Goal: Task Accomplishment & Management: Manage account settings

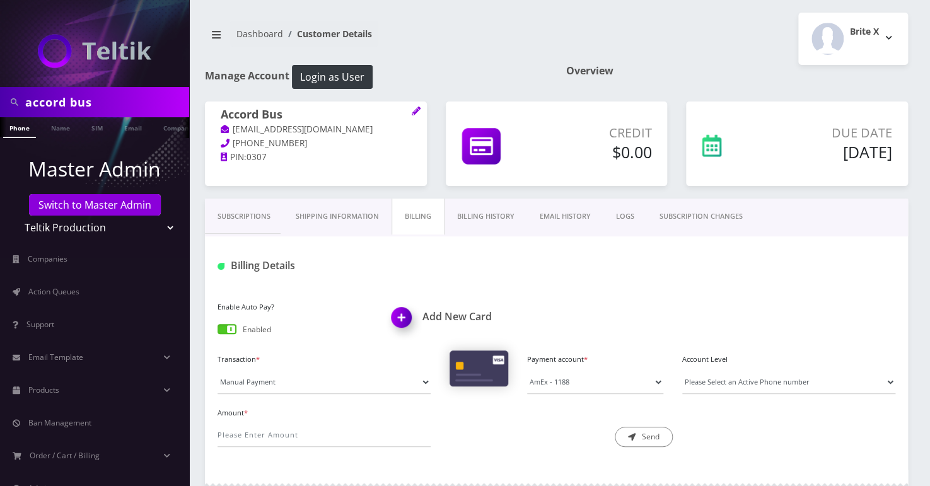
scroll to position [0, 6]
click at [76, 229] on select "Teltik Production My Link Mobile VennMobile Unlimited Advanced LTE Rexing Inc D…" at bounding box center [94, 228] width 161 height 24
click at [64, 287] on span "Action Queues" at bounding box center [53, 291] width 51 height 11
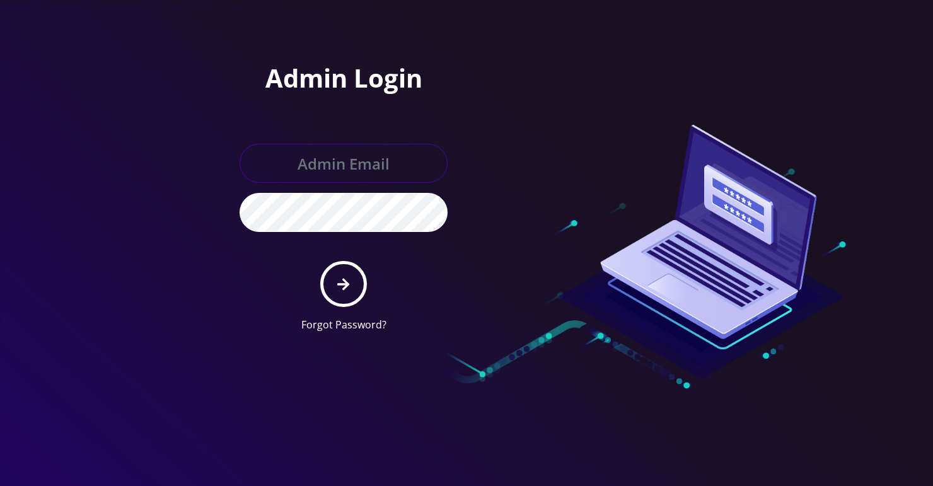
click at [314, 163] on input "text" at bounding box center [344, 163] width 208 height 39
type input "[PERSON_NAME][EMAIL_ADDRESS][DOMAIN_NAME]"
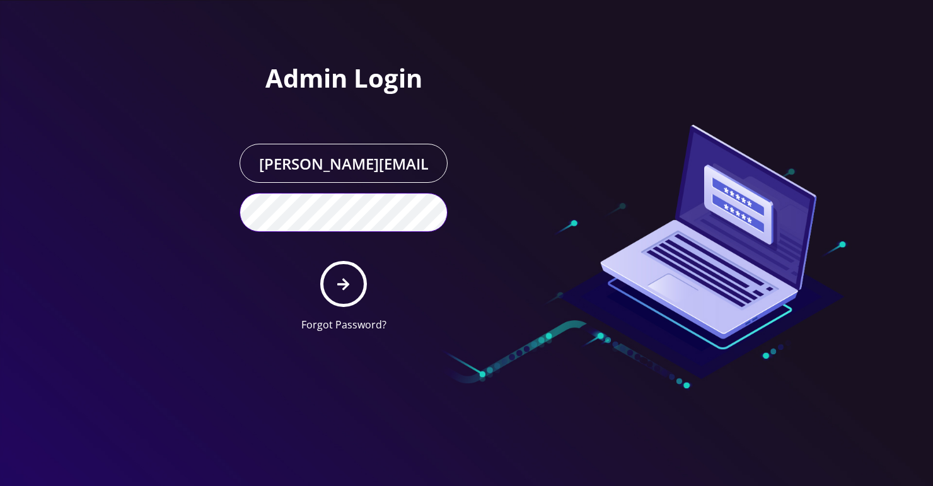
click at [320, 261] on button "submit" at bounding box center [343, 284] width 46 height 46
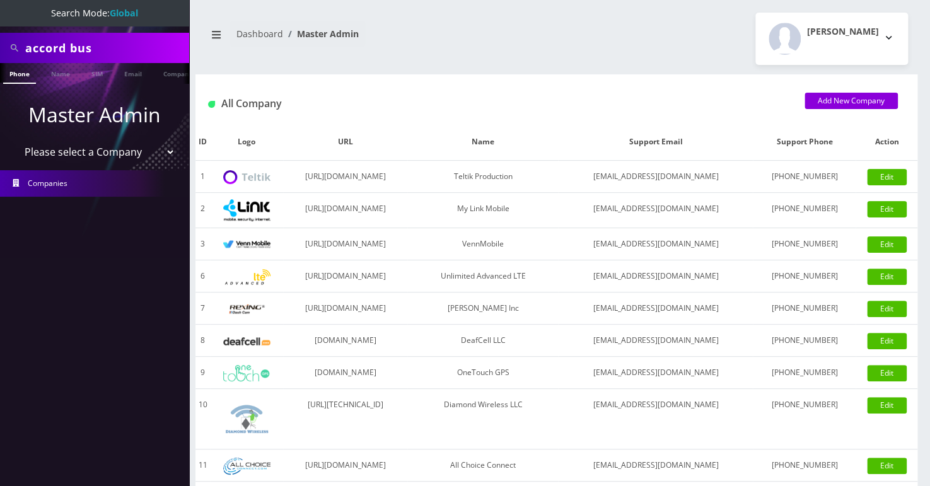
click at [78, 150] on select "Please select a Company Teltik Production My Link Mobile VennMobile Unlimited A…" at bounding box center [94, 152] width 161 height 24
select select "1"
click at [14, 140] on select "Please select a Company Teltik Production My Link Mobile VennMobile Unlimited A…" at bounding box center [94, 152] width 161 height 24
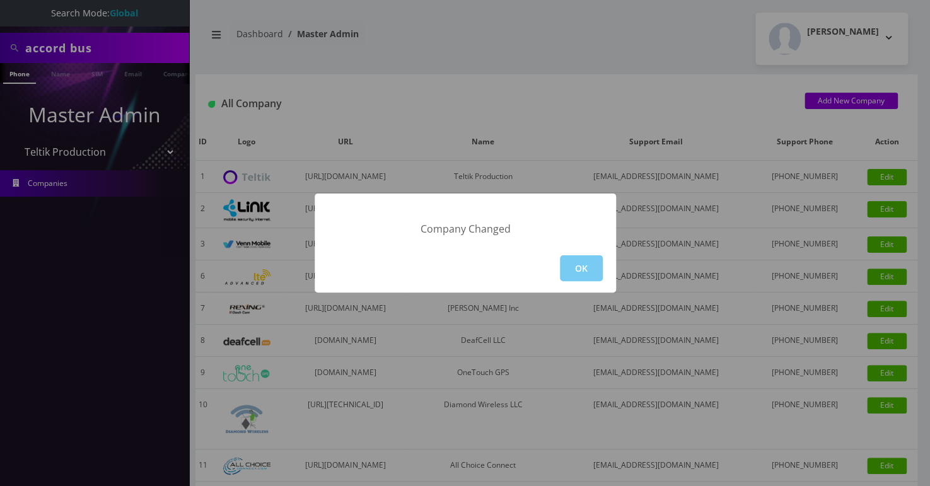
click at [588, 268] on button "OK" at bounding box center [581, 268] width 43 height 26
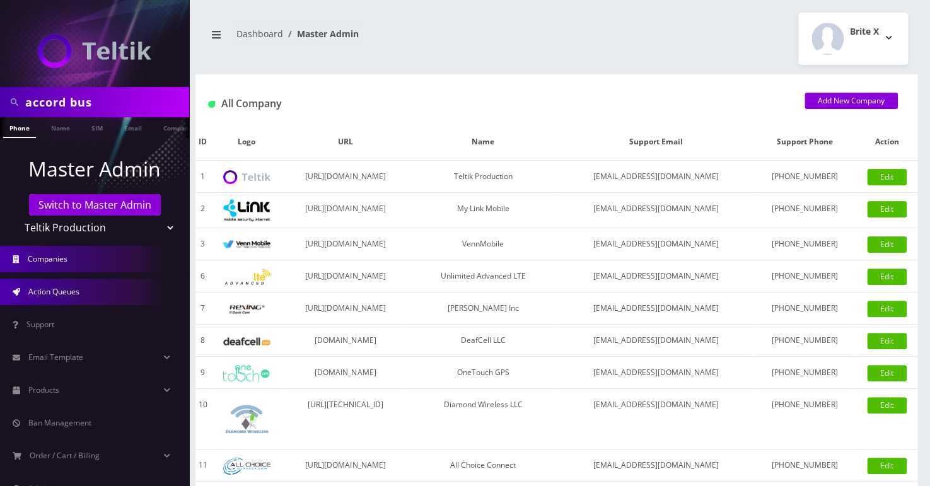
click at [93, 303] on link "Action Queues" at bounding box center [94, 292] width 189 height 26
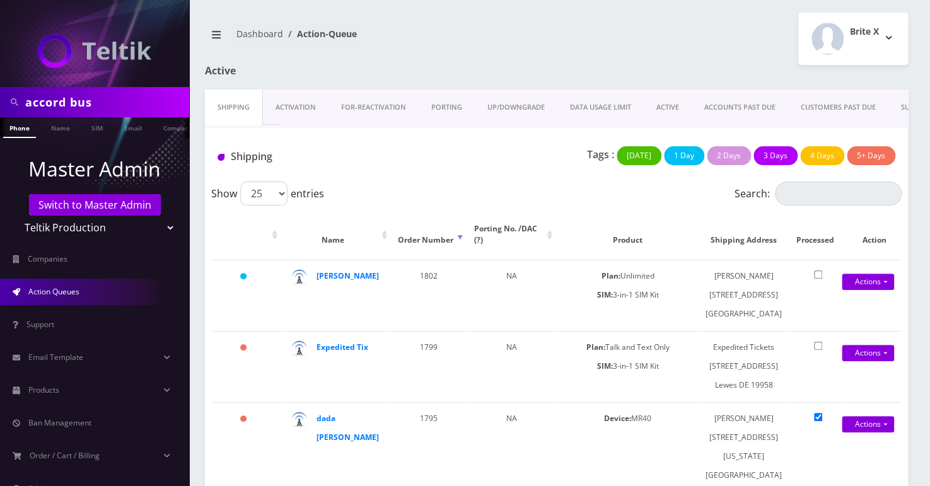
click at [504, 107] on link "UP/DOWNGRADE" at bounding box center [516, 108] width 83 height 36
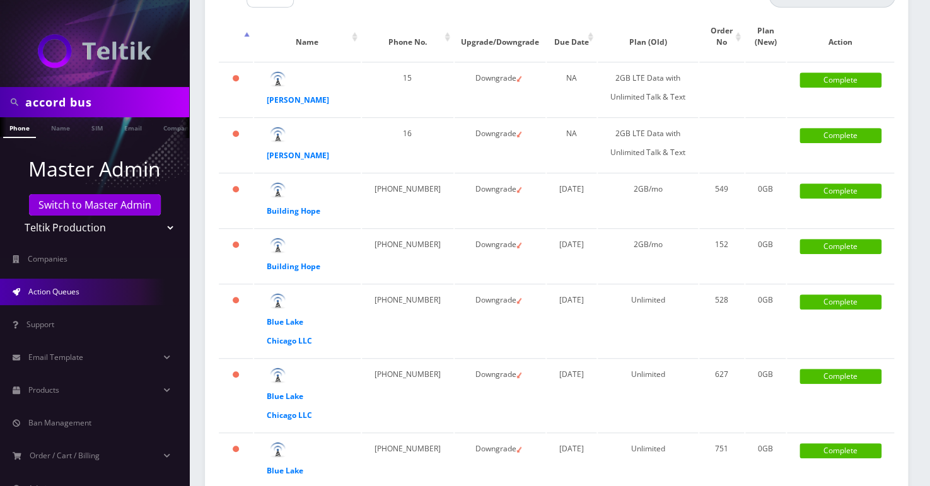
scroll to position [114, 0]
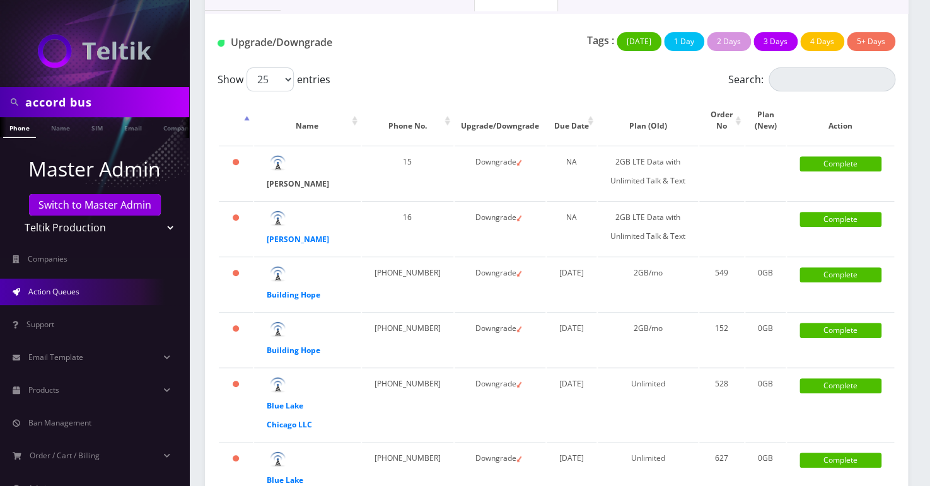
click at [275, 180] on strong "Jeff Williams" at bounding box center [298, 183] width 62 height 11
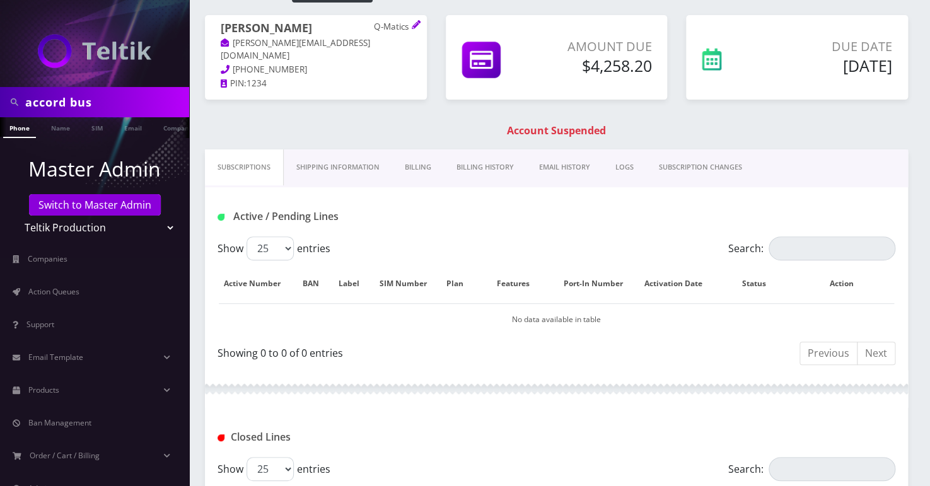
scroll to position [171, 0]
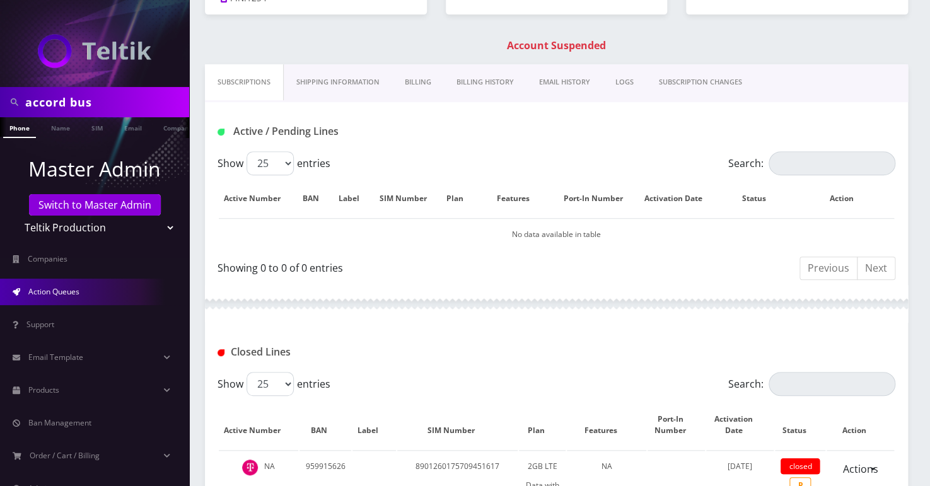
click at [64, 294] on span "Action Queues" at bounding box center [53, 291] width 51 height 11
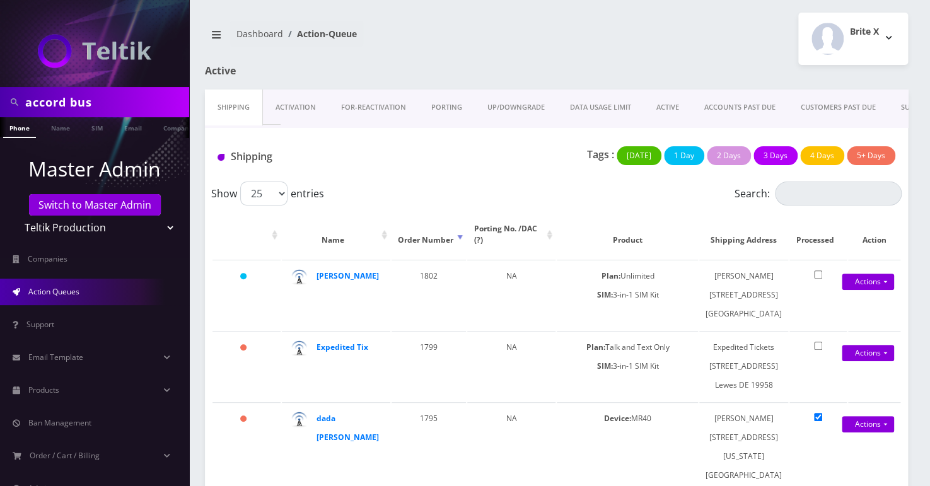
click at [530, 108] on link "UP/DOWNGRADE" at bounding box center [516, 108] width 83 height 36
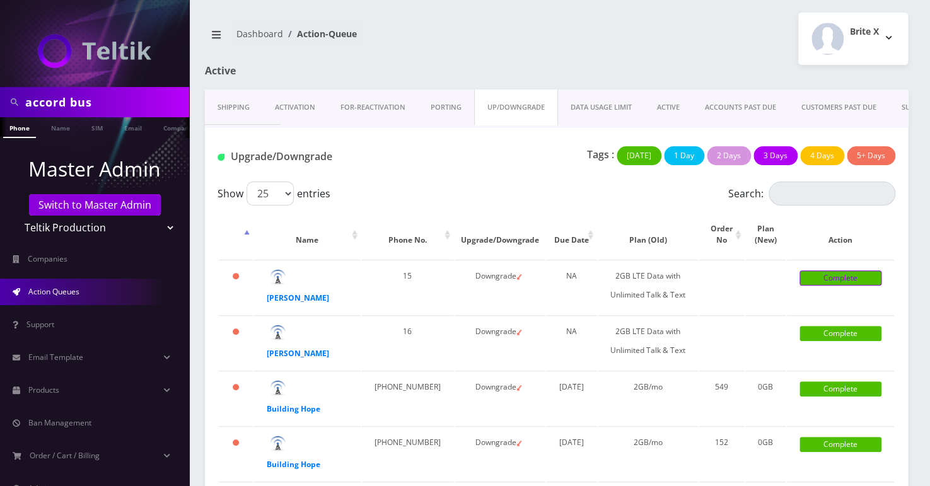
click at [855, 283] on link "Complete" at bounding box center [840, 277] width 82 height 15
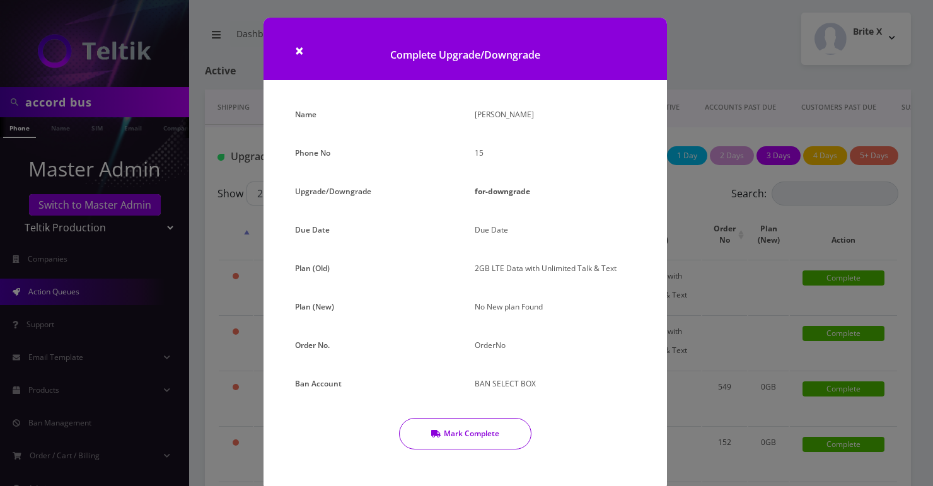
click at [502, 430] on button "Mark Complete" at bounding box center [465, 434] width 132 height 32
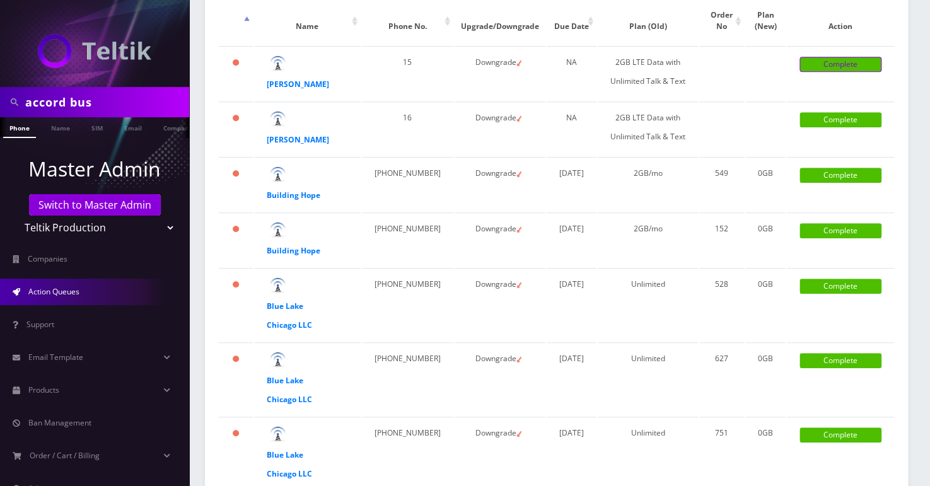
scroll to position [171, 0]
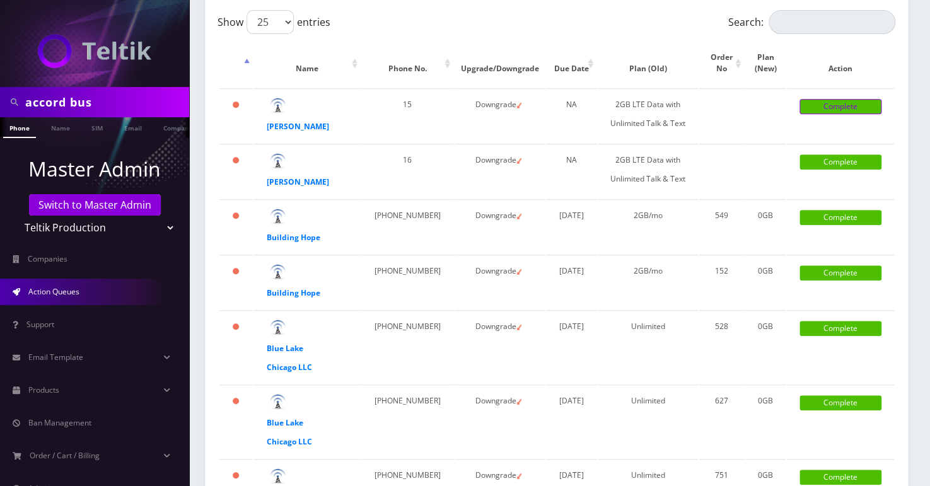
click at [869, 107] on link "Complete" at bounding box center [840, 106] width 82 height 15
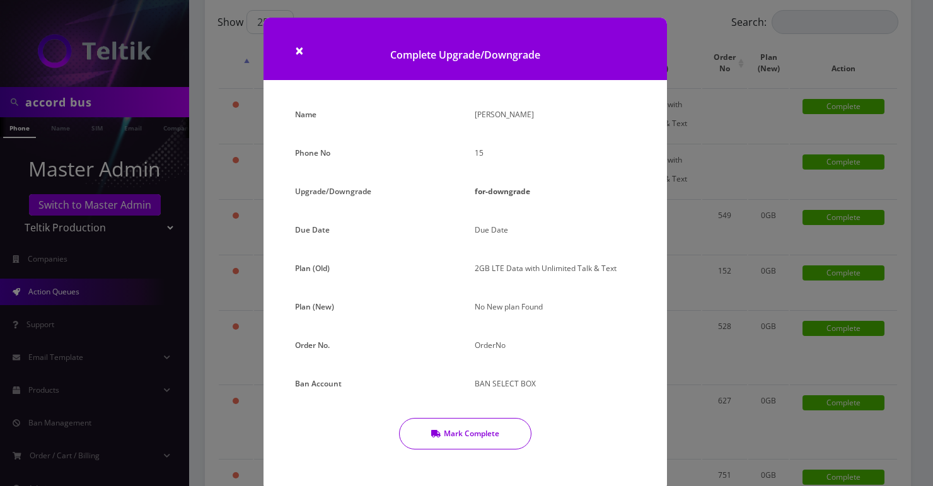
click at [444, 442] on button "Mark Complete" at bounding box center [465, 434] width 132 height 32
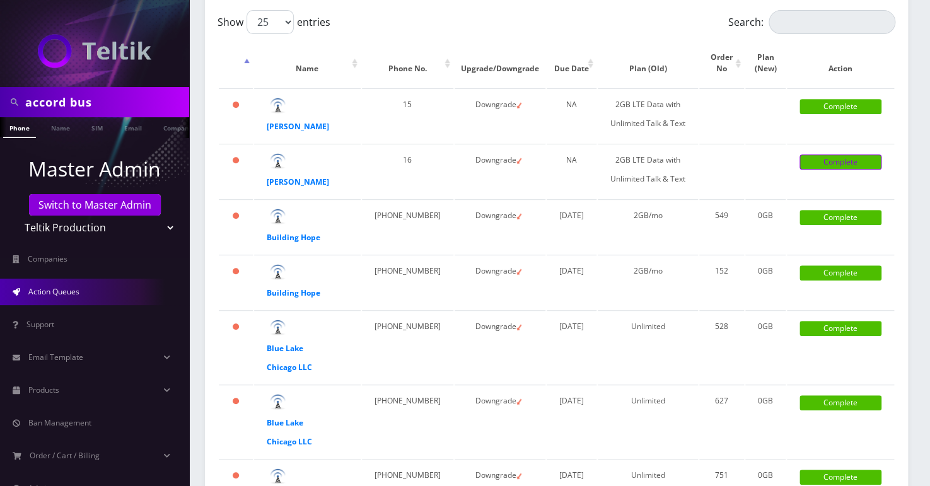
click at [823, 165] on link "Complete" at bounding box center [840, 161] width 82 height 15
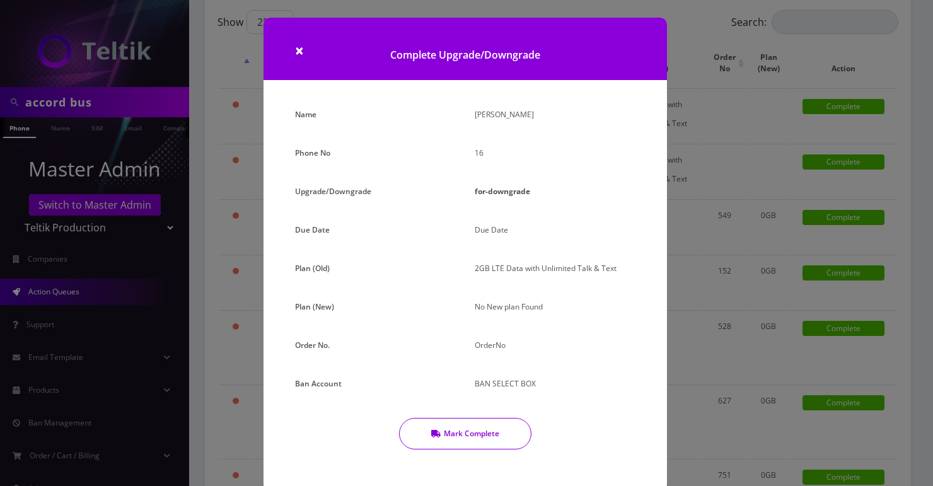
click at [472, 445] on button "Mark Complete" at bounding box center [465, 434] width 132 height 32
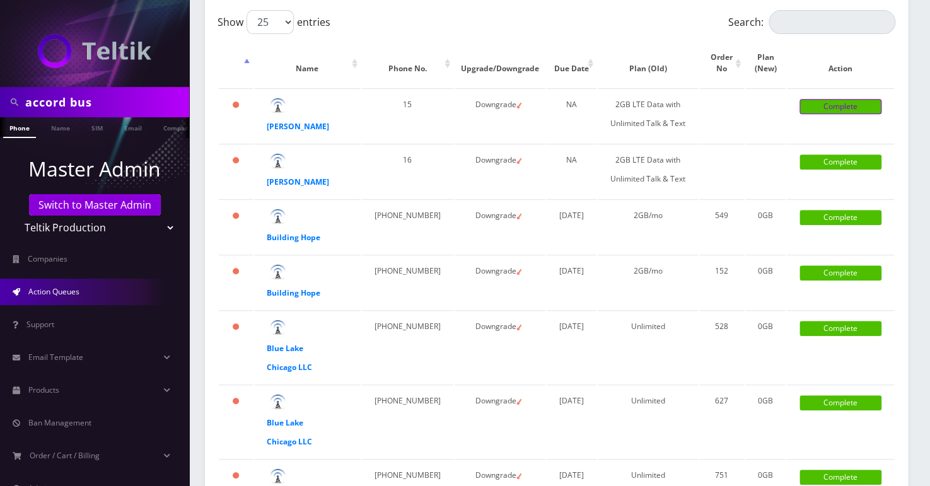
click at [830, 106] on link "Complete" at bounding box center [840, 106] width 82 height 15
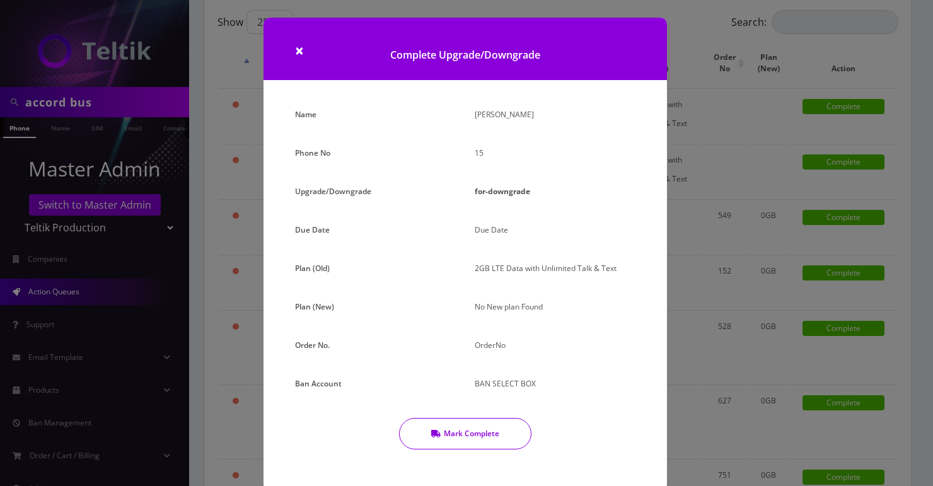
click at [485, 437] on button "Mark Complete" at bounding box center [465, 434] width 132 height 32
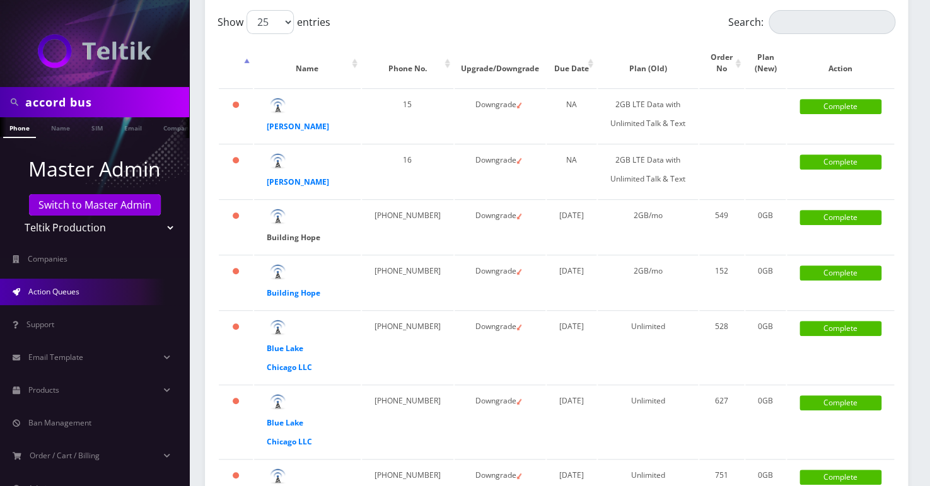
click at [298, 235] on strong "Building Hope" at bounding box center [294, 237] width 54 height 11
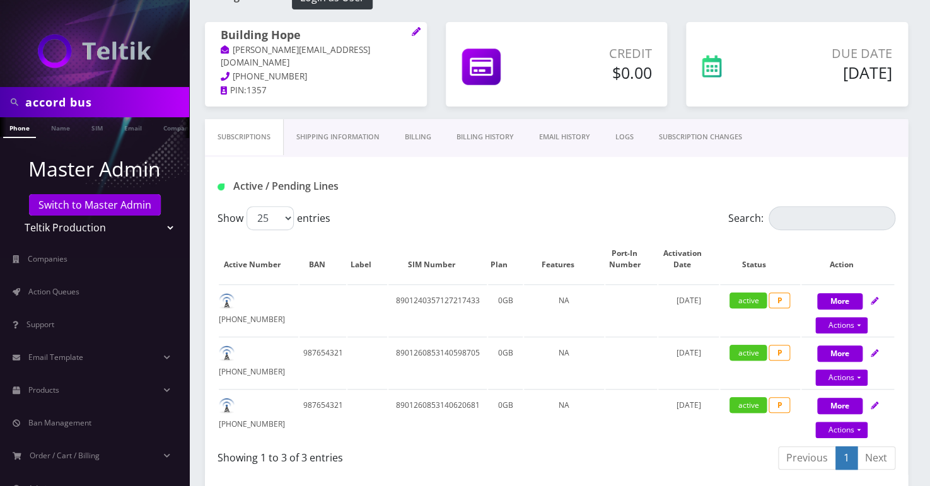
scroll to position [57, 0]
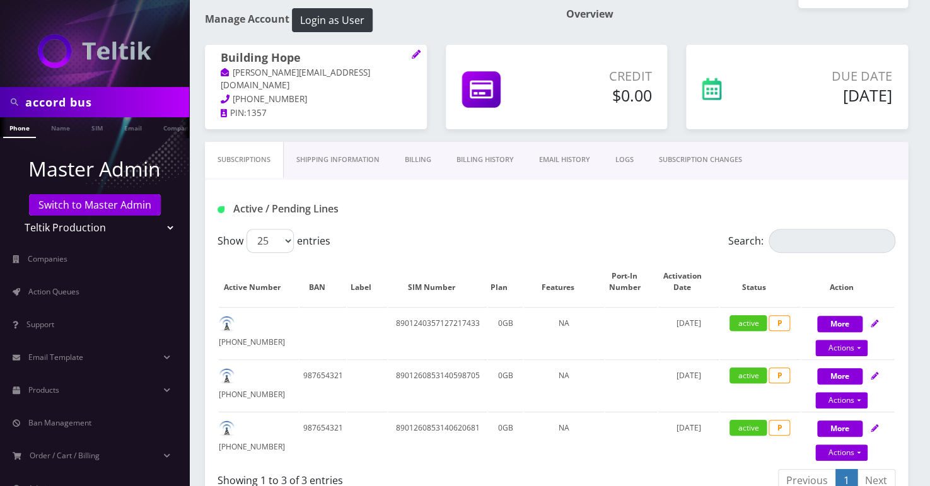
click at [473, 161] on link "Billing History" at bounding box center [485, 160] width 83 height 36
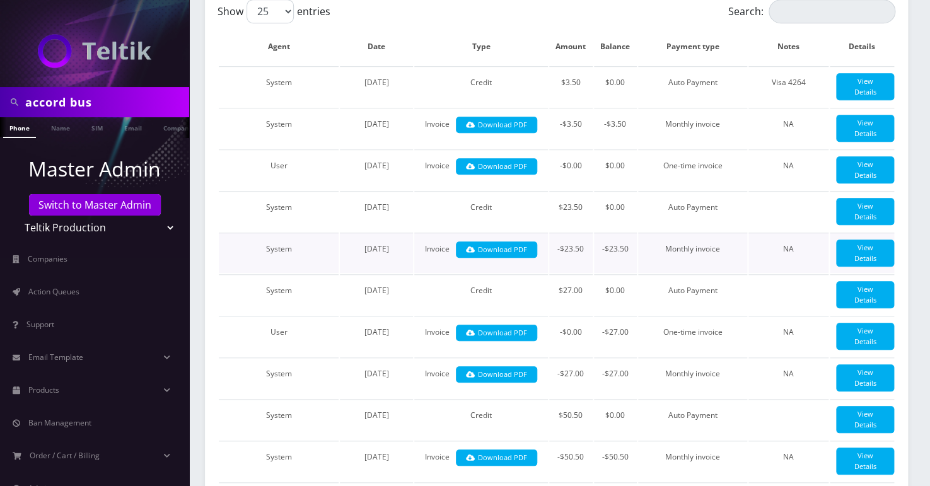
scroll to position [114, 0]
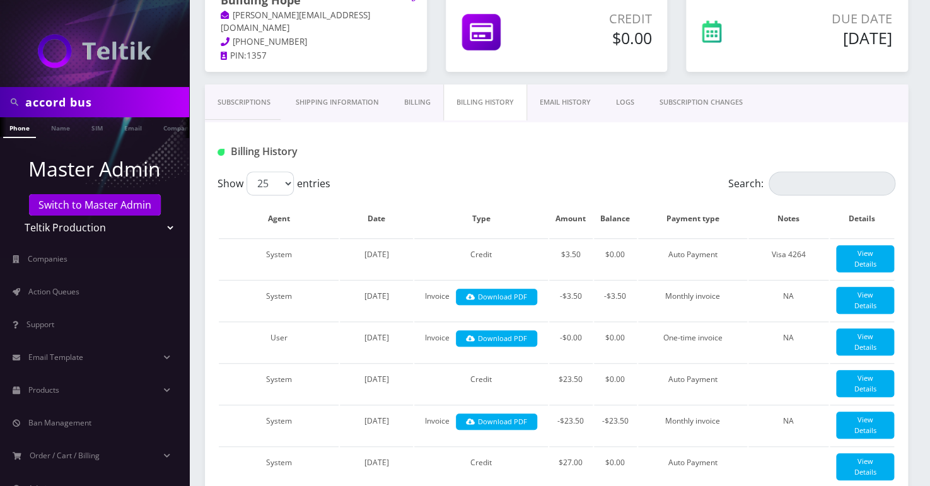
click at [232, 94] on link "Subscriptions" at bounding box center [244, 102] width 78 height 36
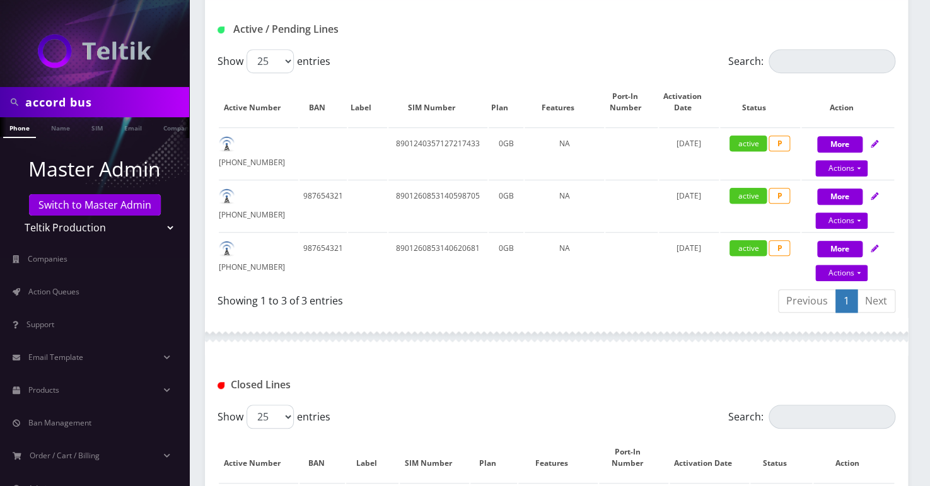
scroll to position [229, 0]
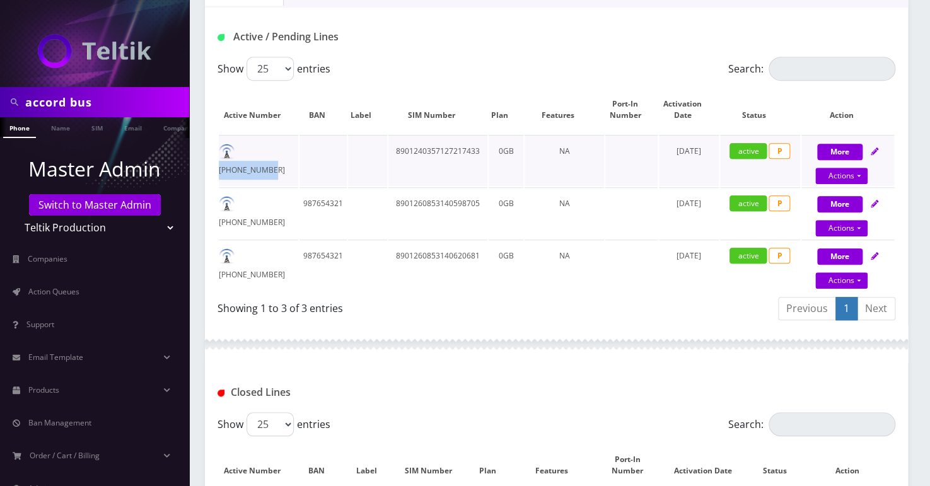
drag, startPoint x: 291, startPoint y: 150, endPoint x: 240, endPoint y: 168, distance: 54.0
click at [240, 168] on td "970-760-9661" at bounding box center [258, 160] width 79 height 51
copy td "970-760-9661"
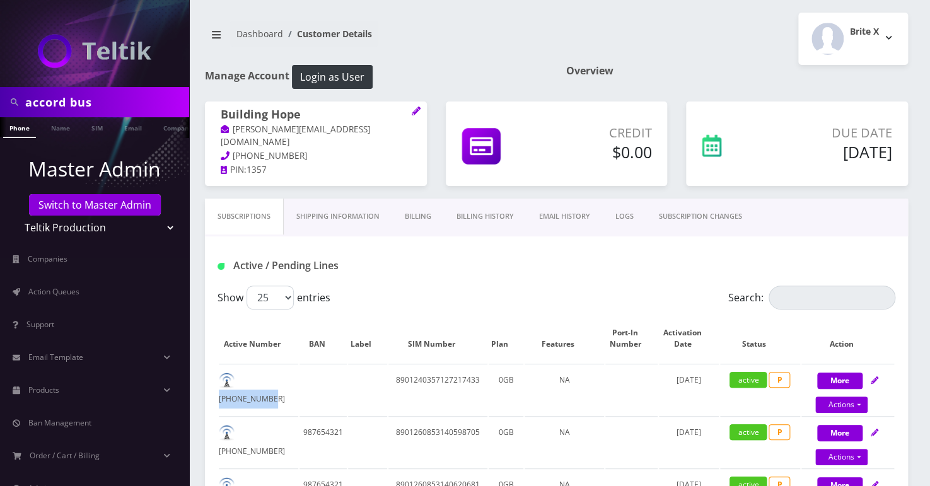
scroll to position [0, 6]
click at [54, 289] on span "Action Queues" at bounding box center [53, 291] width 51 height 11
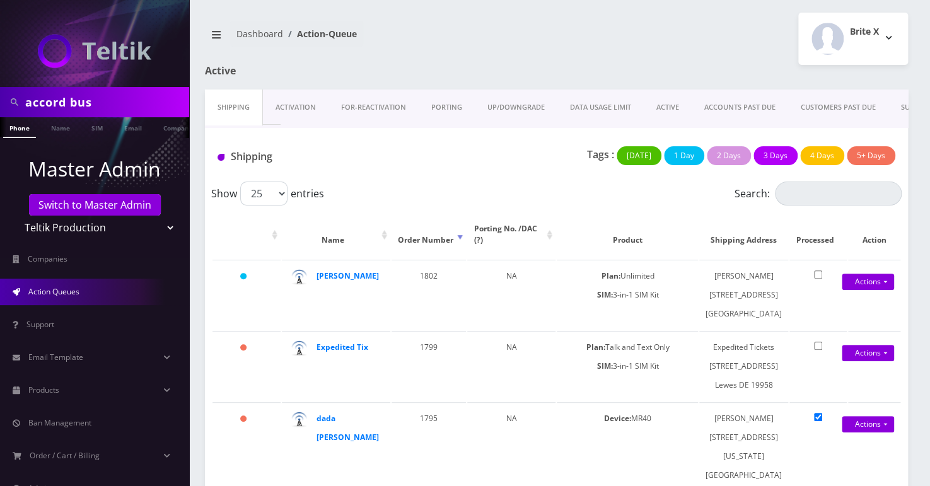
click at [513, 103] on link "UP/DOWNGRADE" at bounding box center [516, 108] width 83 height 36
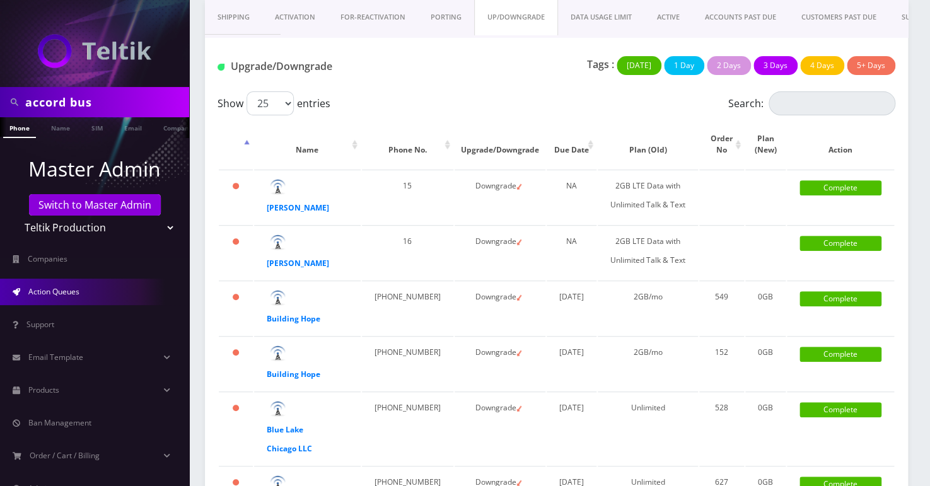
scroll to position [114, 0]
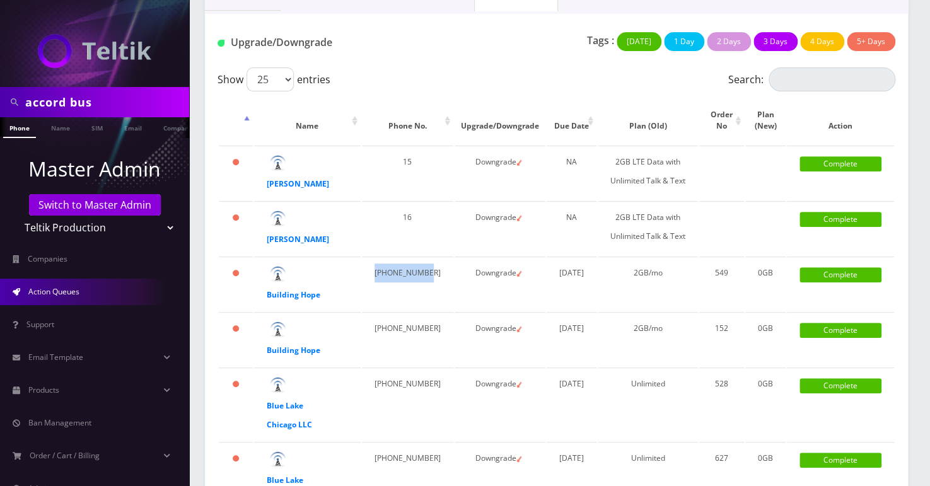
drag, startPoint x: 399, startPoint y: 293, endPoint x: 375, endPoint y: 275, distance: 29.8
click at [375, 275] on td "970-389-1151" at bounding box center [407, 284] width 91 height 54
copy td "970-389-1151"
click at [845, 268] on link "Complete" at bounding box center [840, 274] width 82 height 15
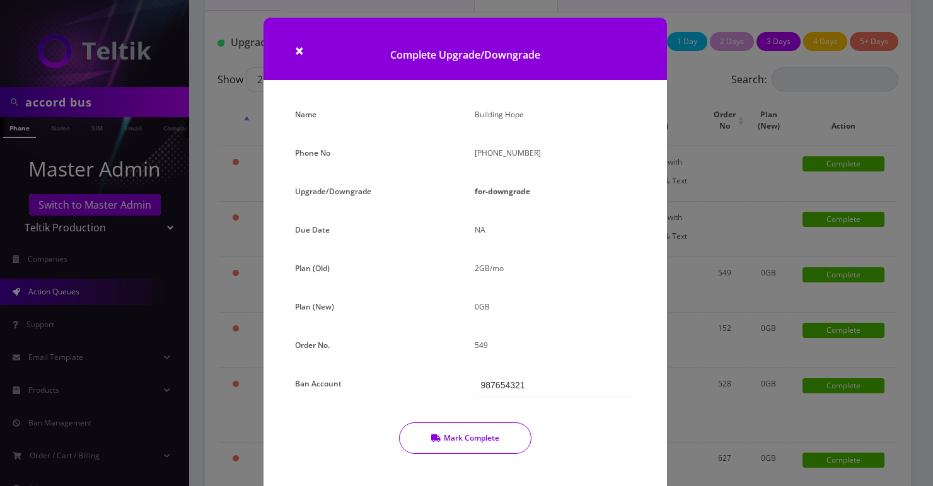
click at [487, 431] on button "Mark Complete" at bounding box center [465, 438] width 132 height 32
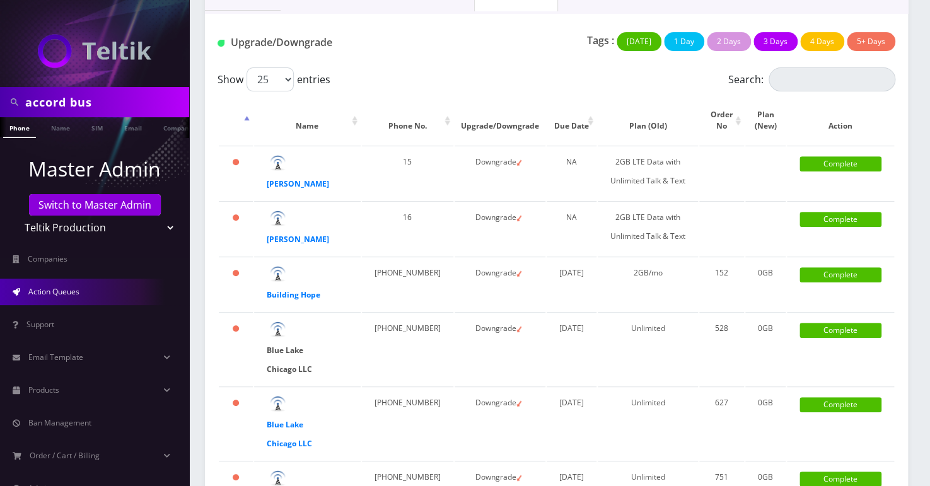
click at [287, 368] on strong "Blue Lake Chicago LLC" at bounding box center [289, 360] width 45 height 30
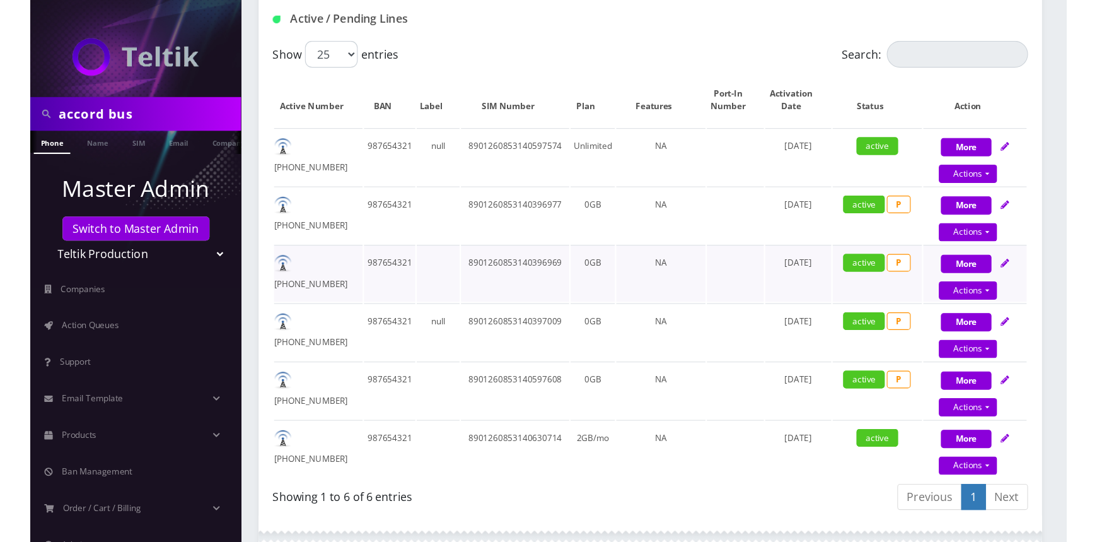
scroll to position [229, 0]
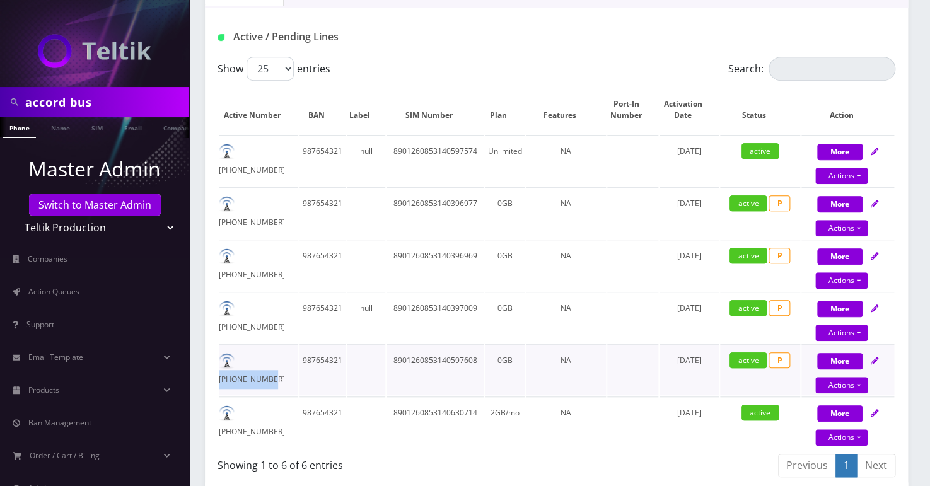
drag, startPoint x: 287, startPoint y: 356, endPoint x: 240, endPoint y: 353, distance: 47.4
click at [240, 353] on td "[PHONE_NUMBER]" at bounding box center [258, 369] width 79 height 51
copy td "[PHONE_NUMBER]"
click at [824, 184] on link "Actions" at bounding box center [841, 176] width 52 height 16
select select "3-in-1 SIM Kit"
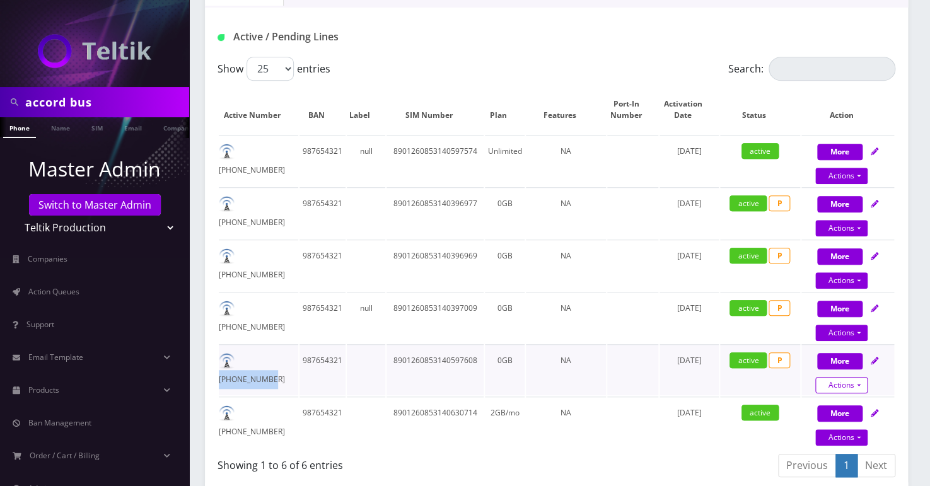
select select "137"
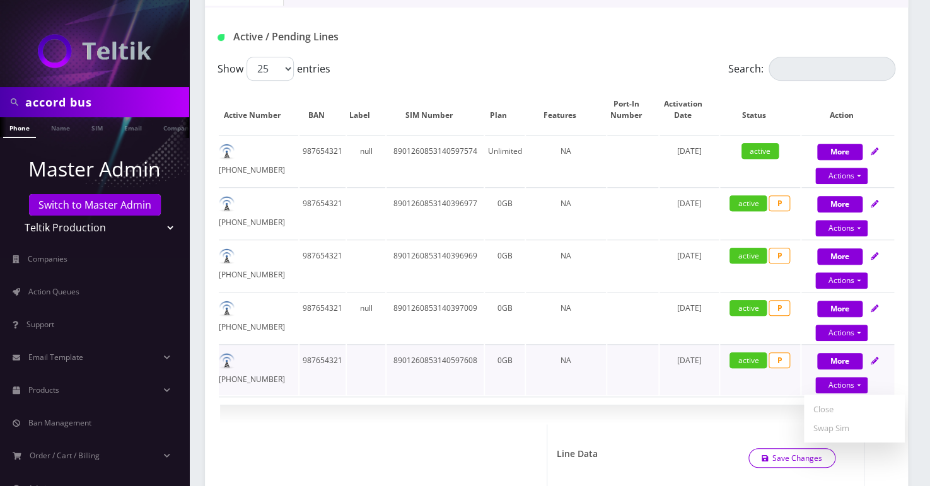
click at [543, 378] on td "NA" at bounding box center [565, 369] width 79 height 51
click at [245, 386] on td "[PHONE_NUMBER]" at bounding box center [258, 369] width 79 height 51
click at [604, 351] on td "NA" at bounding box center [565, 369] width 79 height 51
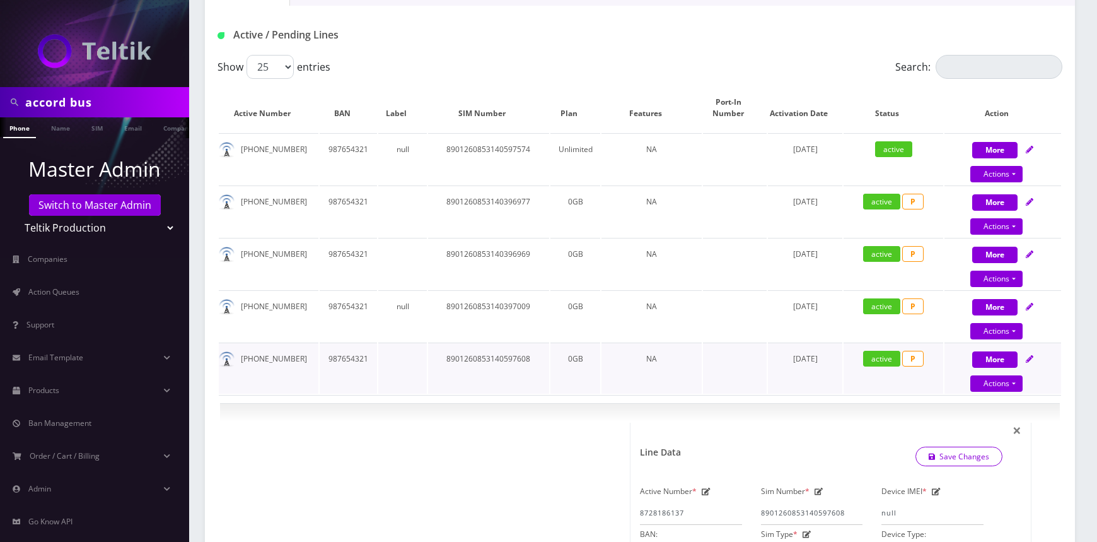
click at [359, 378] on td "987654321" at bounding box center [348, 367] width 57 height 51
click at [41, 289] on span "Action Queues" at bounding box center [53, 291] width 51 height 11
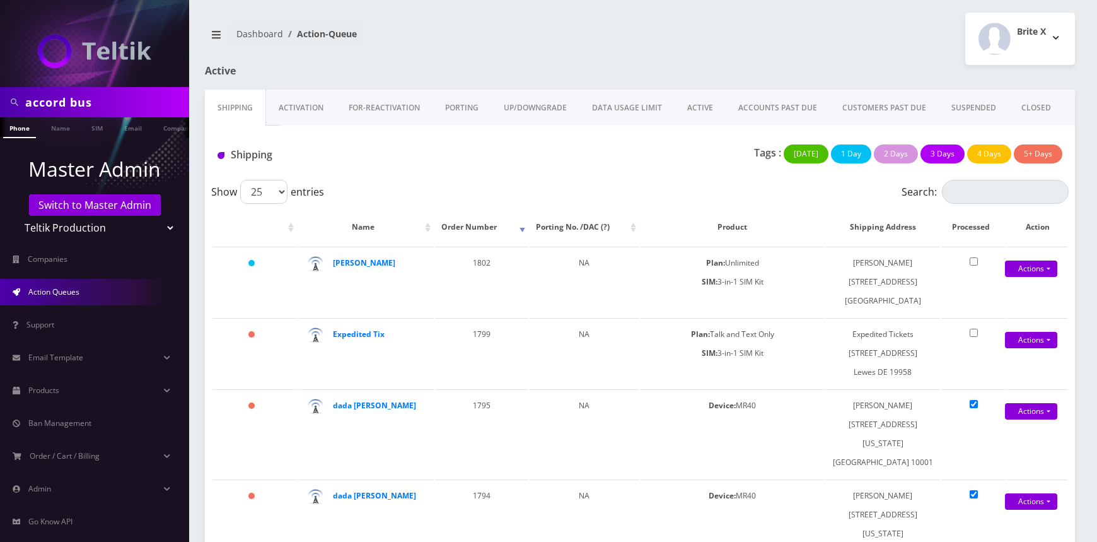
click at [554, 101] on link "UP/DOWNGRADE" at bounding box center [535, 108] width 88 height 37
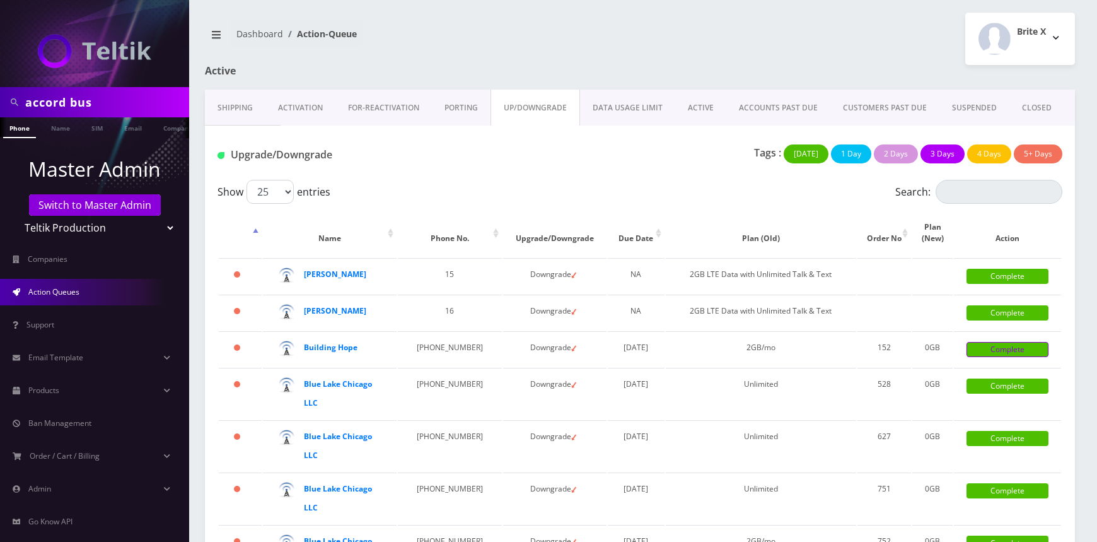
click at [985, 349] on link "Complete" at bounding box center [1007, 349] width 82 height 15
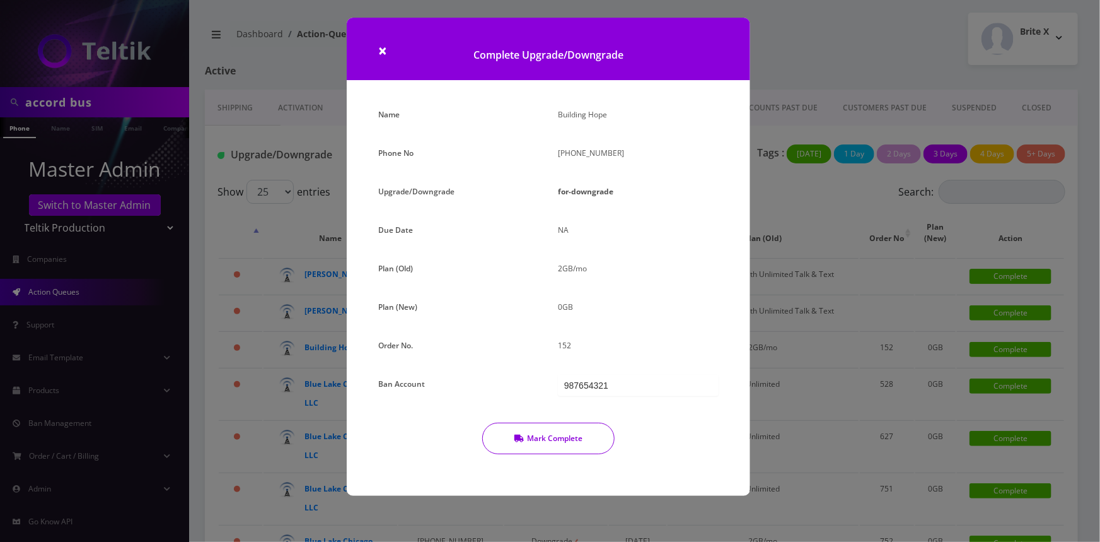
click at [561, 446] on button "Mark Complete" at bounding box center [548, 438] width 132 height 32
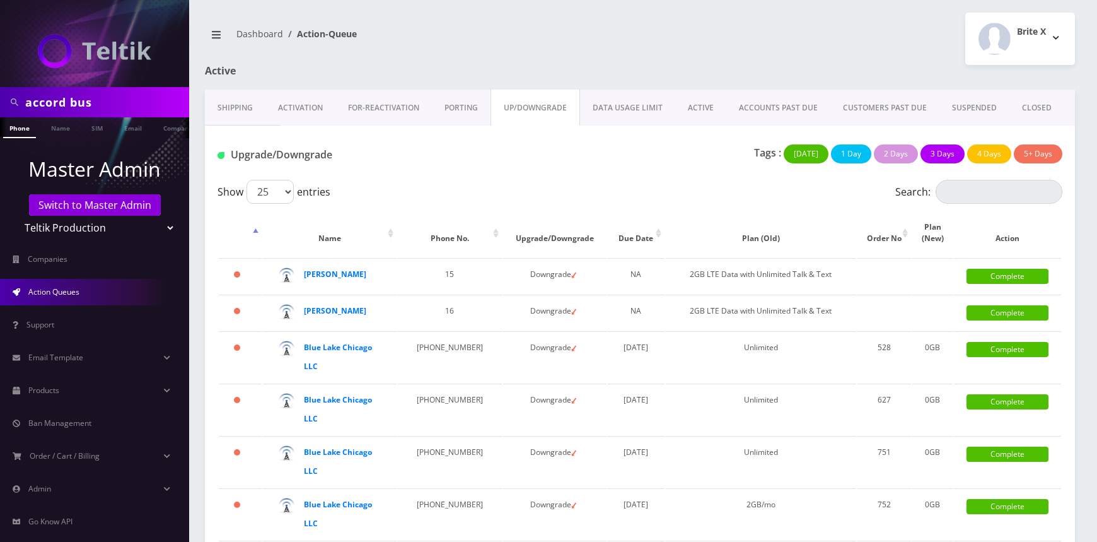
click at [462, 346] on td "872-818-6137" at bounding box center [450, 356] width 104 height 51
click at [1007, 352] on link "Complete" at bounding box center [1007, 349] width 82 height 15
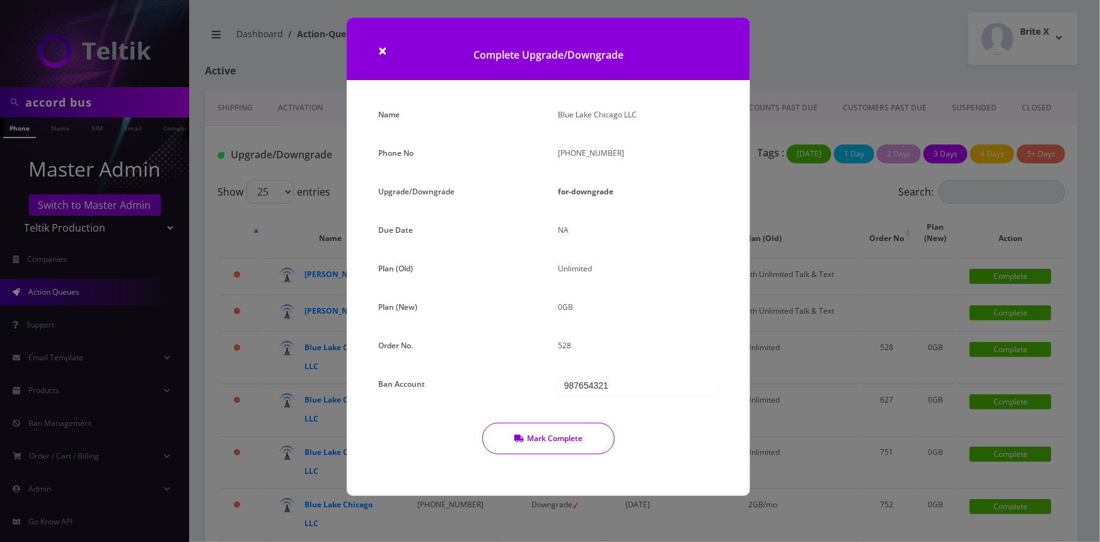
click at [554, 441] on button "Mark Complete" at bounding box center [548, 438] width 132 height 32
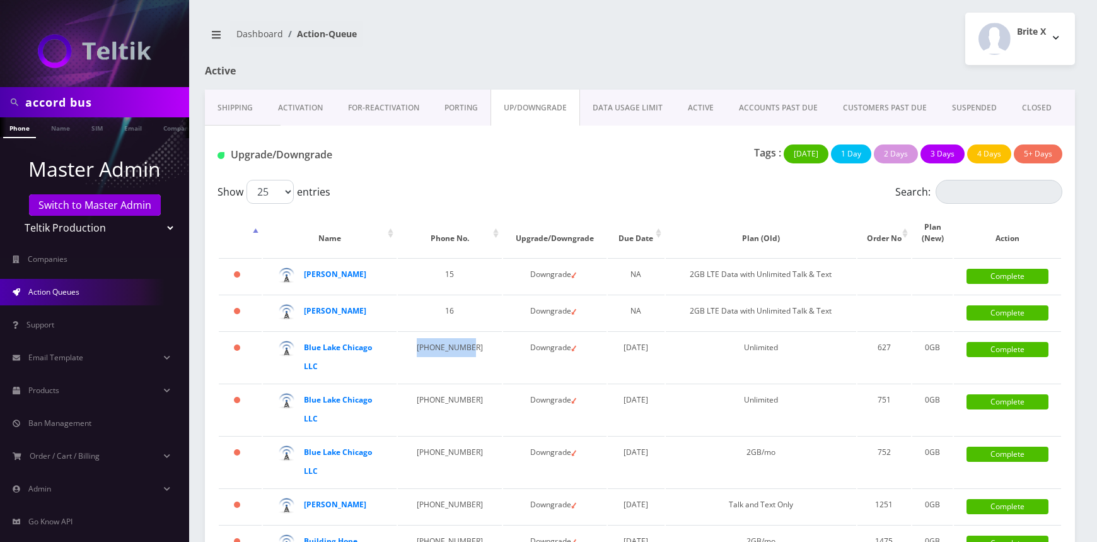
drag, startPoint x: 460, startPoint y: 345, endPoint x: 412, endPoint y: 349, distance: 47.4
click at [412, 349] on td "773-290-9426" at bounding box center [450, 356] width 104 height 51
copy td "[PHONE_NUMBER]"
click at [323, 344] on strong "Blue Lake Chicago LLC" at bounding box center [338, 357] width 68 height 30
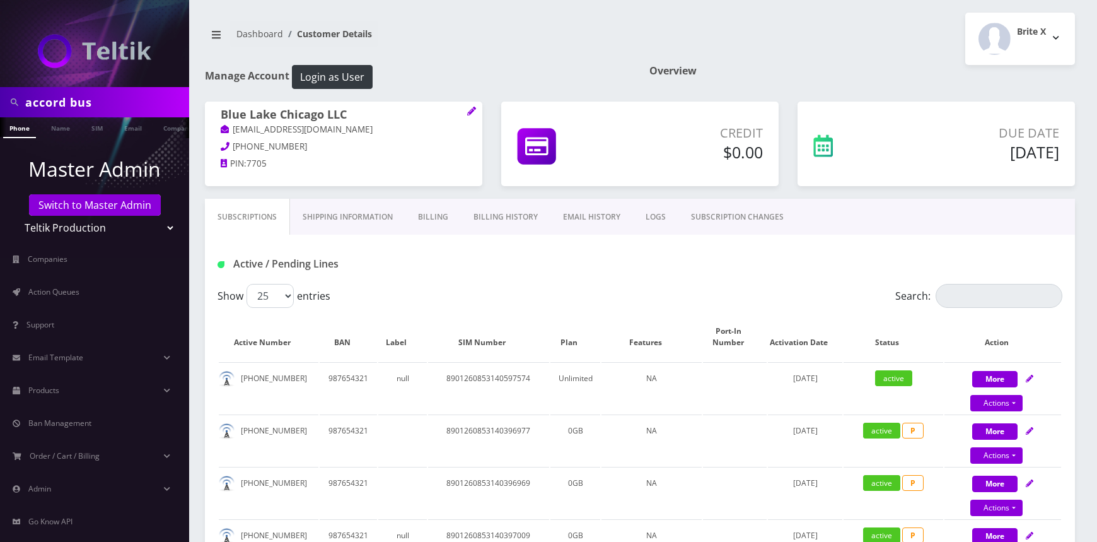
click at [492, 211] on link "Billing History" at bounding box center [506, 217] width 90 height 37
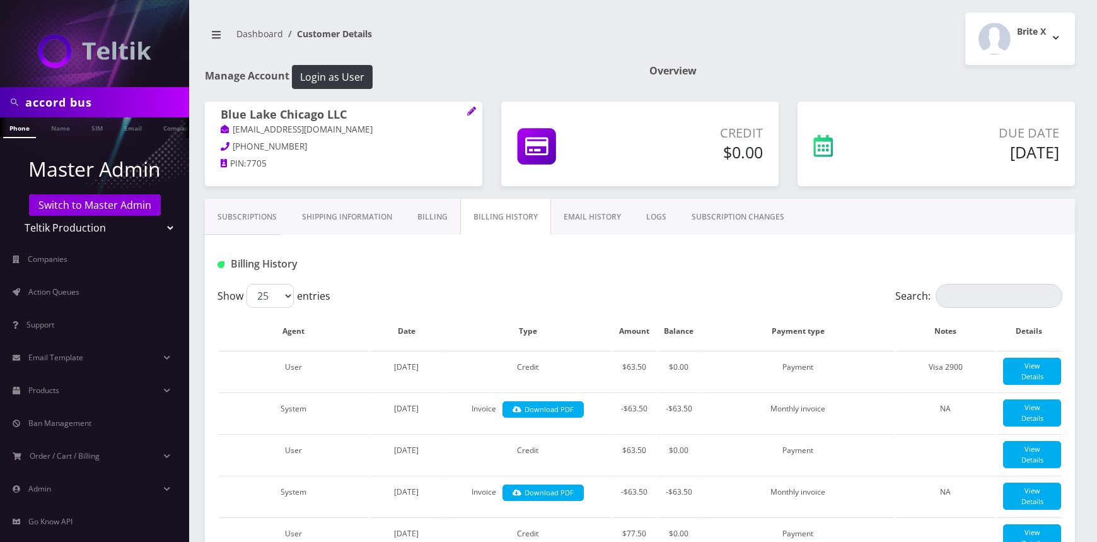
click at [233, 208] on link "Subscriptions" at bounding box center [247, 217] width 84 height 37
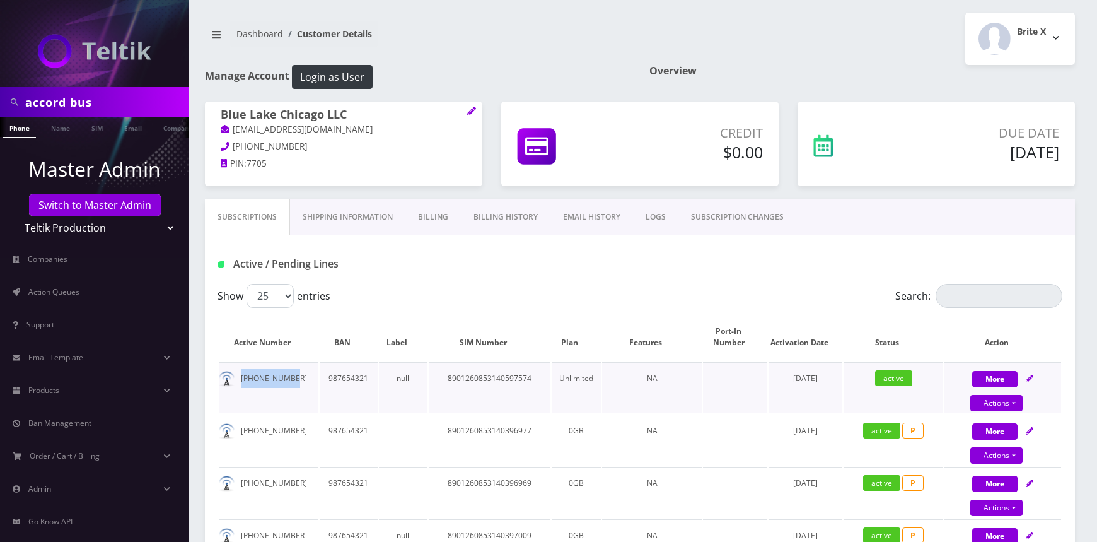
drag, startPoint x: 289, startPoint y: 379, endPoint x: 242, endPoint y: 377, distance: 46.7
click at [242, 377] on td "708-573-7043" at bounding box center [269, 387] width 100 height 51
click at [79, 294] on span "Action Queues" at bounding box center [53, 291] width 51 height 11
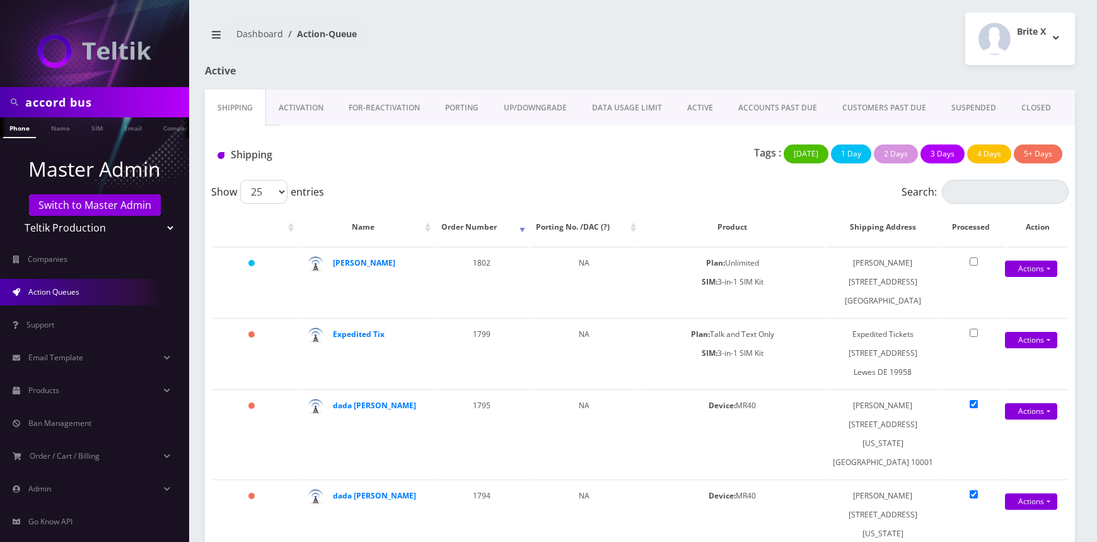
click at [548, 104] on link "UP/DOWNGRADE" at bounding box center [535, 108] width 88 height 37
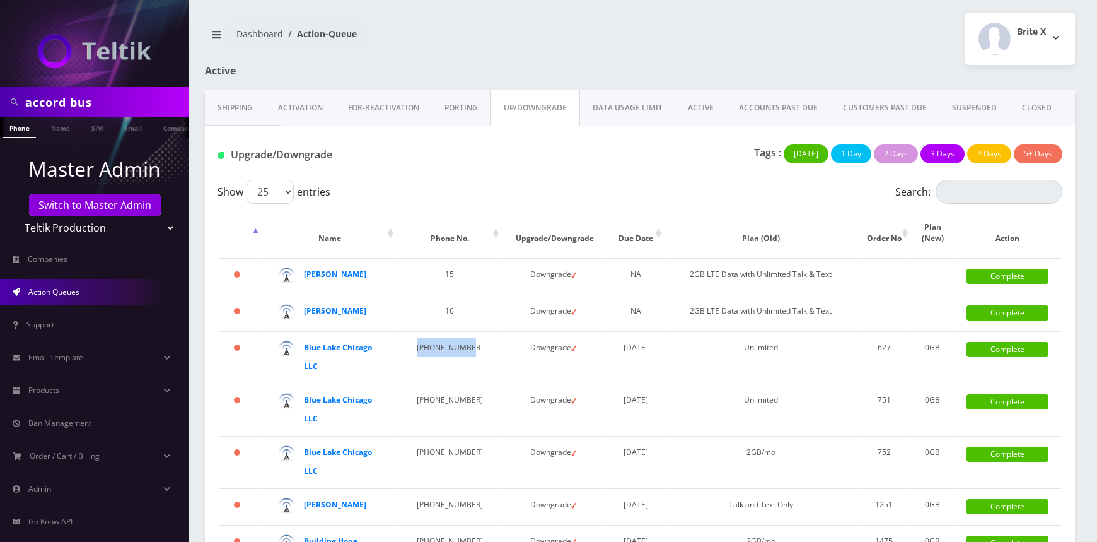
drag, startPoint x: 463, startPoint y: 350, endPoint x: 413, endPoint y: 352, distance: 49.8
click at [413, 352] on td "[PHONE_NUMBER]" at bounding box center [450, 356] width 104 height 51
copy td "[PHONE_NUMBER]"
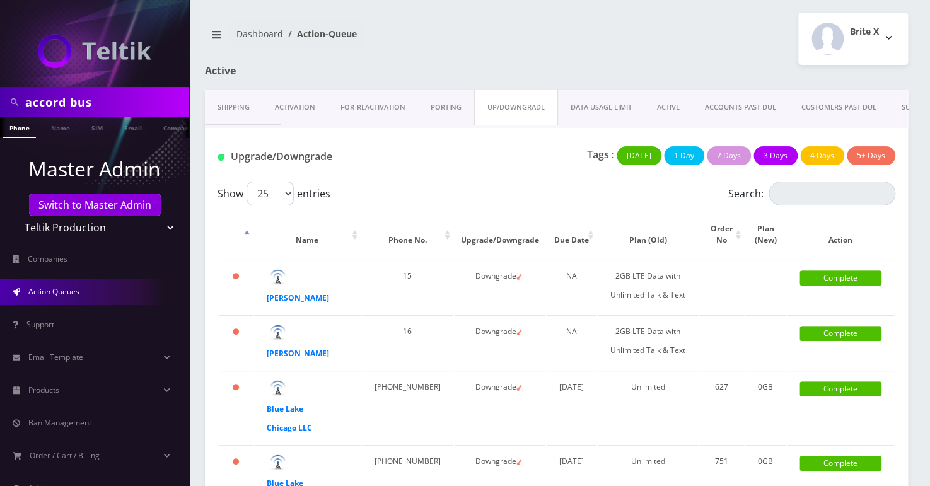
click at [336, 412] on td "Blue Lake Chicago LLC" at bounding box center [307, 407] width 107 height 73
drag, startPoint x: 397, startPoint y: 403, endPoint x: 372, endPoint y: 385, distance: 31.1
click at [372, 385] on td "[PHONE_NUMBER]" at bounding box center [407, 407] width 91 height 73
copy td "773-290-9426"
click at [859, 389] on link "Complete" at bounding box center [840, 388] width 82 height 15
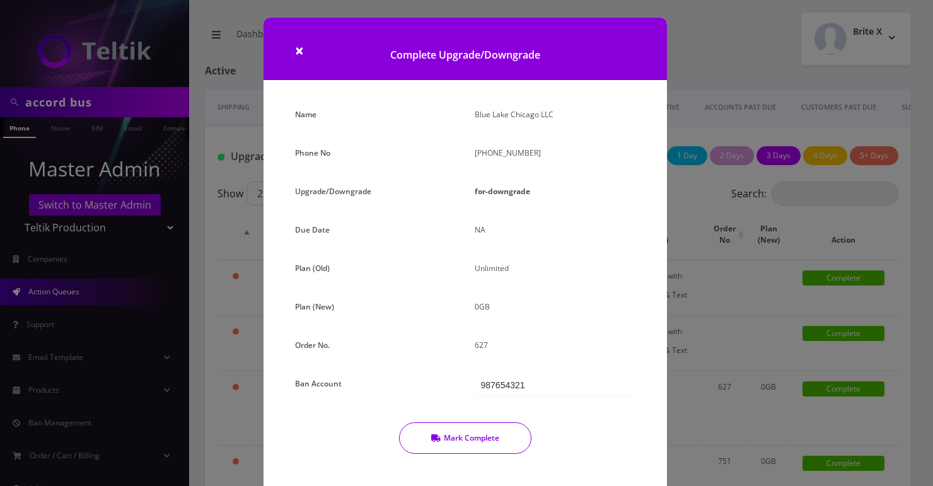
click at [516, 436] on button "Mark Complete" at bounding box center [465, 438] width 132 height 32
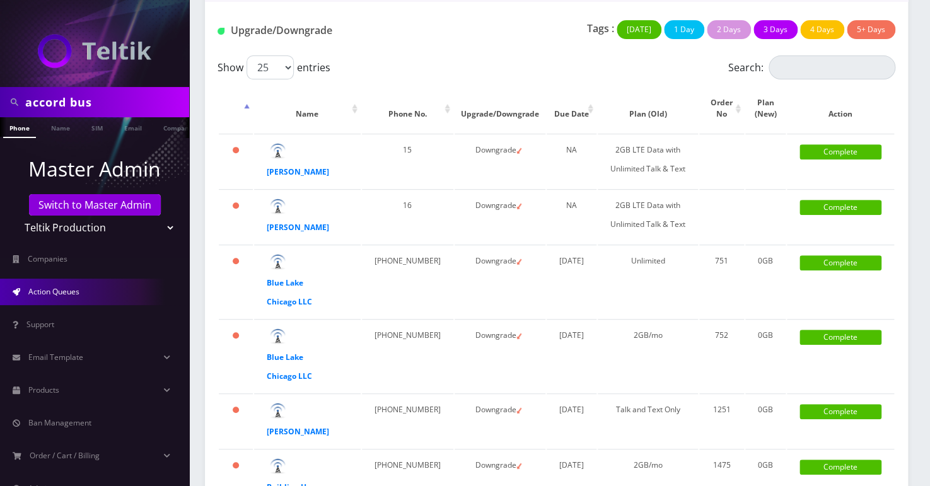
scroll to position [114, 0]
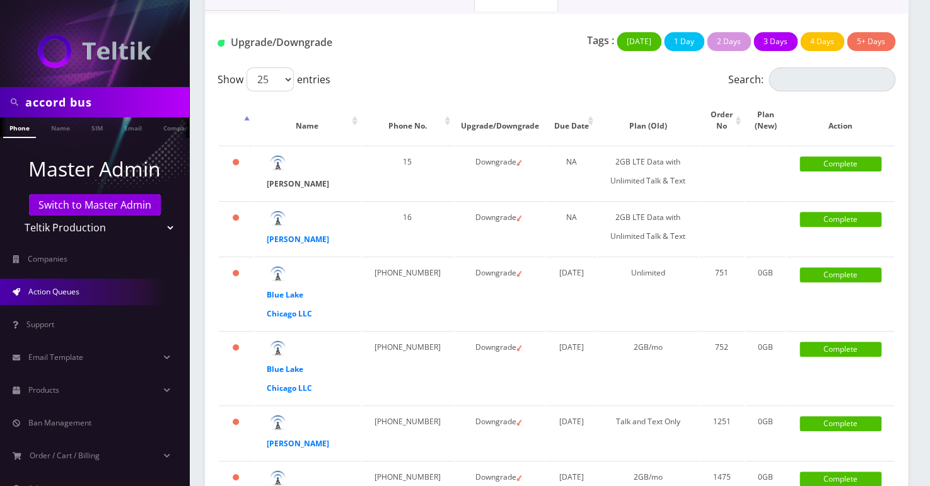
click at [293, 183] on strong "Jeff Williams" at bounding box center [298, 183] width 62 height 11
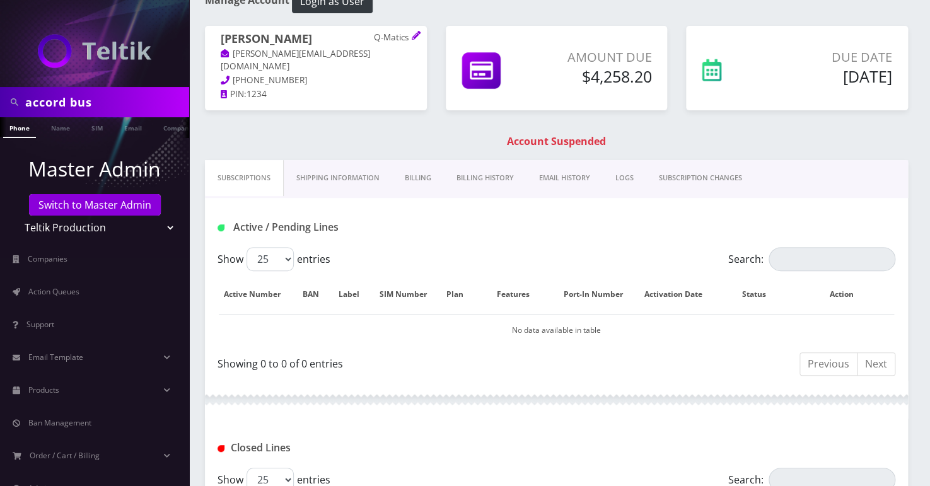
scroll to position [57, 0]
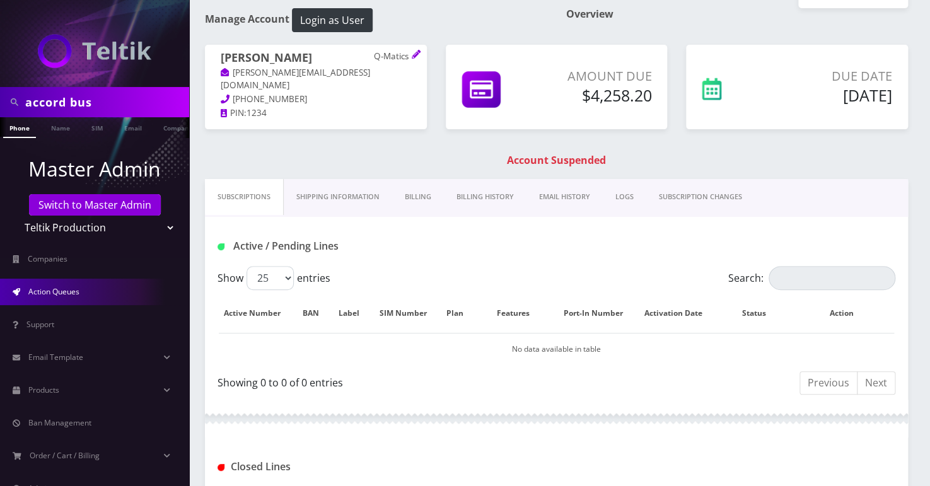
click at [66, 288] on span "Action Queues" at bounding box center [53, 291] width 51 height 11
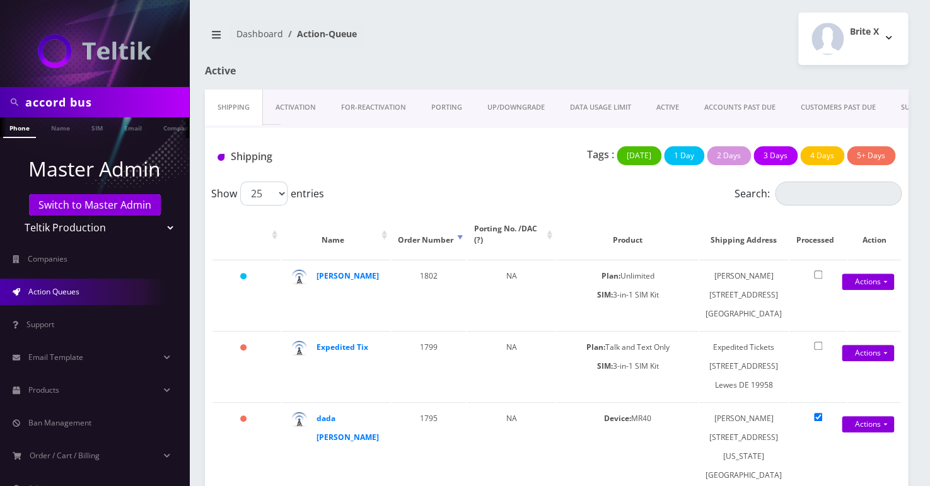
click at [500, 107] on link "UP/DOWNGRADE" at bounding box center [516, 108] width 83 height 36
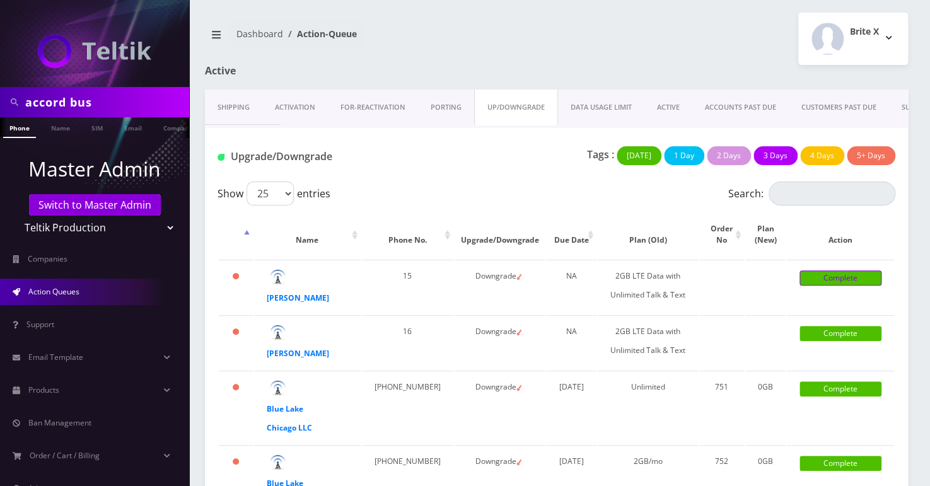
click at [853, 270] on link "Complete" at bounding box center [840, 277] width 82 height 15
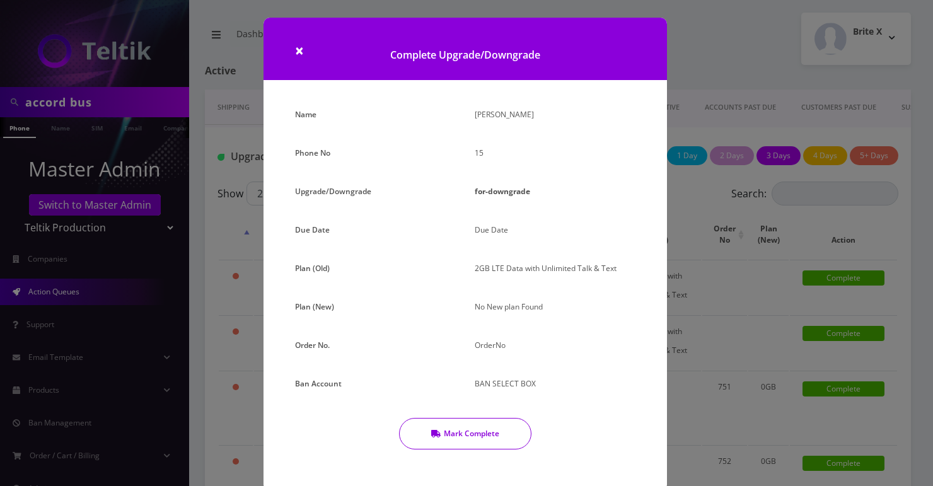
click at [460, 429] on button "Mark Complete" at bounding box center [465, 434] width 132 height 32
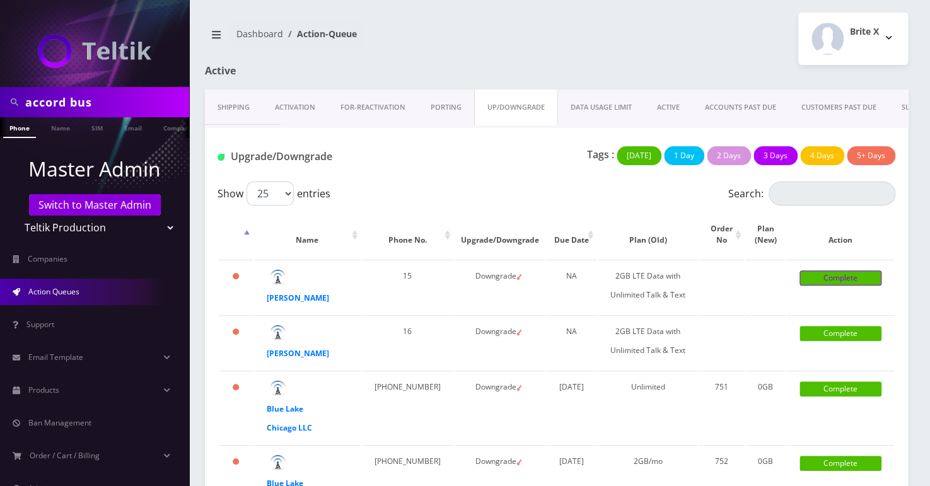
click at [820, 277] on link "Complete" at bounding box center [840, 277] width 82 height 15
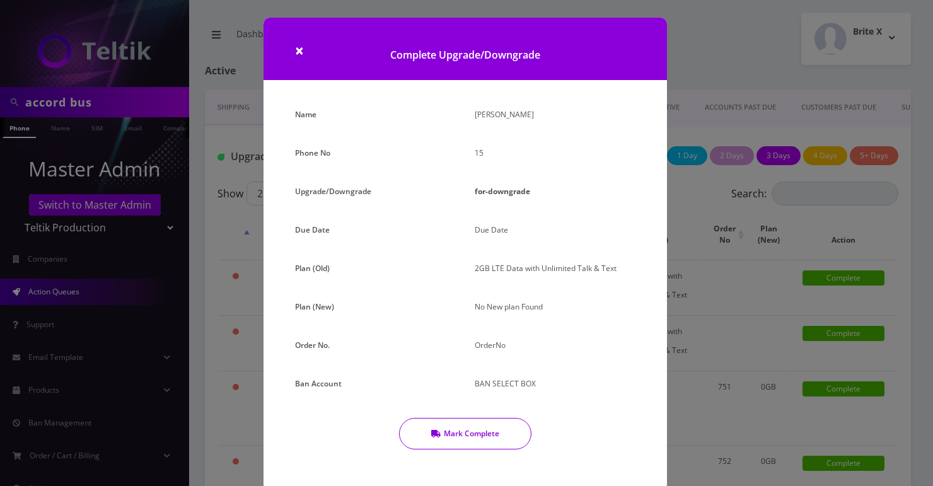
click at [472, 434] on button "Mark Complete" at bounding box center [465, 434] width 132 height 32
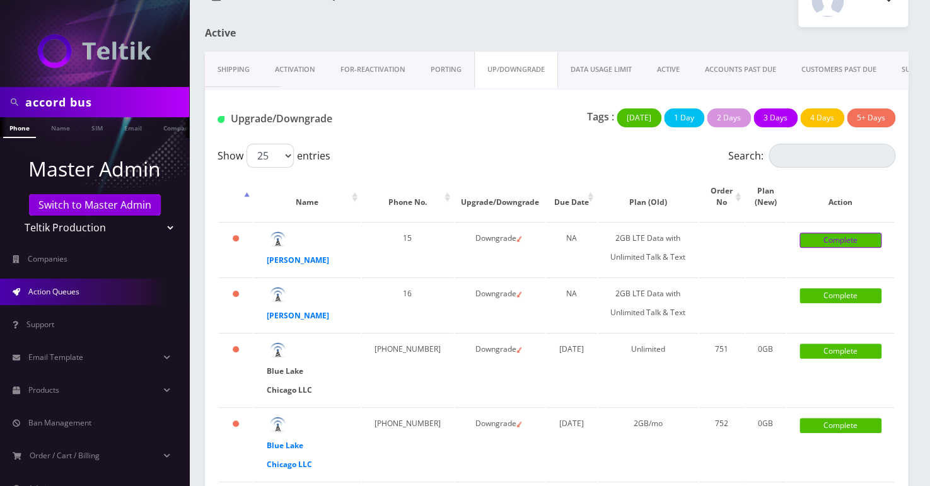
scroll to position [114, 0]
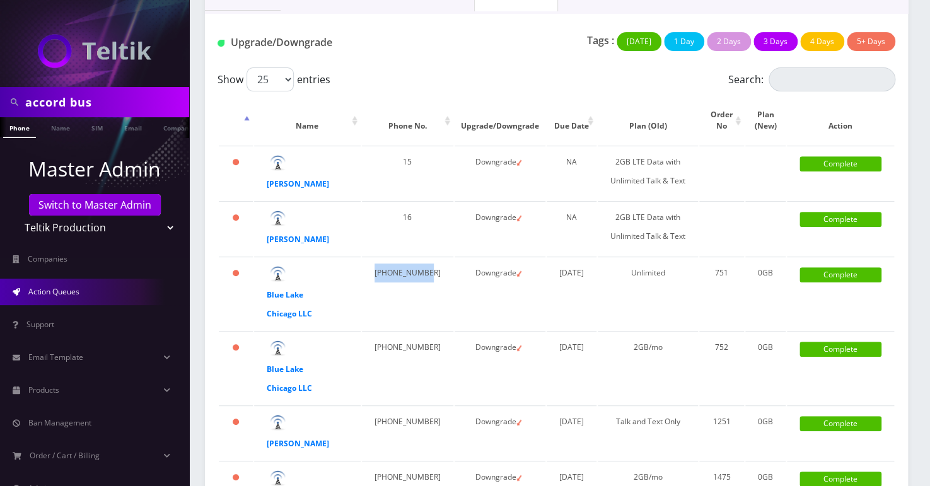
drag, startPoint x: 396, startPoint y: 292, endPoint x: 376, endPoint y: 273, distance: 27.7
click at [376, 273] on td "347-798-4059" at bounding box center [407, 293] width 91 height 73
copy td "347-798-4059"
click at [838, 268] on link "Complete" at bounding box center [840, 274] width 82 height 15
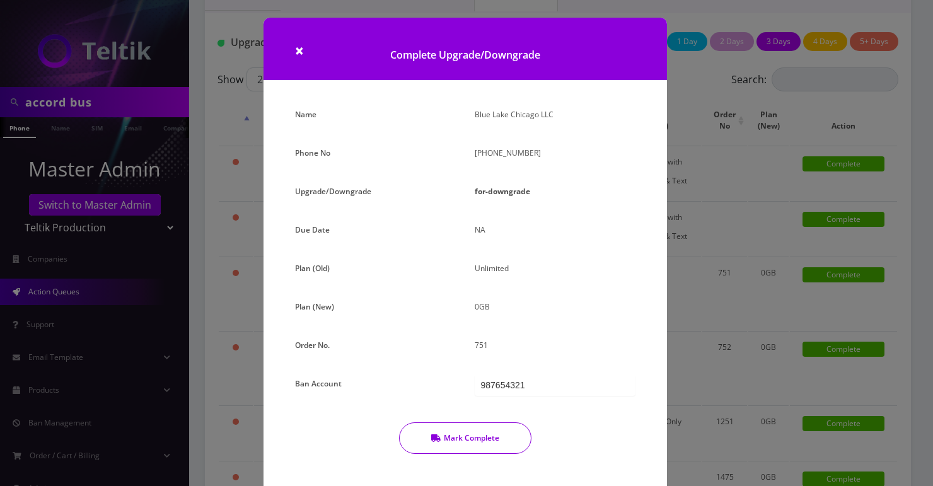
click at [490, 446] on button "Mark Complete" at bounding box center [465, 438] width 132 height 32
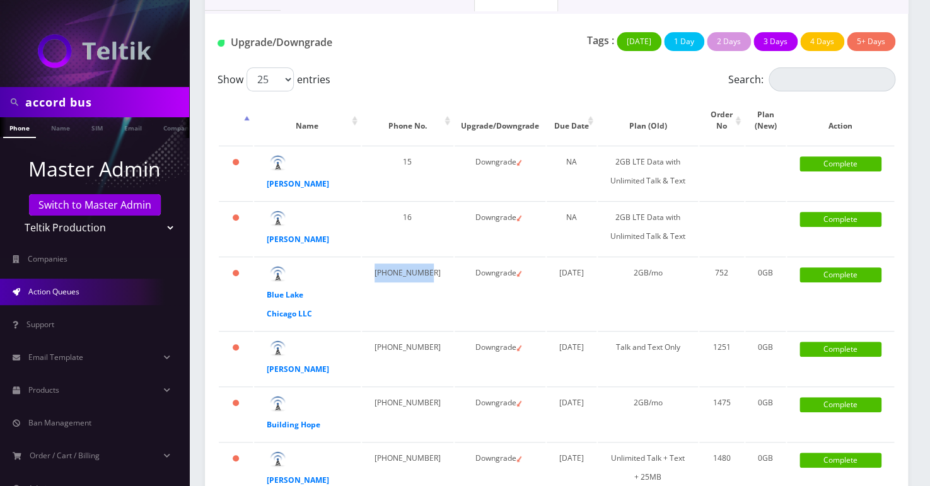
drag, startPoint x: 403, startPoint y: 287, endPoint x: 374, endPoint y: 263, distance: 38.0
click at [374, 263] on td "773-684-4942" at bounding box center [407, 293] width 91 height 73
copy td "773-684-4942"
click at [283, 296] on strong "Blue Lake Chicago LLC" at bounding box center [289, 304] width 45 height 30
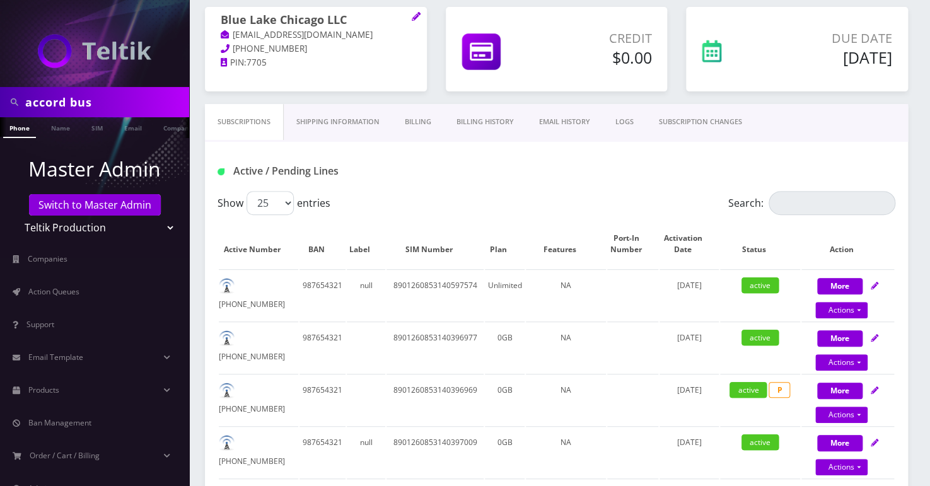
scroll to position [175, 0]
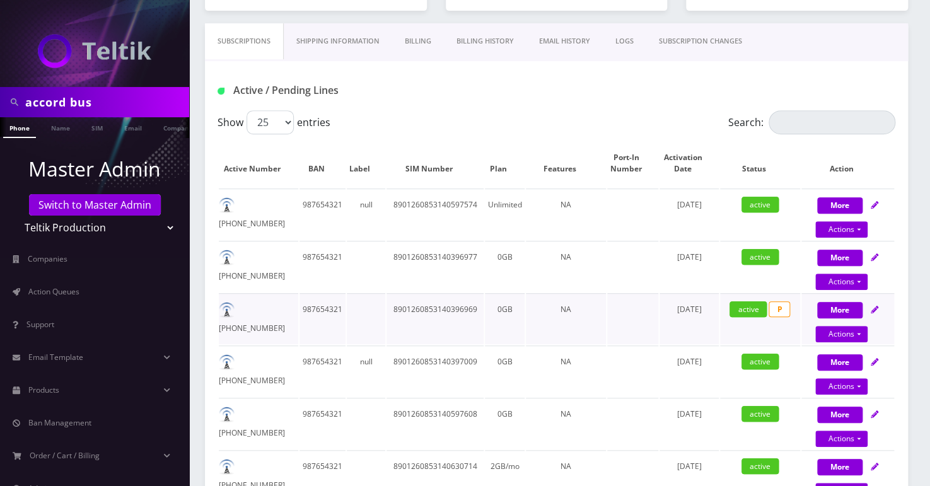
click at [436, 312] on td "8901260853140396969" at bounding box center [434, 318] width 97 height 51
copy td "8901260853140396969"
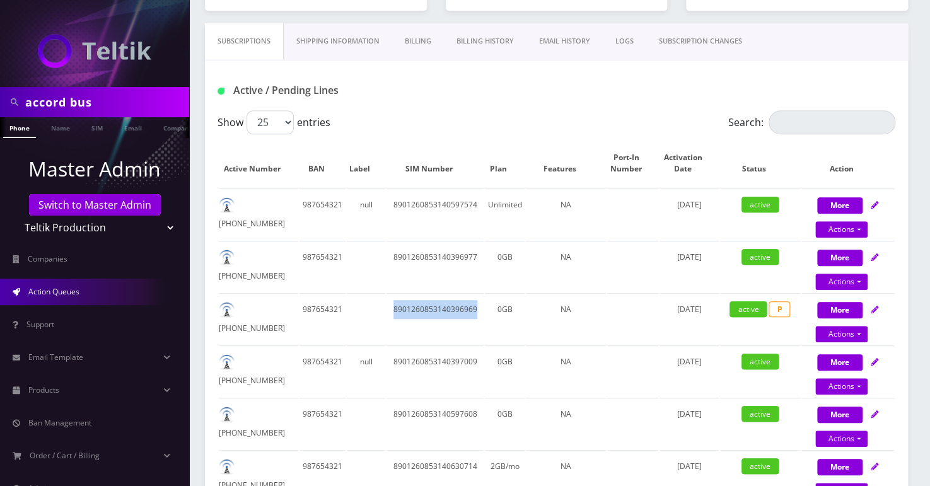
click at [50, 286] on span "Action Queues" at bounding box center [53, 291] width 51 height 11
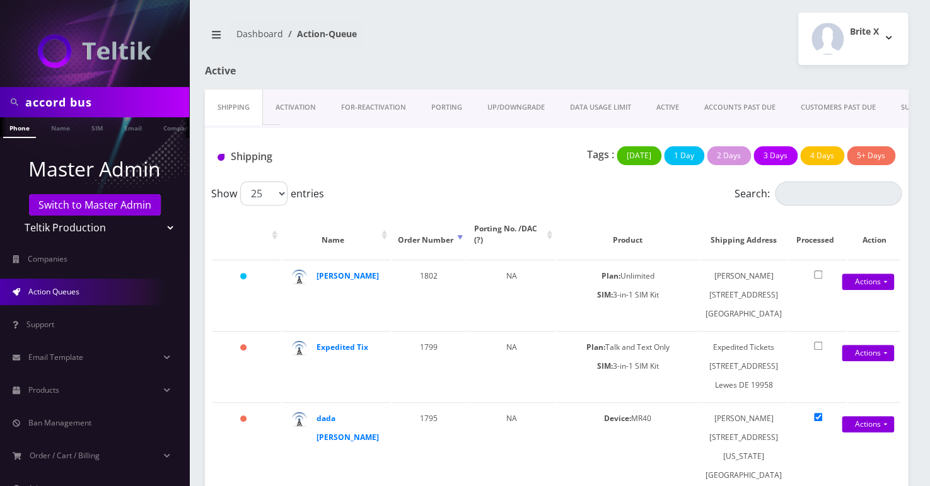
click at [509, 109] on link "UP/DOWNGRADE" at bounding box center [516, 108] width 83 height 36
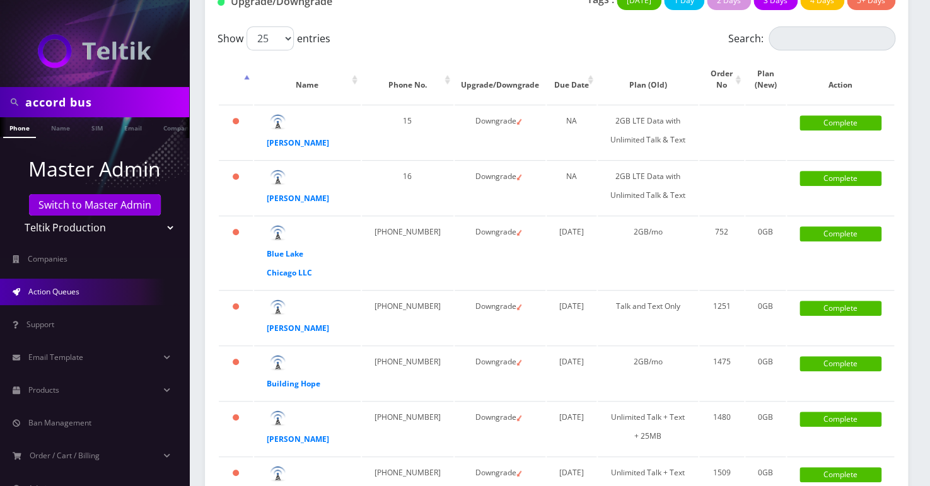
scroll to position [229, 0]
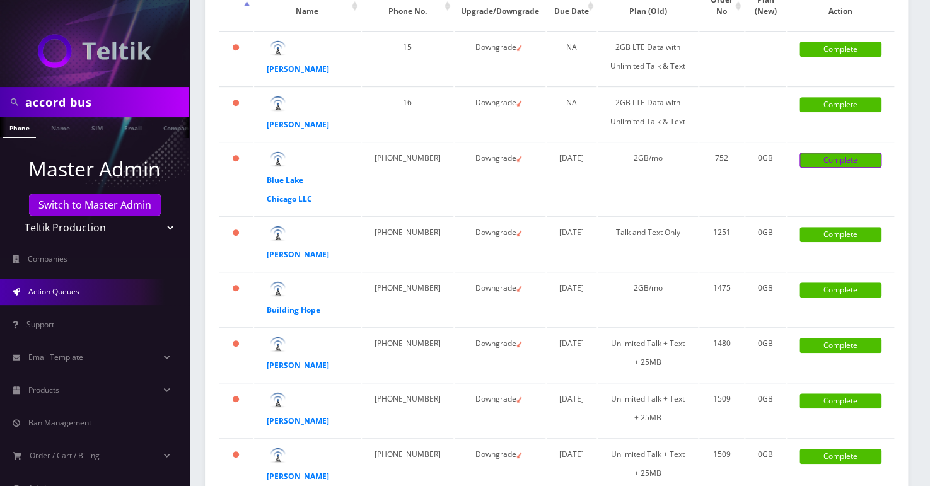
click at [832, 156] on link "Complete" at bounding box center [840, 160] width 82 height 15
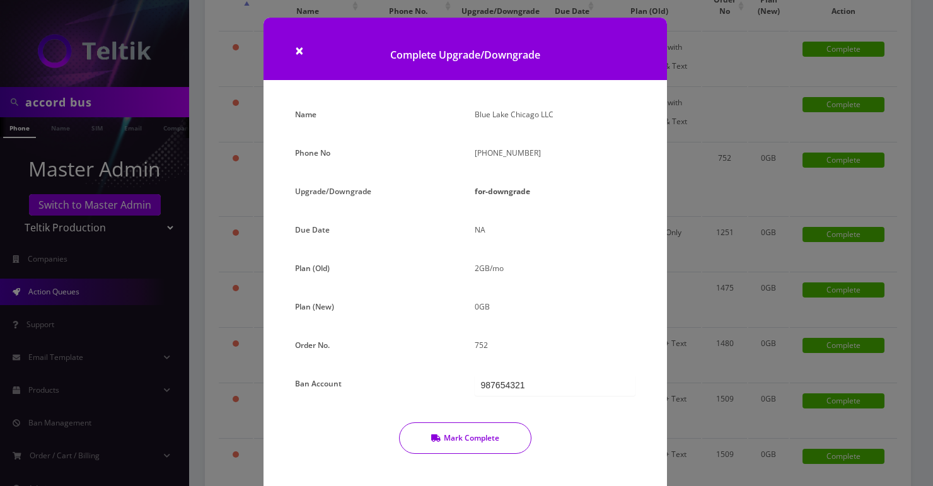
click at [492, 431] on button "Mark Complete" at bounding box center [465, 438] width 132 height 32
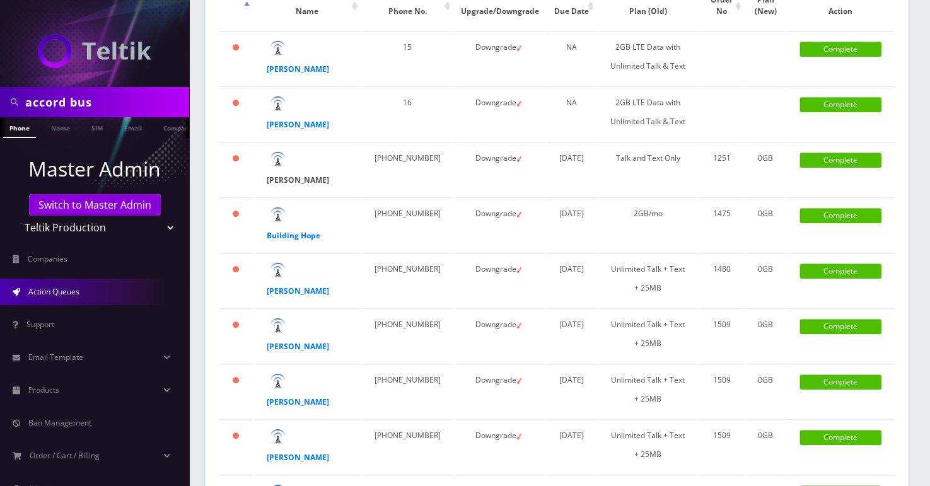
click at [303, 177] on strong "Baldy Martinez" at bounding box center [298, 180] width 62 height 11
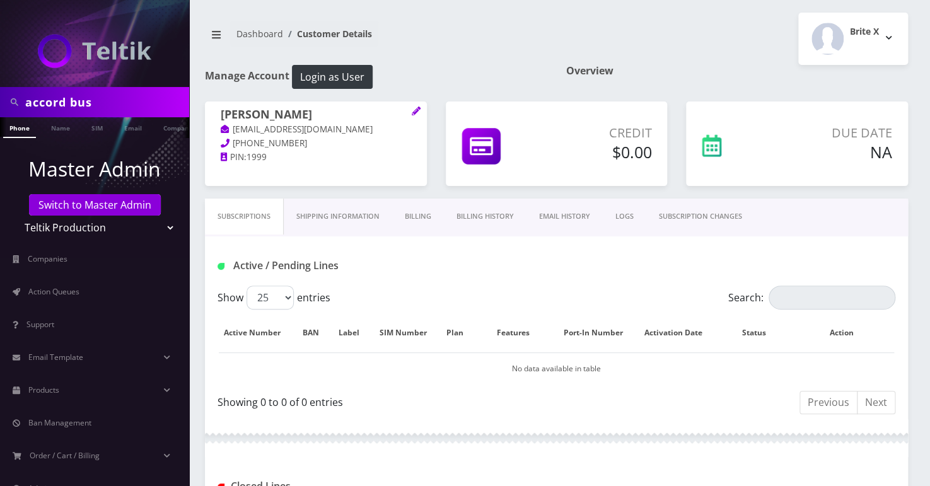
scroll to position [0, 6]
click at [79, 290] on span "Action Queues" at bounding box center [53, 291] width 51 height 11
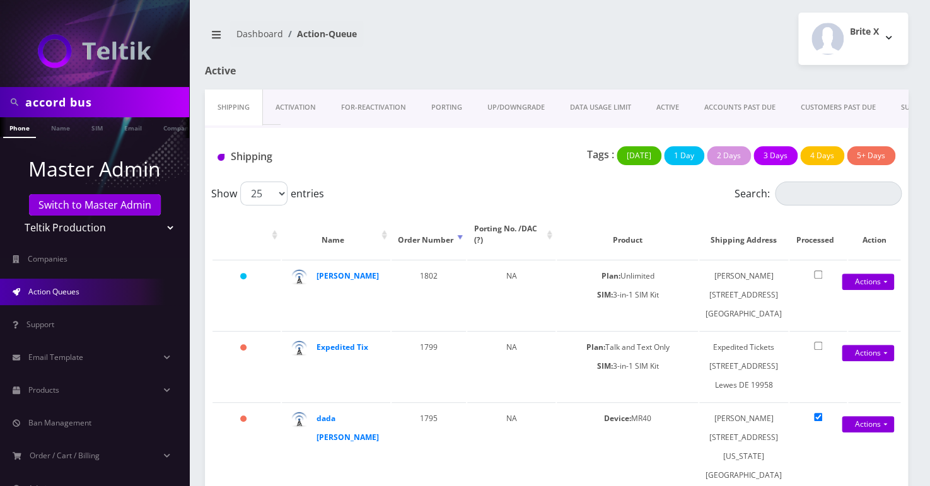
click at [507, 109] on link "UP/DOWNGRADE" at bounding box center [516, 108] width 83 height 36
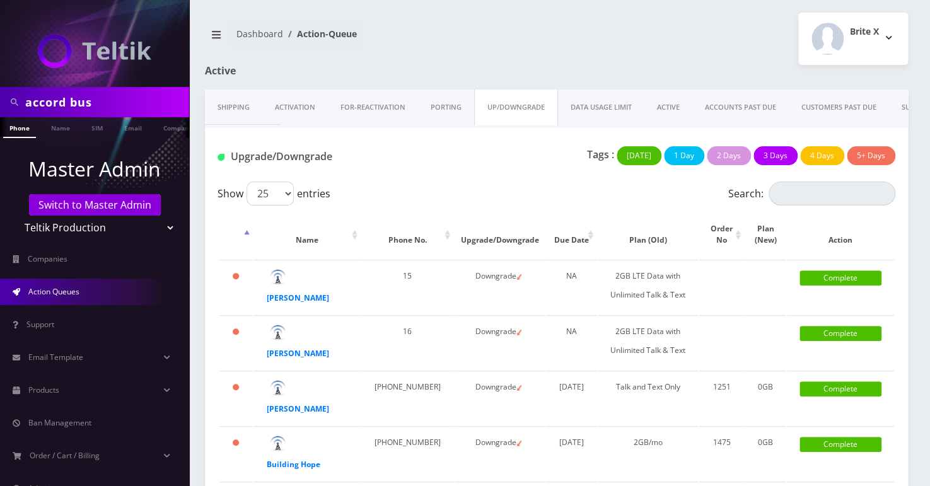
scroll to position [171, 0]
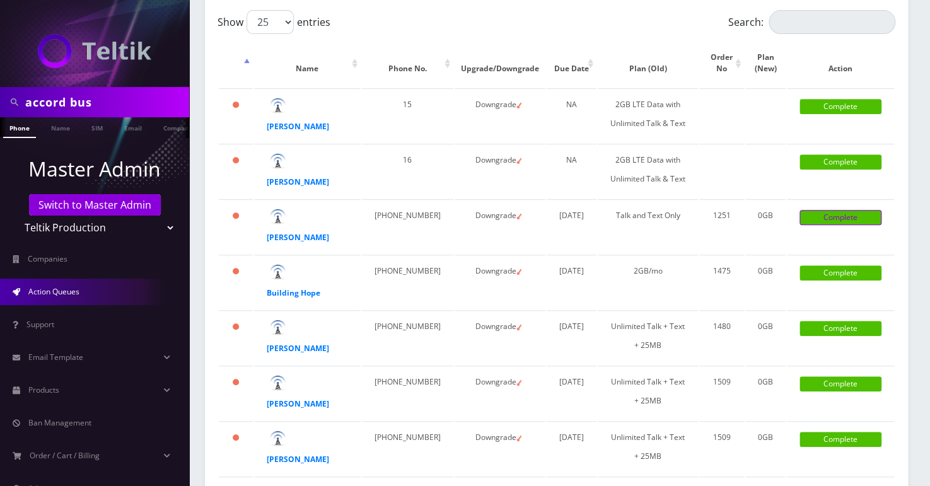
click at [830, 221] on link "Complete" at bounding box center [840, 217] width 82 height 15
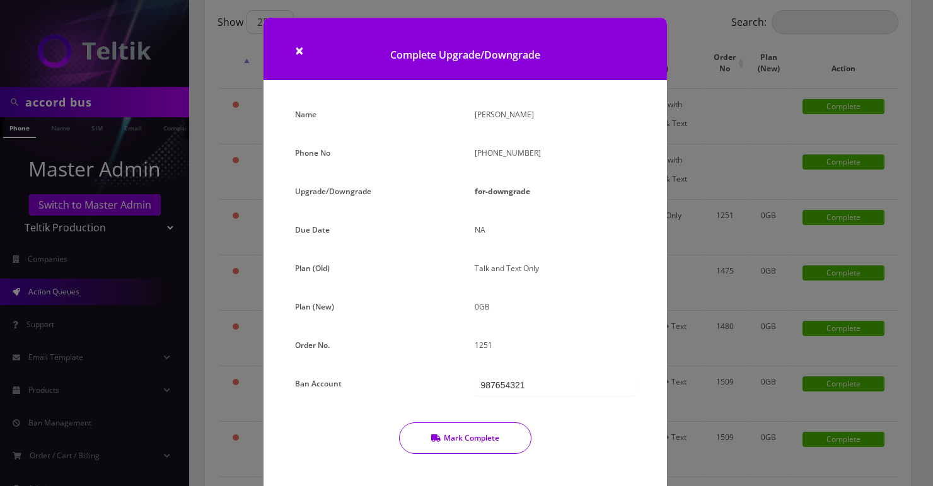
click at [462, 446] on button "Mark Complete" at bounding box center [465, 438] width 132 height 32
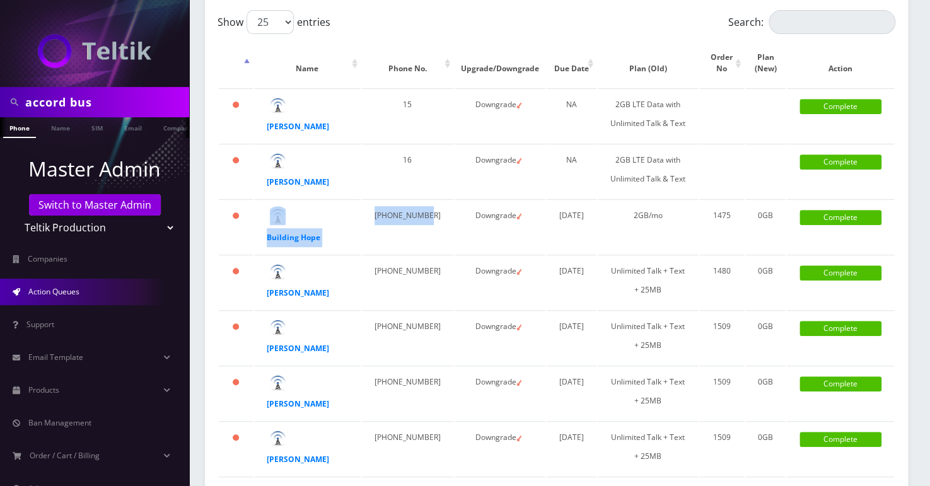
drag, startPoint x: 408, startPoint y: 240, endPoint x: 356, endPoint y: 212, distance: 59.5
click at [356, 212] on tr "220 days Building Hope 970-760-9661 Downgrade May 01, 2025 2GB/mo 1475 0GB Comp…" at bounding box center [556, 226] width 675 height 54
click at [357, 222] on td "Building Hope" at bounding box center [307, 226] width 107 height 54
drag, startPoint x: 402, startPoint y: 239, endPoint x: 373, endPoint y: 208, distance: 42.8
click at [373, 208] on td "970-760-9661" at bounding box center [407, 226] width 91 height 54
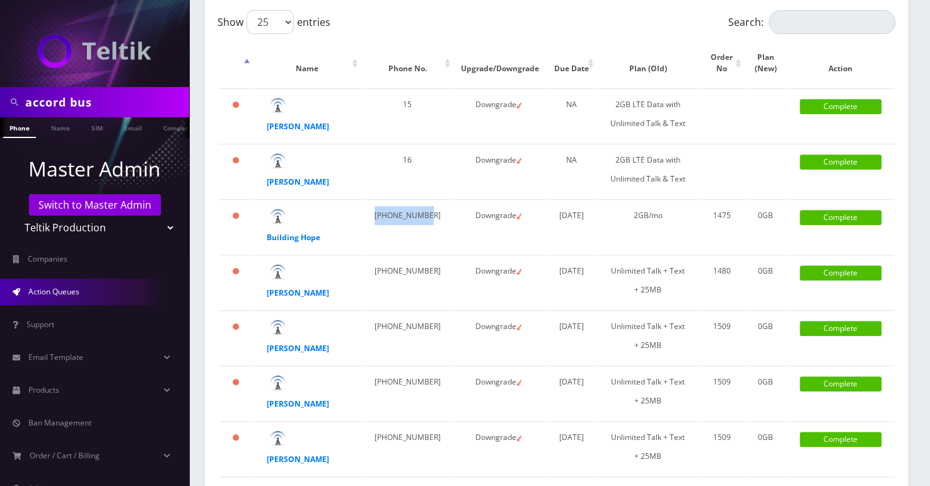
copy td "970-760-9661"
click at [860, 220] on link "Complete" at bounding box center [840, 217] width 82 height 15
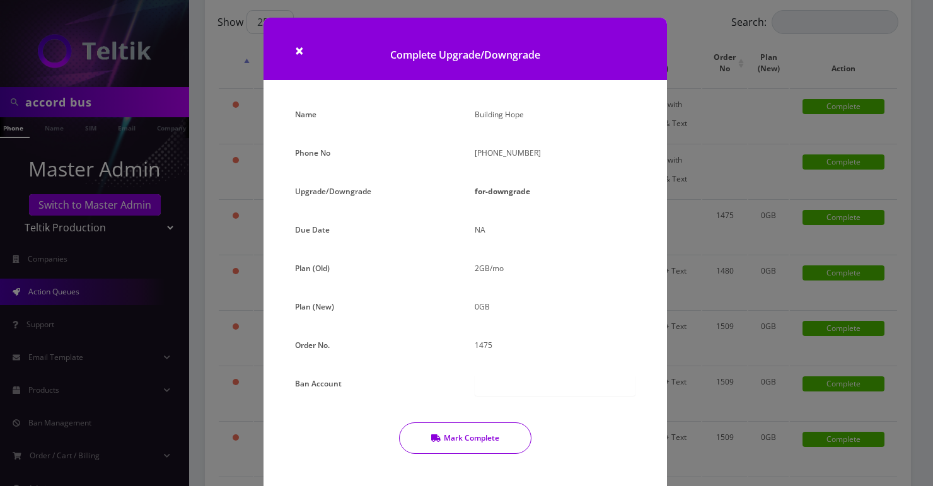
click at [488, 432] on button "Mark Complete" at bounding box center [465, 438] width 132 height 32
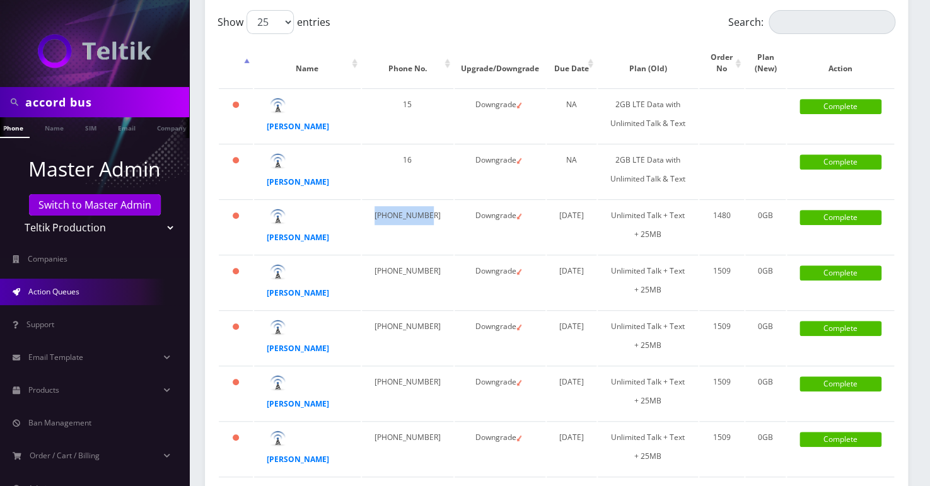
drag, startPoint x: 398, startPoint y: 233, endPoint x: 377, endPoint y: 214, distance: 29.0
click at [377, 214] on td "840-256-9779" at bounding box center [407, 226] width 91 height 54
copy td "840-256-9779"
click at [277, 236] on strong "Abdulaziz Alannaz" at bounding box center [298, 237] width 62 height 11
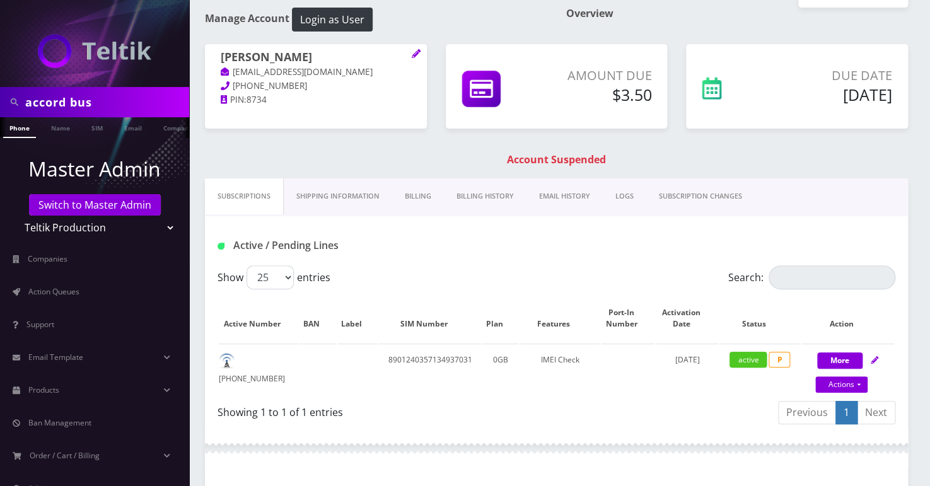
scroll to position [57, 0]
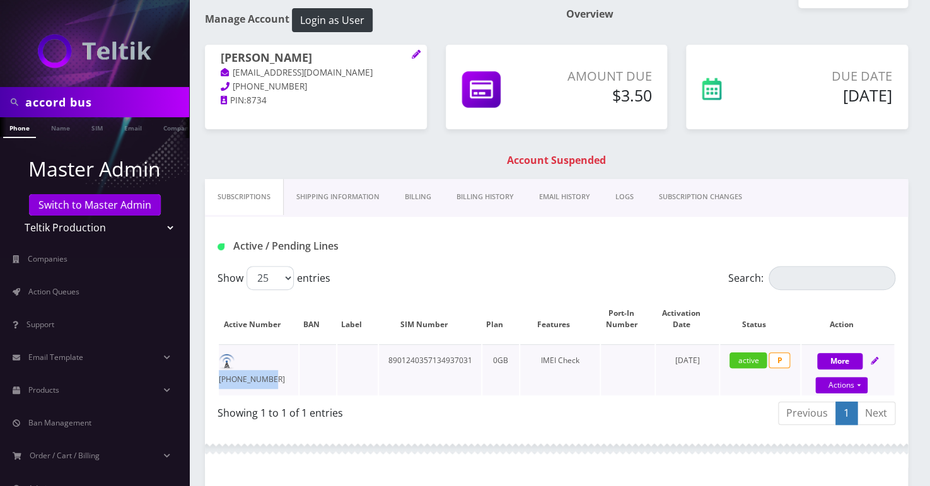
drag, startPoint x: 287, startPoint y: 359, endPoint x: 235, endPoint y: 363, distance: 52.5
click at [235, 363] on td "[PHONE_NUMBER]" at bounding box center [258, 369] width 79 height 51
copy td "[PHONE_NUMBER]"
click at [422, 197] on link "Billing" at bounding box center [418, 197] width 52 height 36
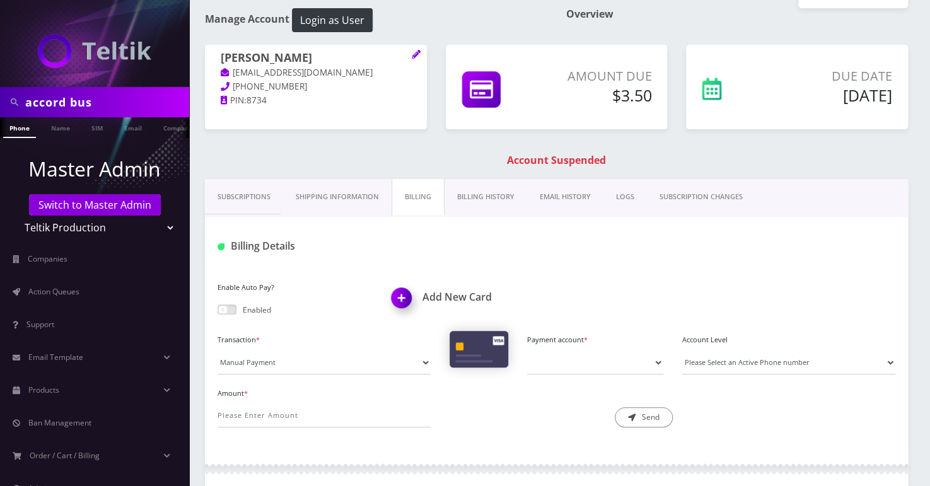
click at [228, 201] on link "Subscriptions" at bounding box center [244, 197] width 78 height 36
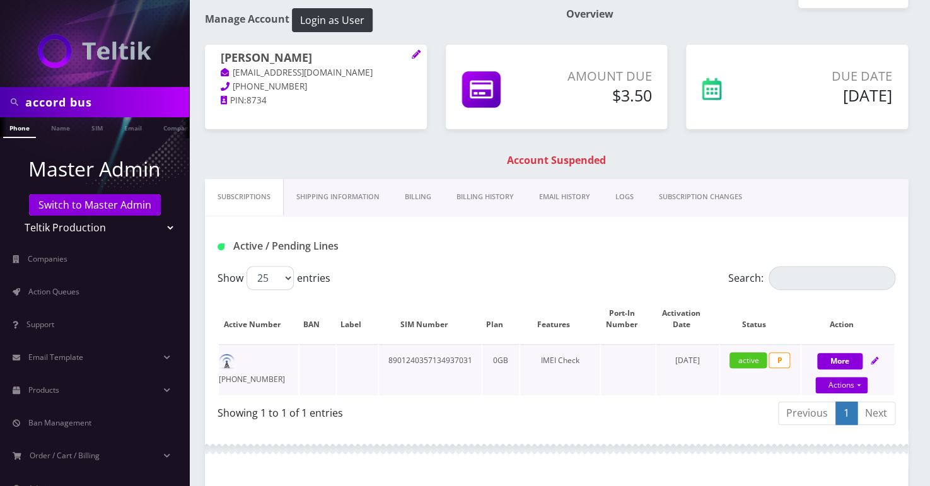
scroll to position [171, 0]
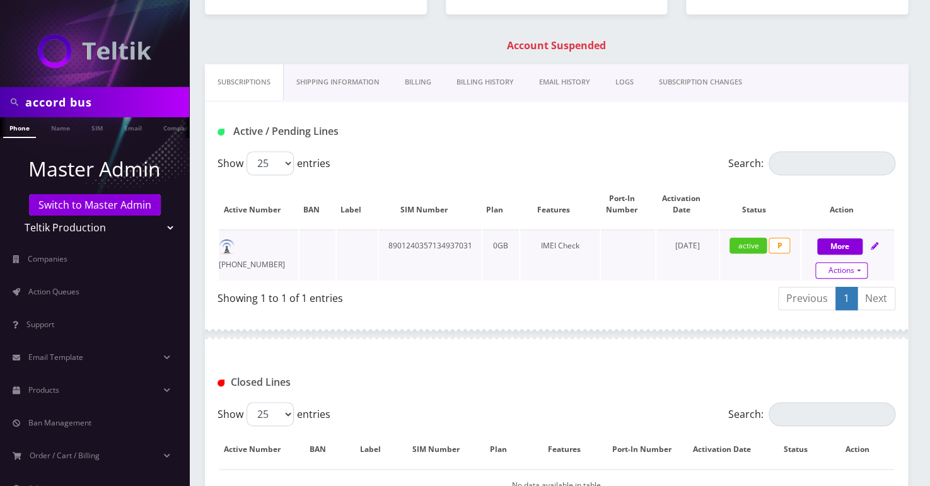
click at [856, 264] on link "Actions" at bounding box center [841, 270] width 52 height 16
select select "137"
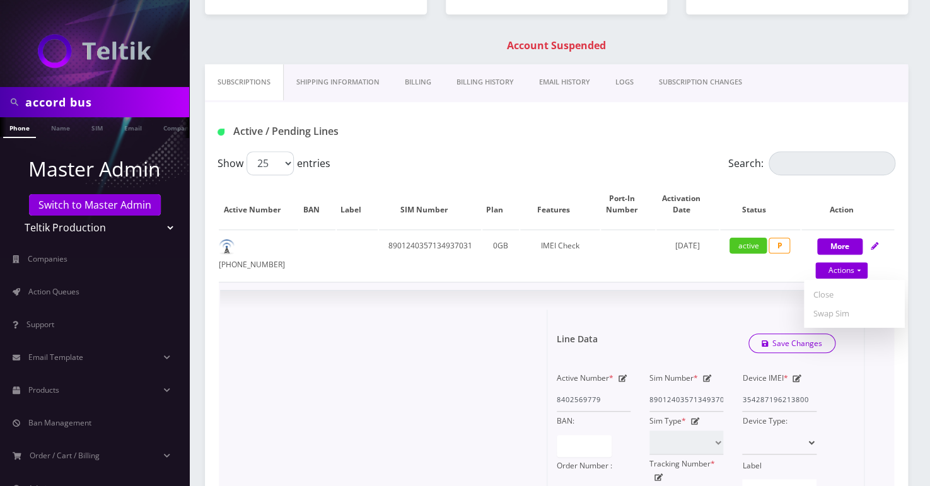
click at [499, 267] on td "0GB" at bounding box center [500, 254] width 37 height 51
click at [852, 321] on span "×" at bounding box center [849, 316] width 9 height 21
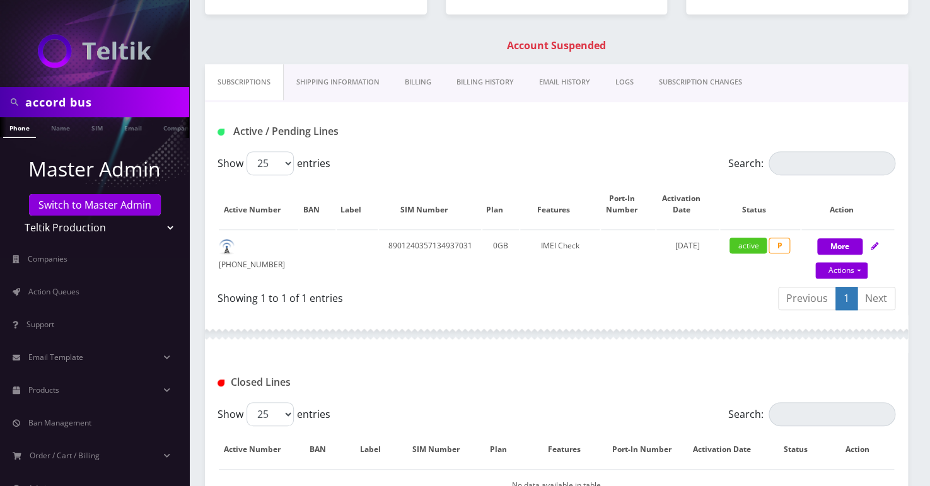
scroll to position [0, 6]
drag, startPoint x: 289, startPoint y: 241, endPoint x: 237, endPoint y: 252, distance: 52.7
click at [237, 252] on td "[PHONE_NUMBER]" at bounding box center [258, 254] width 79 height 51
copy td "[PHONE_NUMBER]"
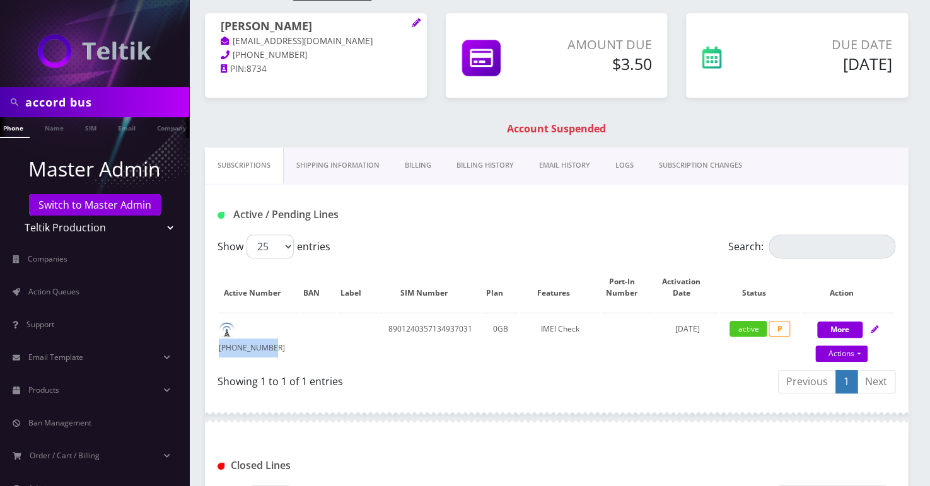
scroll to position [0, 0]
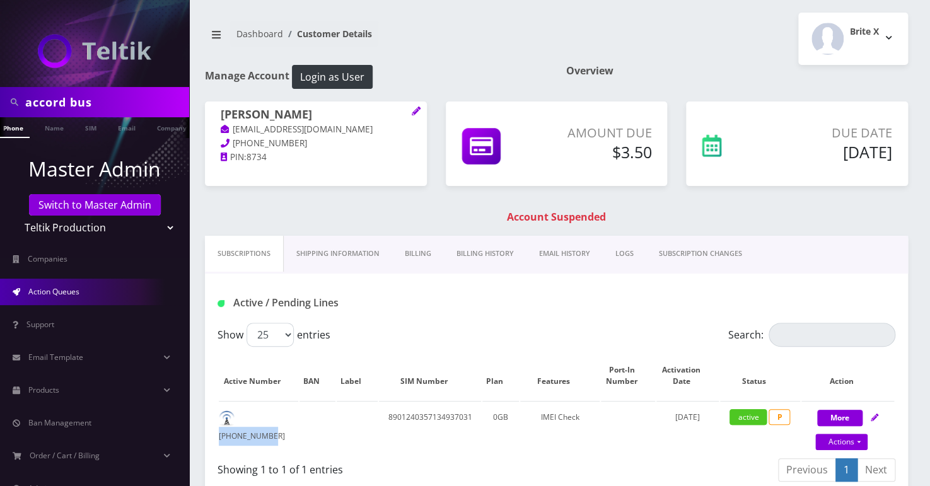
click at [64, 283] on link "Action Queues" at bounding box center [94, 292] width 189 height 26
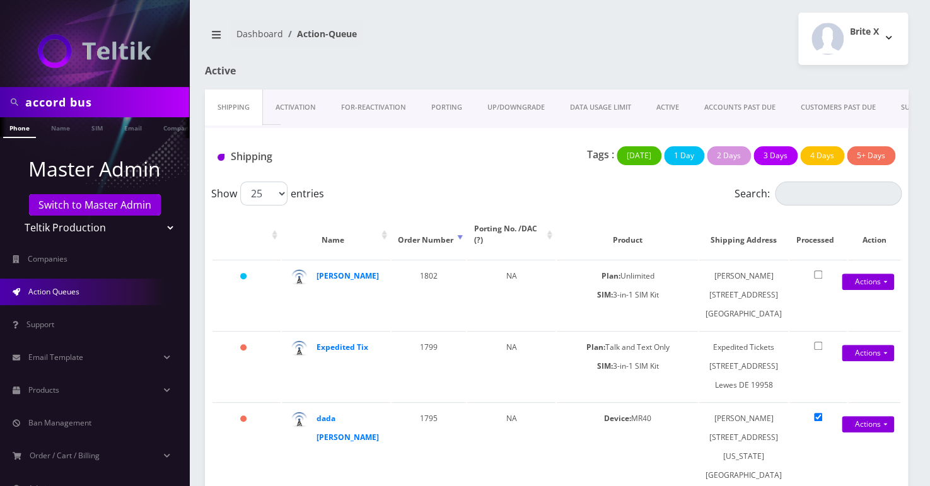
click at [487, 101] on link "UP/DOWNGRADE" at bounding box center [516, 108] width 83 height 36
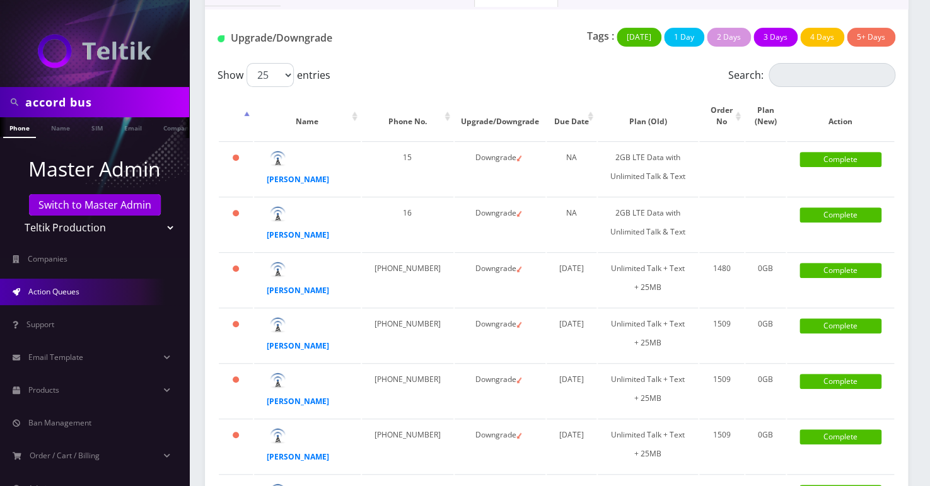
scroll to position [229, 0]
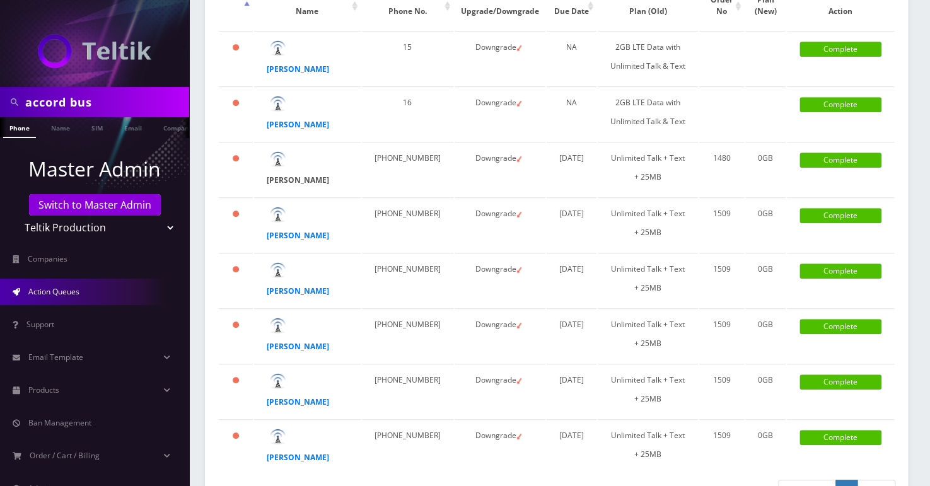
click at [283, 185] on strong "[PERSON_NAME]" at bounding box center [298, 180] width 62 height 11
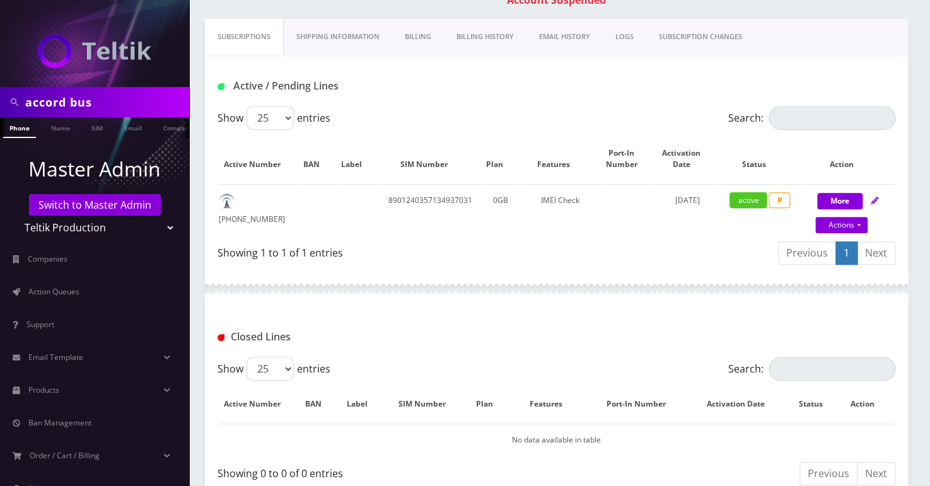
scroll to position [171, 0]
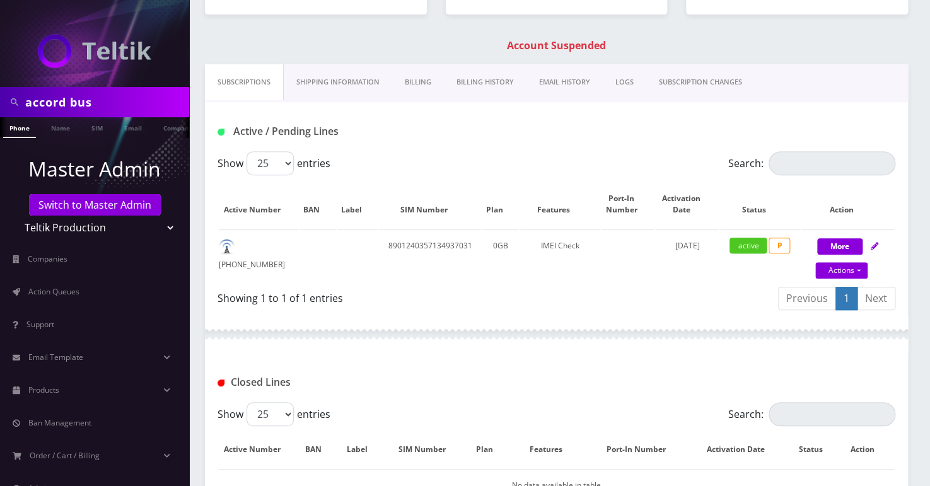
click at [472, 75] on link "Billing History" at bounding box center [485, 82] width 83 height 36
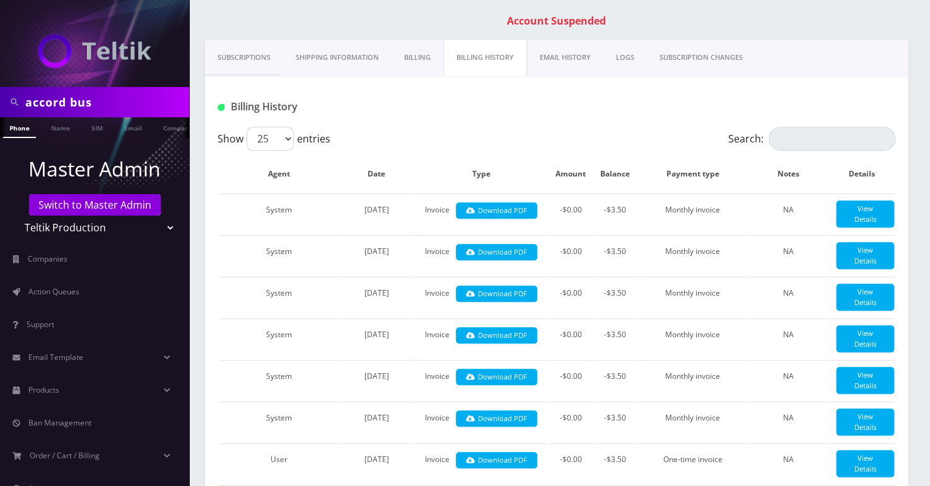
scroll to position [114, 0]
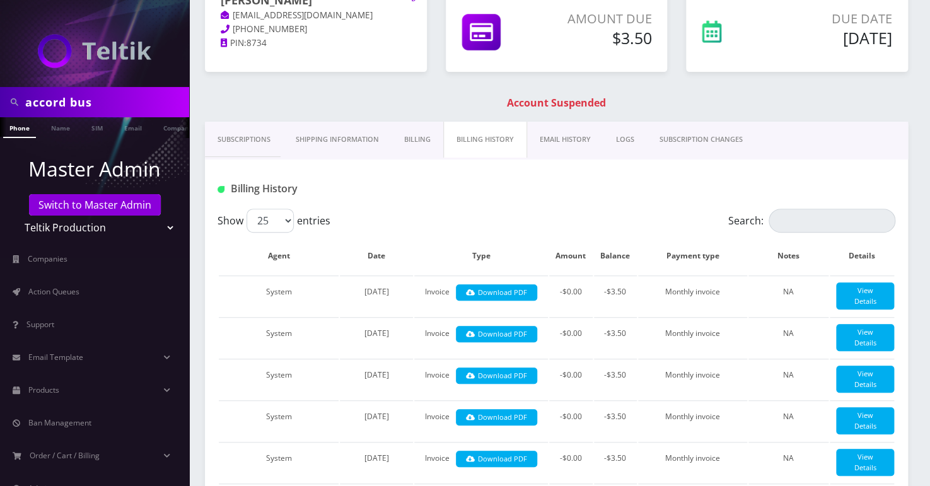
click at [221, 136] on link "Subscriptions" at bounding box center [244, 140] width 78 height 36
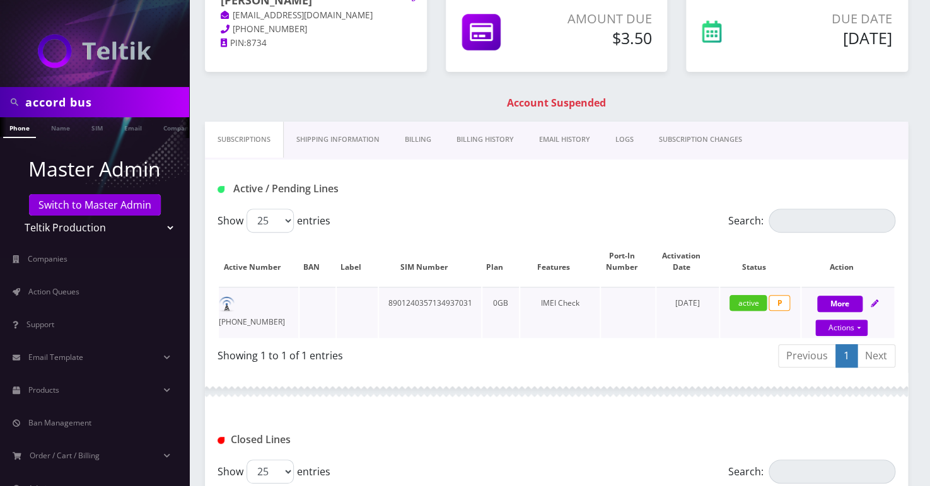
click at [282, 303] on td "840-256-9779" at bounding box center [258, 312] width 79 height 51
drag, startPoint x: 291, startPoint y: 301, endPoint x: 238, endPoint y: 315, distance: 55.3
click at [238, 315] on td "840-256-9779" at bounding box center [258, 312] width 79 height 51
copy td "840-256-9779"
click at [850, 321] on link "Actions" at bounding box center [841, 328] width 52 height 16
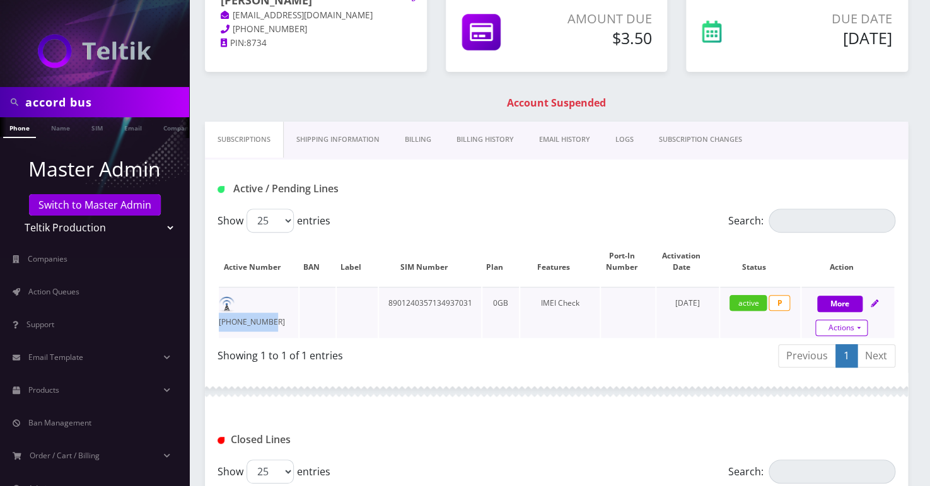
select select "137"
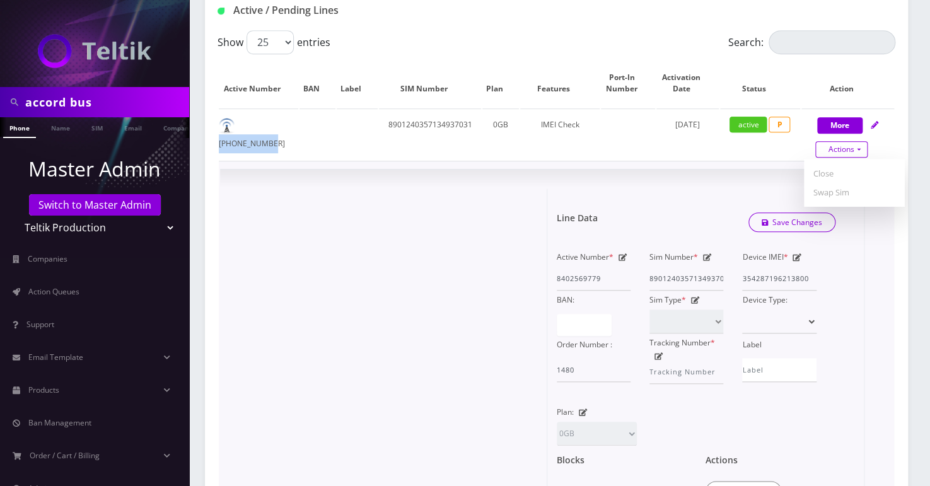
scroll to position [401, 0]
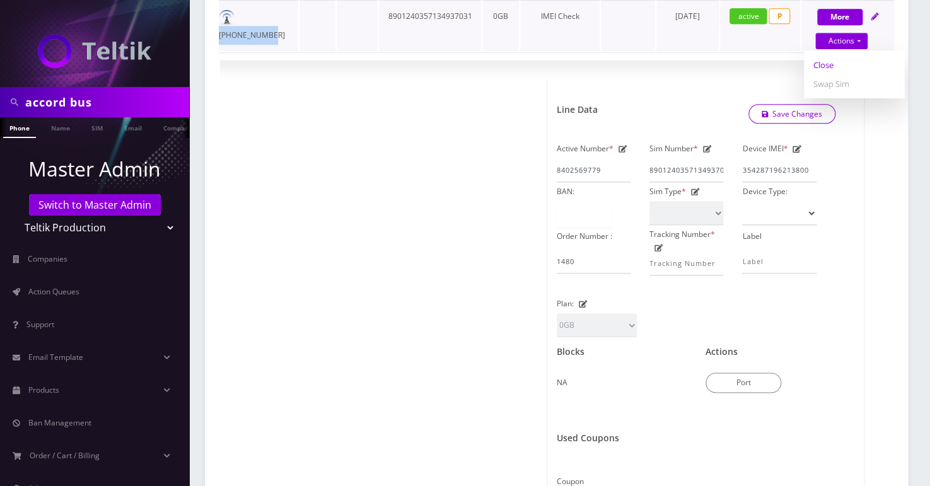
click at [835, 66] on link "Close" at bounding box center [854, 64] width 101 height 19
type input "08/27/2025"
select select "137"
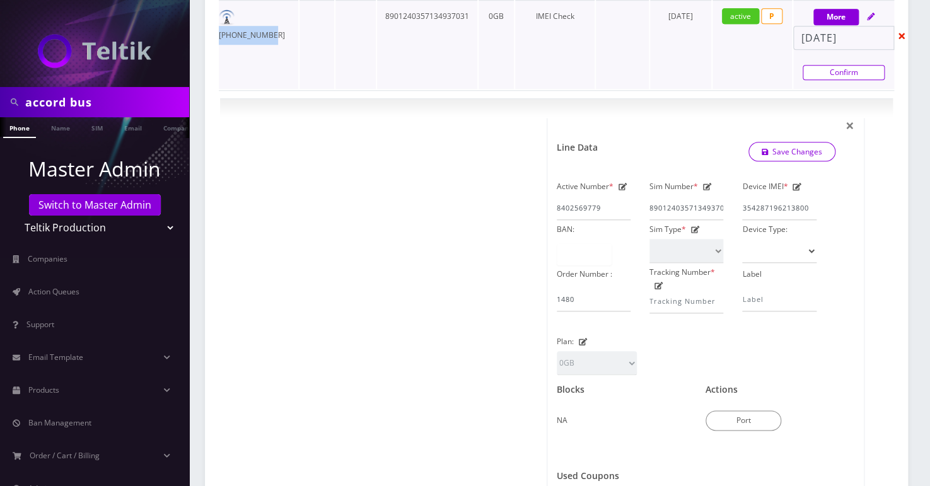
click at [847, 74] on link "Confirm" at bounding box center [843, 72] width 82 height 15
select select "137"
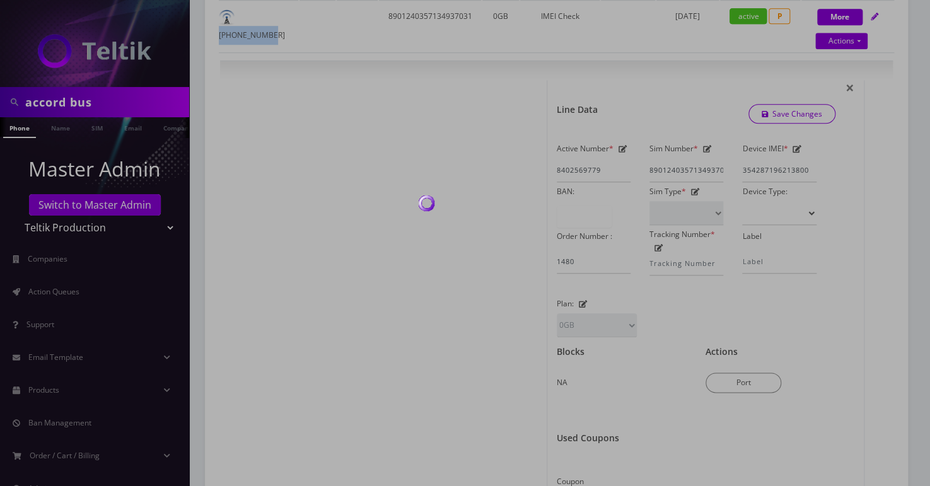
scroll to position [349, 0]
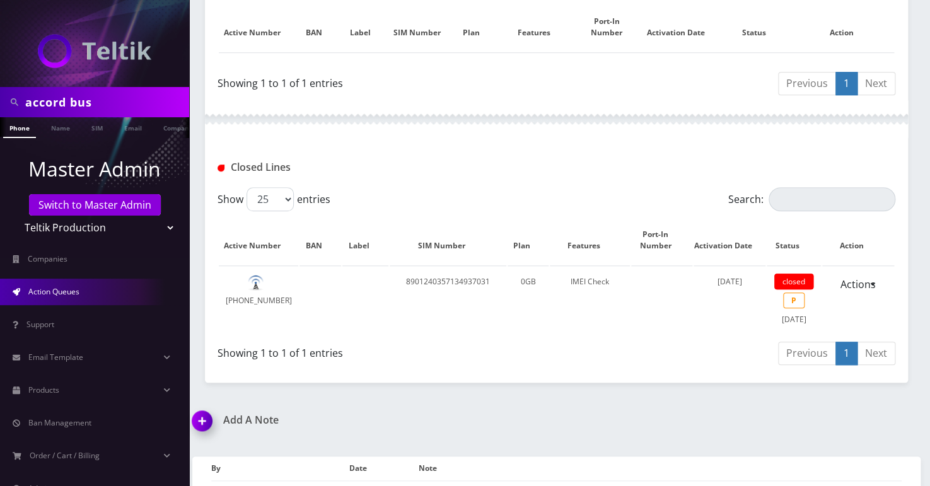
click at [64, 285] on link "Action Queues" at bounding box center [94, 292] width 189 height 26
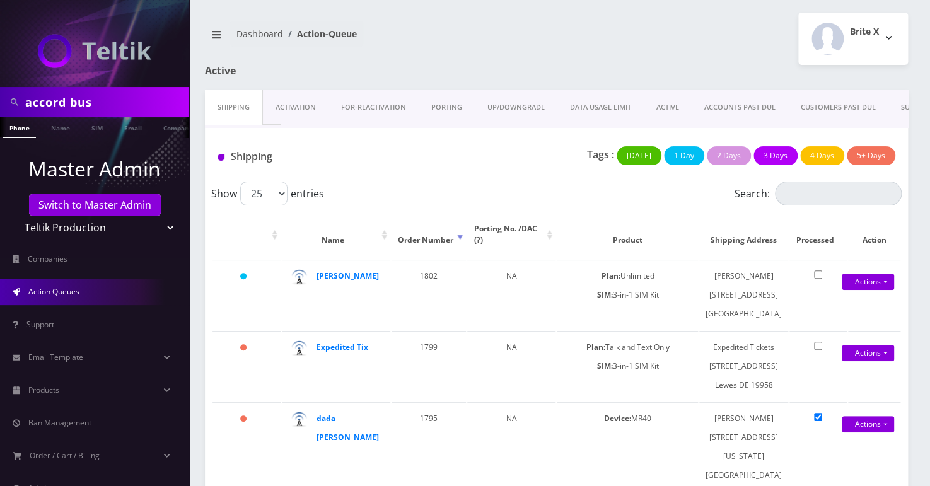
click at [523, 106] on link "UP/DOWNGRADE" at bounding box center [516, 108] width 83 height 36
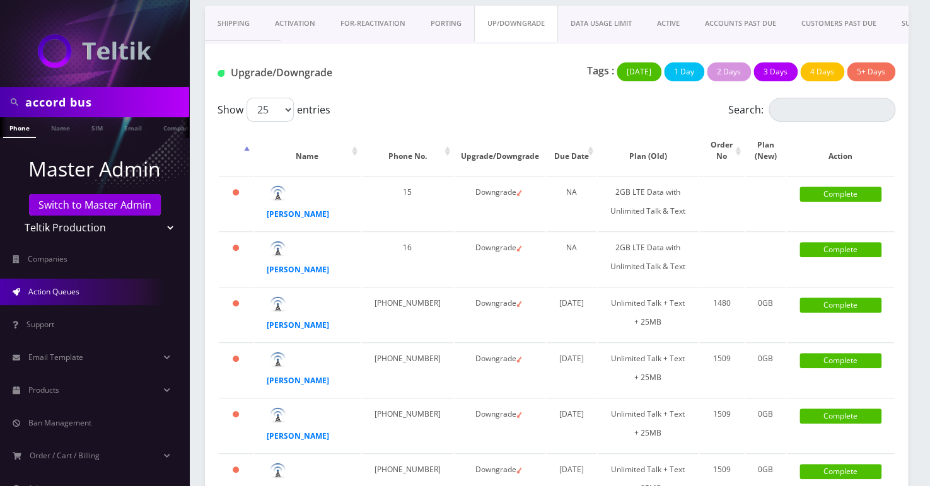
scroll to position [171, 0]
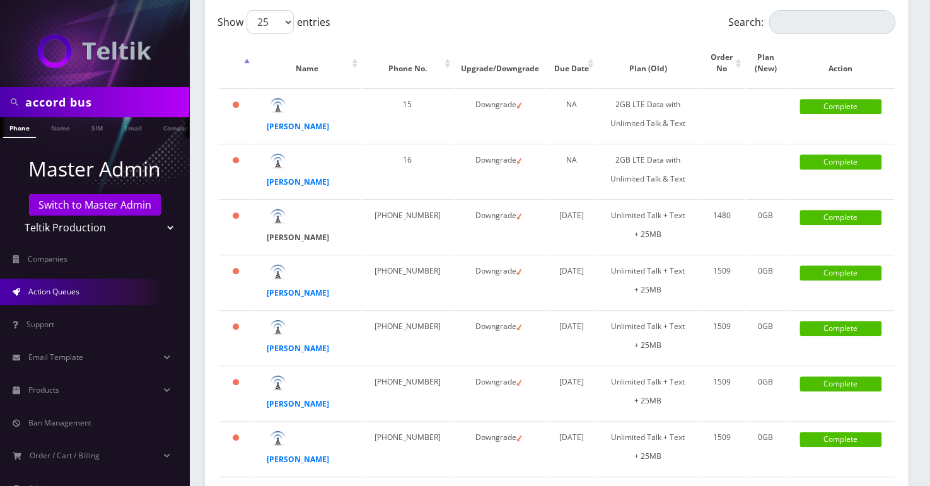
click at [286, 243] on strong "[PERSON_NAME]" at bounding box center [298, 237] width 62 height 11
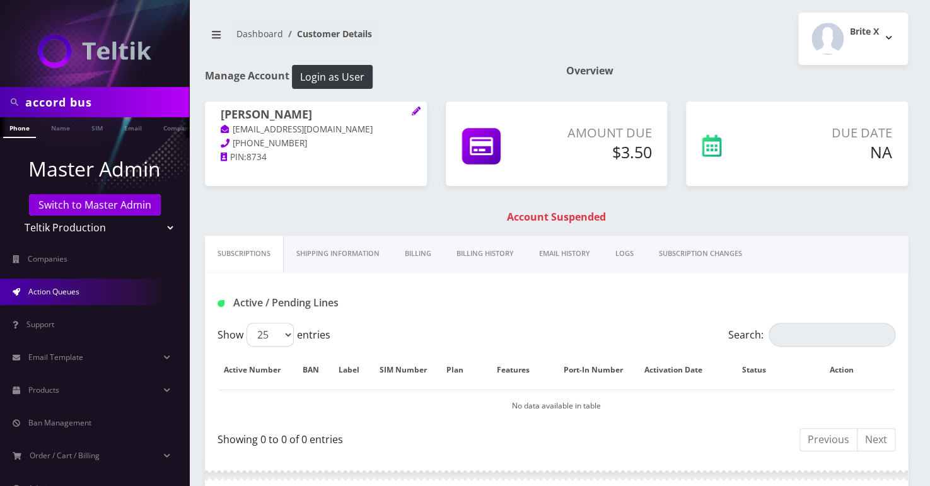
click at [89, 290] on link "Action Queues" at bounding box center [94, 292] width 189 height 26
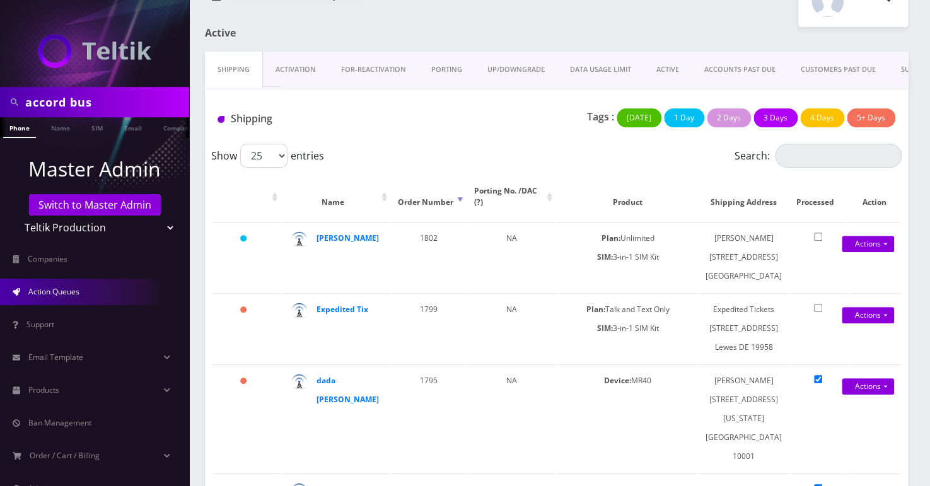
scroll to position [57, 0]
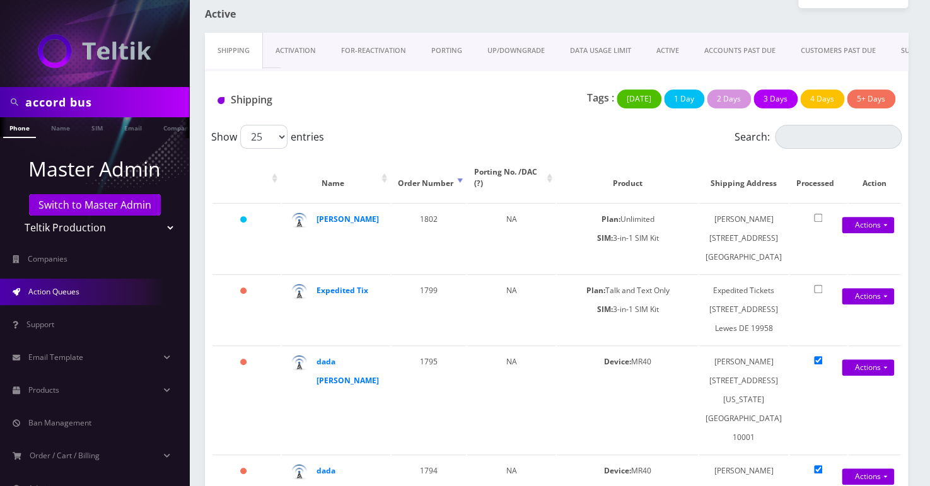
click at [508, 49] on link "UP/DOWNGRADE" at bounding box center [516, 51] width 83 height 36
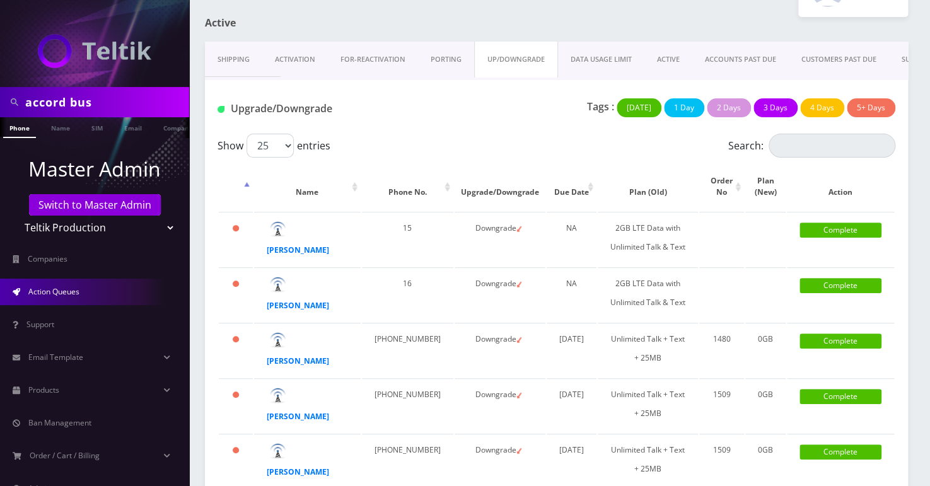
scroll to position [229, 0]
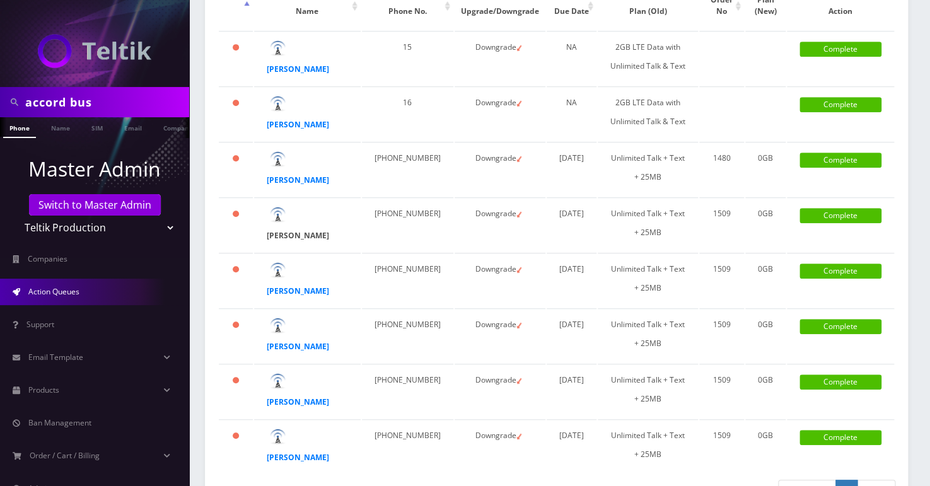
click at [281, 241] on strong "[PERSON_NAME]" at bounding box center [298, 235] width 62 height 11
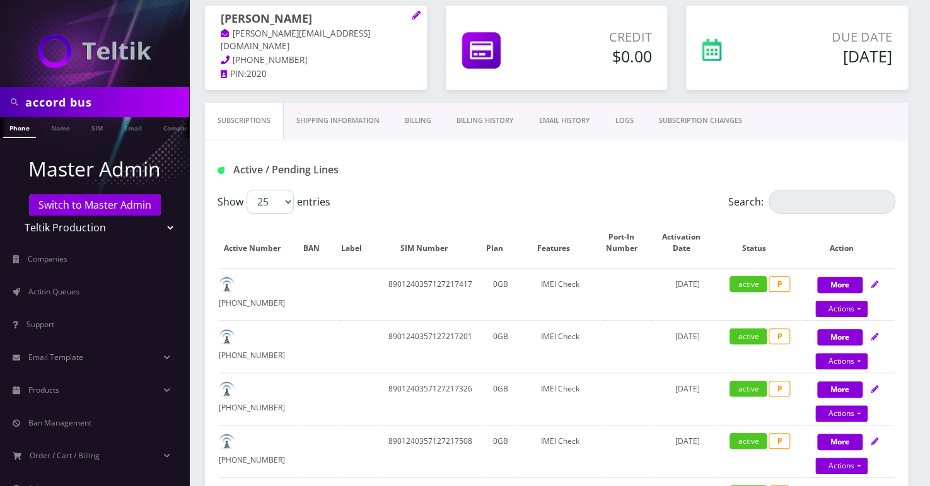
scroll to position [171, 0]
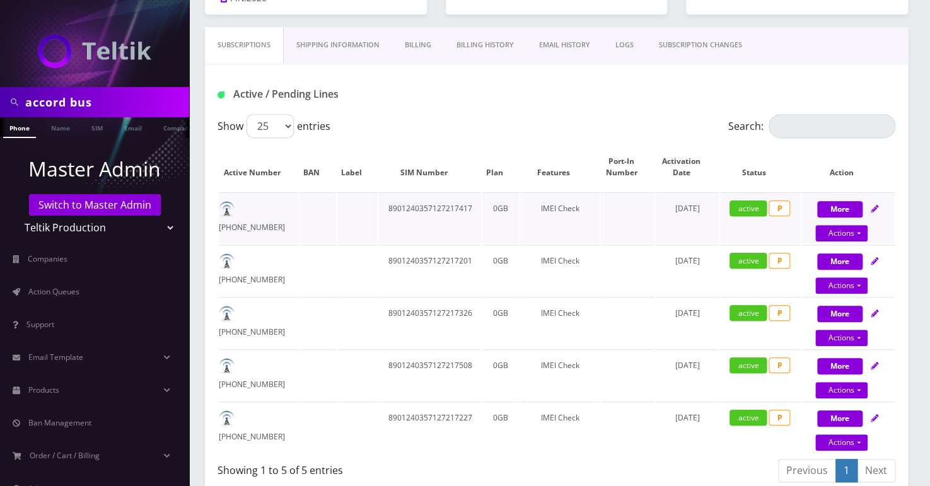
click at [434, 211] on td "8901240357127217417" at bounding box center [430, 217] width 102 height 51
copy td "8901240357127217417"
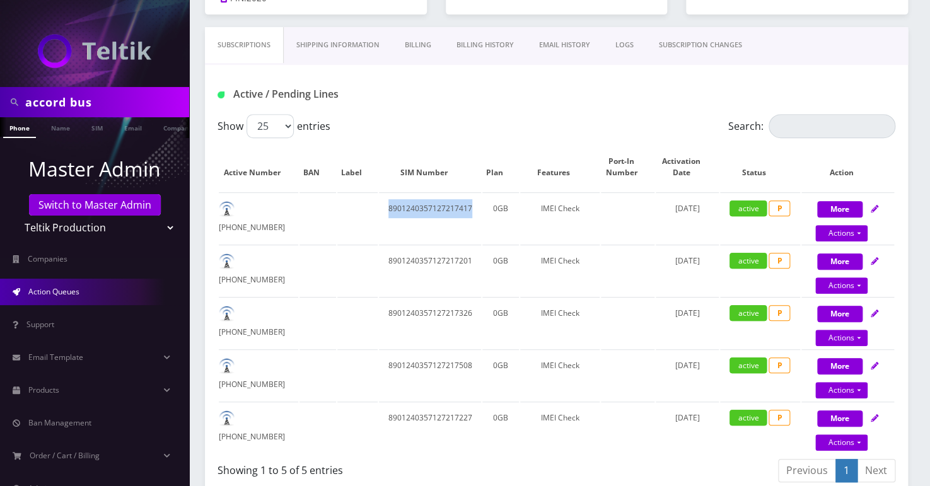
click at [66, 285] on link "Action Queues" at bounding box center [94, 292] width 189 height 26
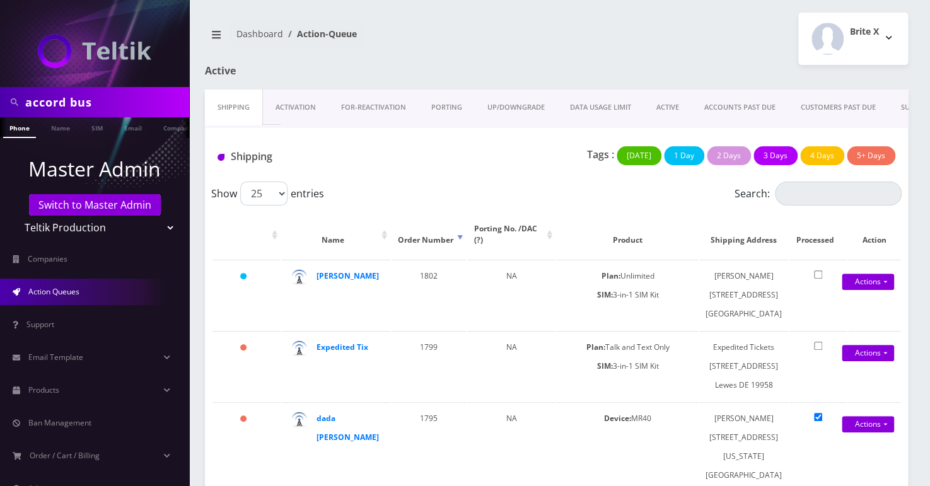
click at [514, 110] on link "UP/DOWNGRADE" at bounding box center [516, 108] width 83 height 36
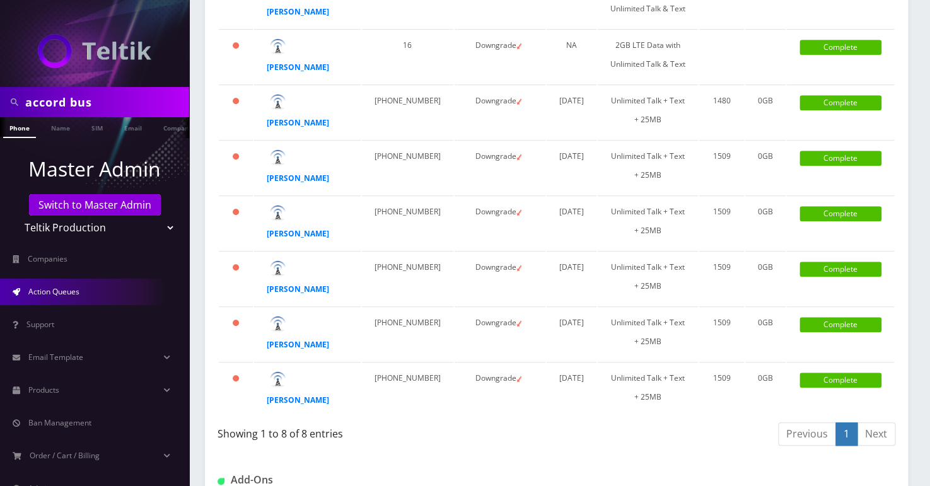
scroll to position [573, 0]
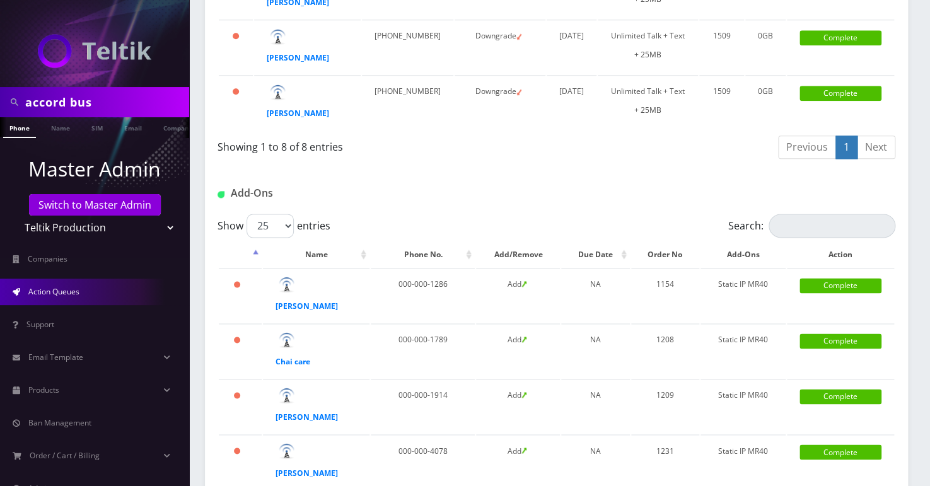
click at [289, 123] on div "[PERSON_NAME]" at bounding box center [295, 113] width 57 height 19
click at [294, 119] on strong "[PERSON_NAME]" at bounding box center [298, 113] width 62 height 11
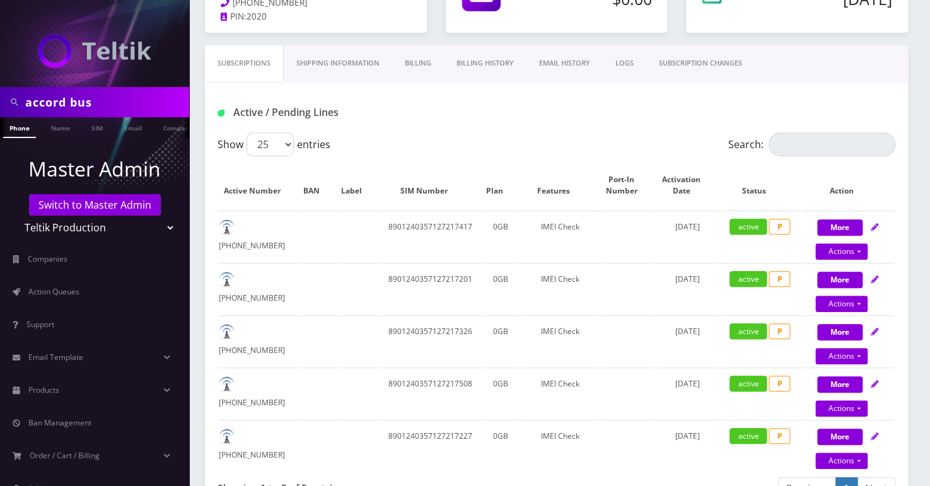
scroll to position [171, 0]
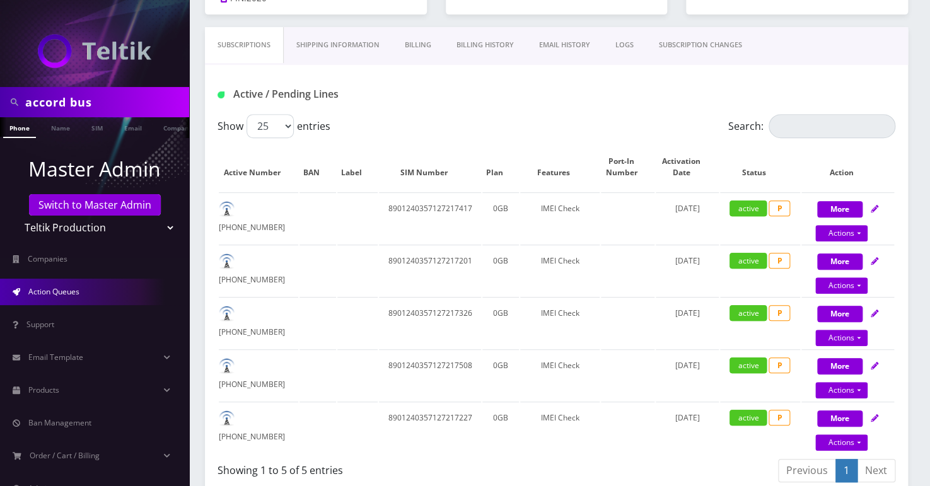
click at [55, 293] on span "Action Queues" at bounding box center [53, 291] width 51 height 11
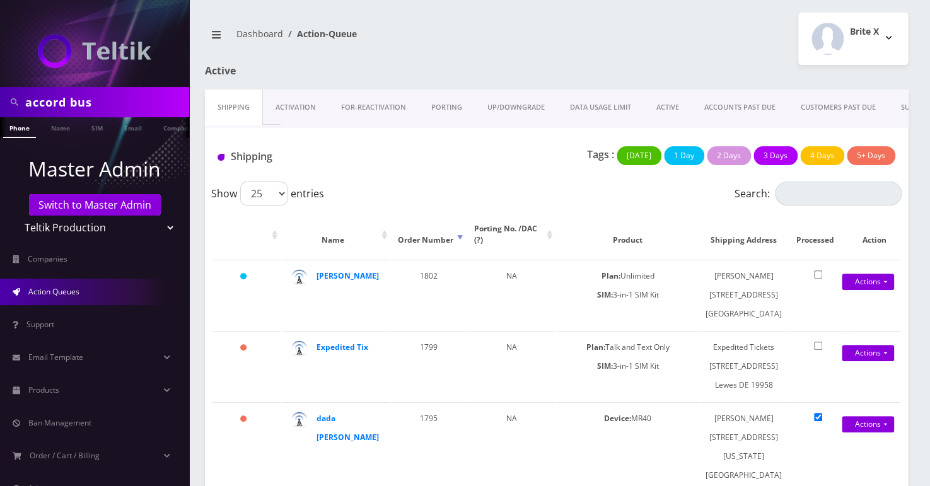
click at [512, 105] on link "UP/DOWNGRADE" at bounding box center [516, 108] width 83 height 36
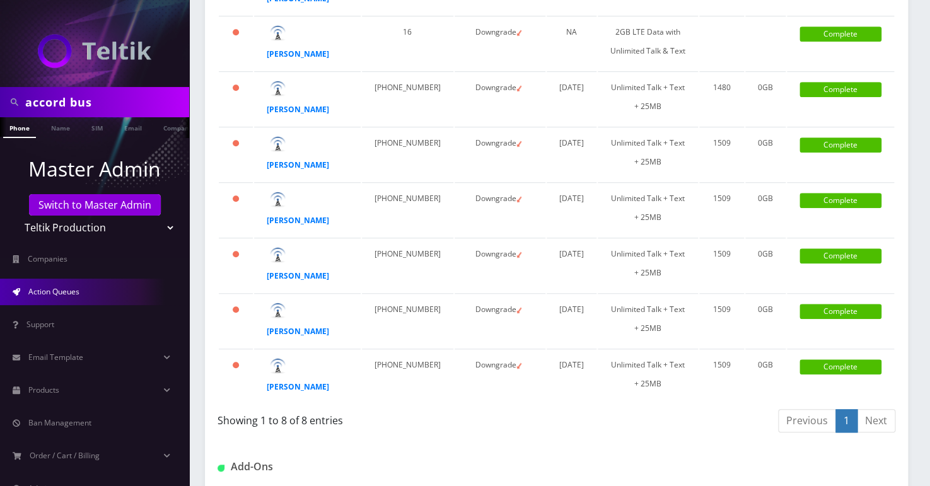
scroll to position [401, 0]
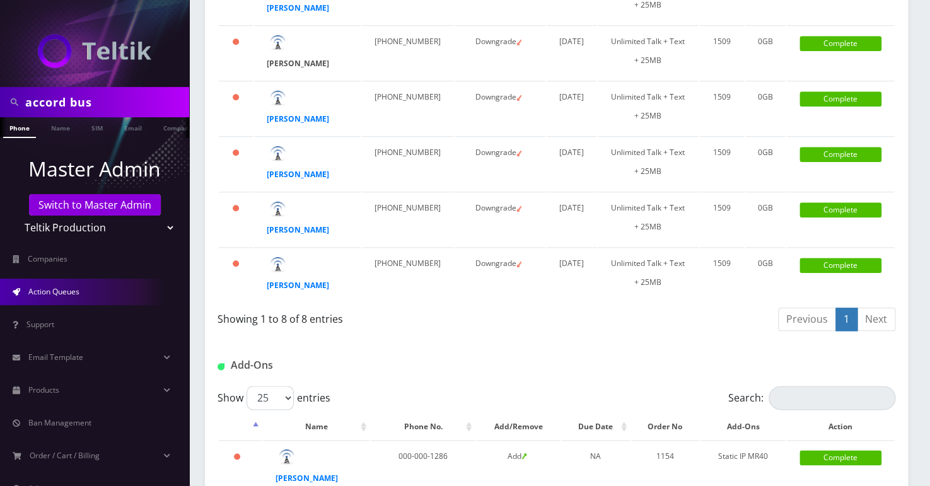
click at [287, 69] on strong "[PERSON_NAME]" at bounding box center [298, 63] width 62 height 11
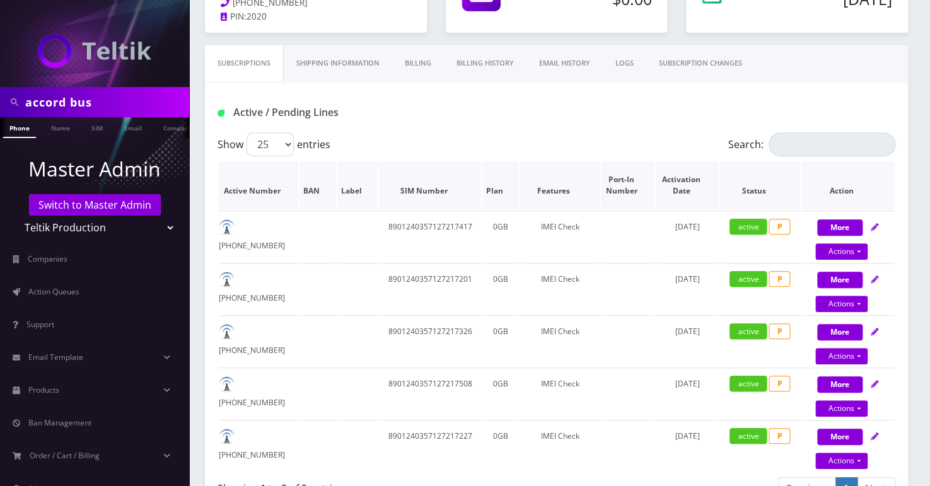
scroll to position [229, 0]
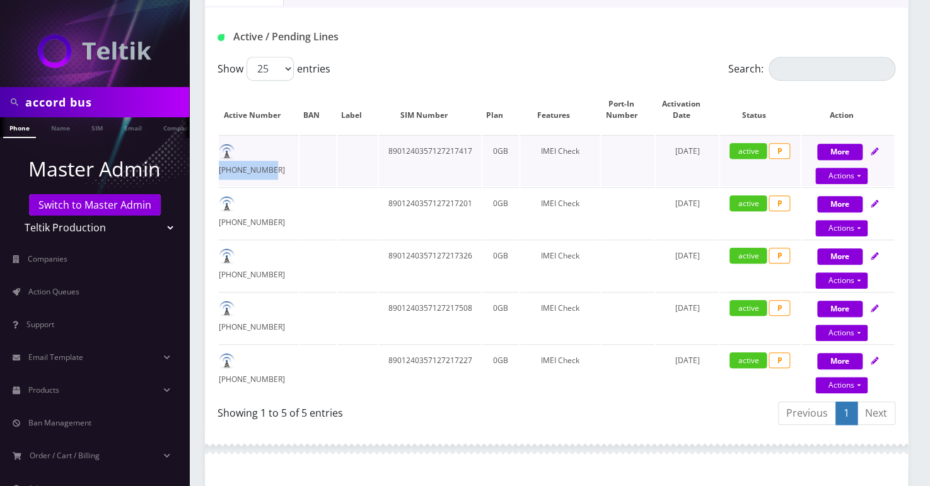
drag, startPoint x: 289, startPoint y: 150, endPoint x: 236, endPoint y: 156, distance: 53.3
click at [236, 156] on td "[PHONE_NUMBER]" at bounding box center [258, 160] width 79 height 51
copy td "[PHONE_NUMBER]"
drag, startPoint x: 287, startPoint y: 199, endPoint x: 239, endPoint y: 213, distance: 50.1
click at [239, 213] on td "[PHONE_NUMBER]" at bounding box center [258, 212] width 79 height 51
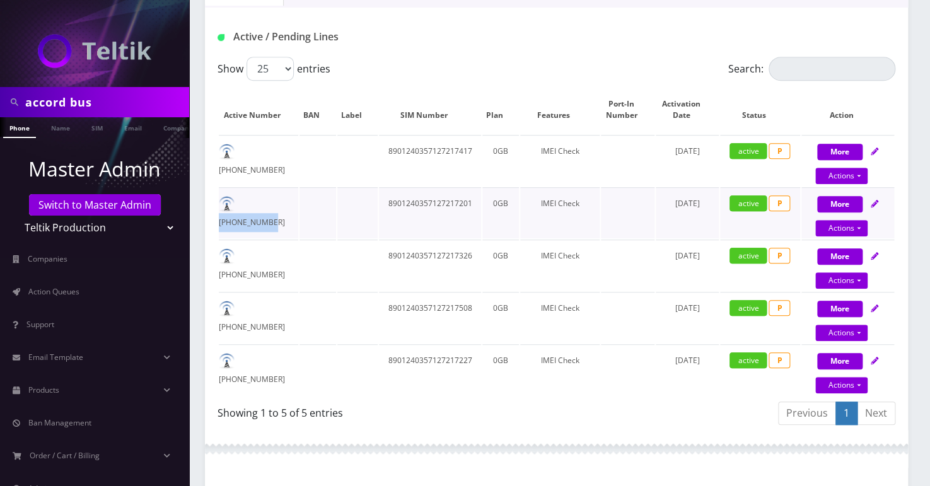
copy td "[PHONE_NUMBER]"
click at [296, 211] on td "[PHONE_NUMBER]" at bounding box center [258, 212] width 79 height 51
click at [296, 207] on td "213-657-4362" at bounding box center [258, 212] width 79 height 51
drag, startPoint x: 296, startPoint y: 202, endPoint x: 234, endPoint y: 207, distance: 62.0
click at [234, 207] on td "213-657-4362" at bounding box center [258, 212] width 79 height 51
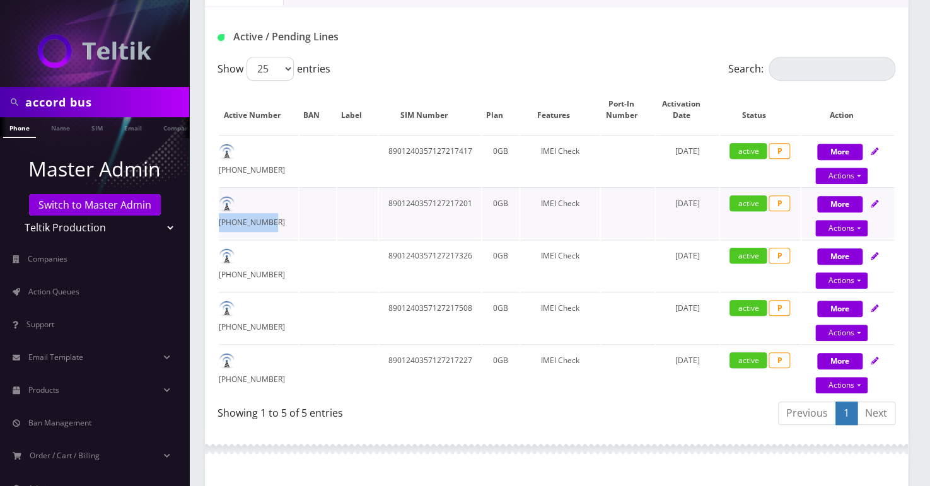
copy td "213-657-4362"
drag, startPoint x: 287, startPoint y: 256, endPoint x: 238, endPoint y: 265, distance: 50.0
click at [238, 265] on td "[PHONE_NUMBER]" at bounding box center [258, 265] width 79 height 51
copy td "[PHONE_NUMBER]"
click at [289, 310] on td "[PHONE_NUMBER]" at bounding box center [258, 317] width 79 height 51
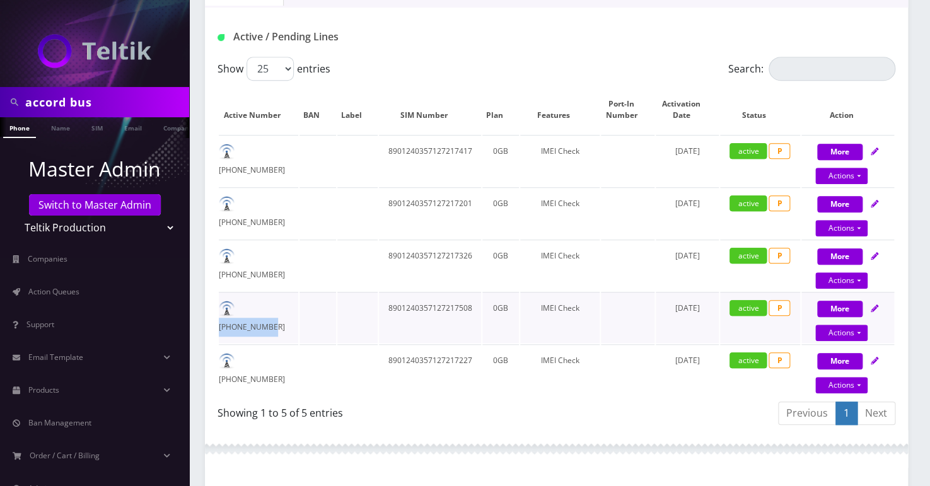
drag, startPoint x: 296, startPoint y: 308, endPoint x: 227, endPoint y: 310, distance: 68.7
click at [227, 310] on td "[PHONE_NUMBER]" at bounding box center [258, 317] width 79 height 51
copy td "[PHONE_NUMBER]"
click at [268, 310] on td "[PHONE_NUMBER]" at bounding box center [258, 317] width 79 height 51
click at [267, 310] on td "[PHONE_NUMBER]" at bounding box center [258, 317] width 79 height 51
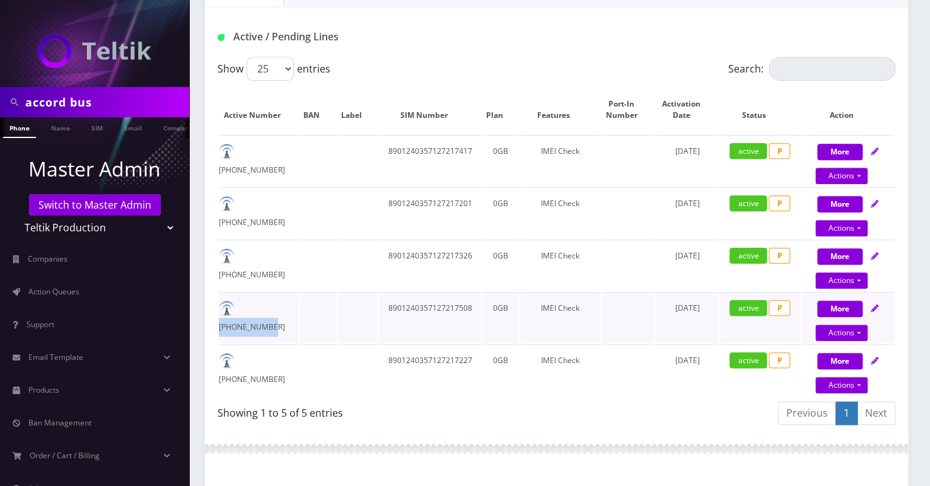
click at [267, 310] on td "213-795-4420" at bounding box center [258, 317] width 79 height 51
click at [283, 319] on td "213-795-4420" at bounding box center [258, 317] width 79 height 51
drag, startPoint x: 289, startPoint y: 308, endPoint x: 240, endPoint y: 316, distance: 50.4
click at [240, 316] on td "213-795-4420" at bounding box center [258, 317] width 79 height 51
copy td "213-795-4420"
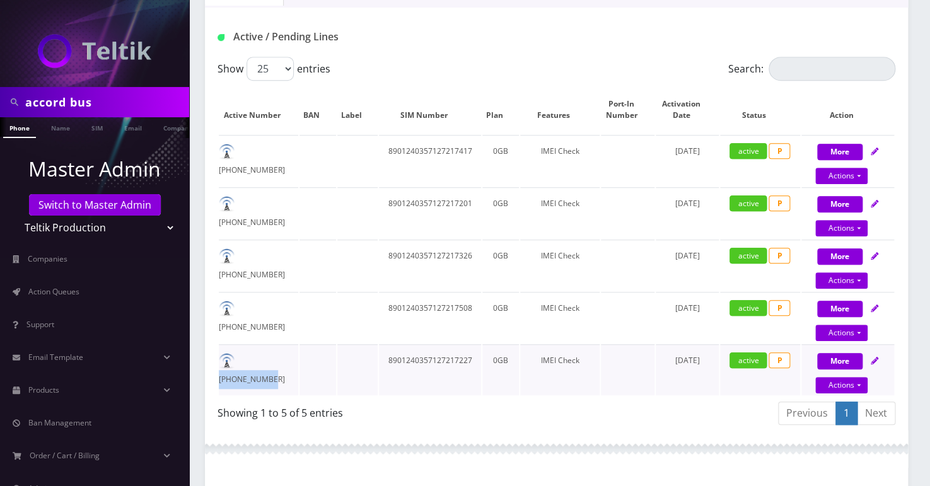
drag, startPoint x: 289, startPoint y: 361, endPoint x: 240, endPoint y: 370, distance: 50.1
click at [240, 370] on td "[PHONE_NUMBER]" at bounding box center [258, 369] width 79 height 51
copy td "[PHONE_NUMBER]"
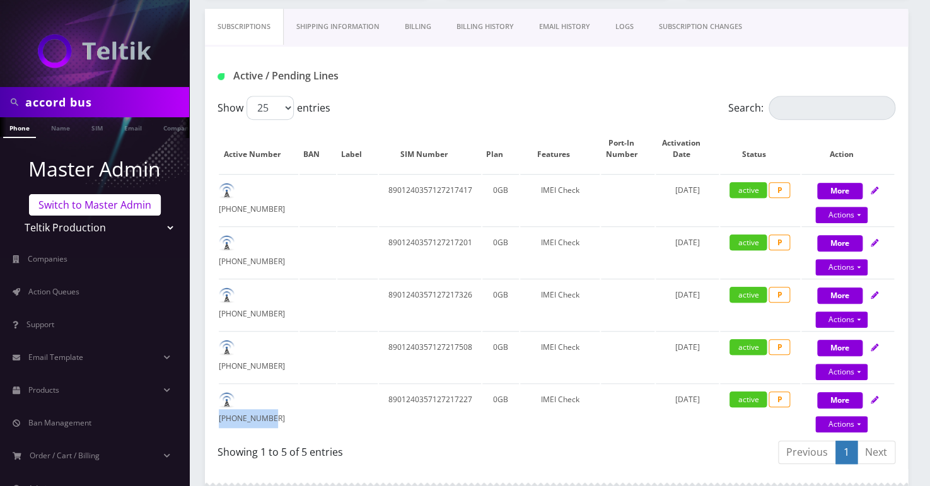
scroll to position [57, 0]
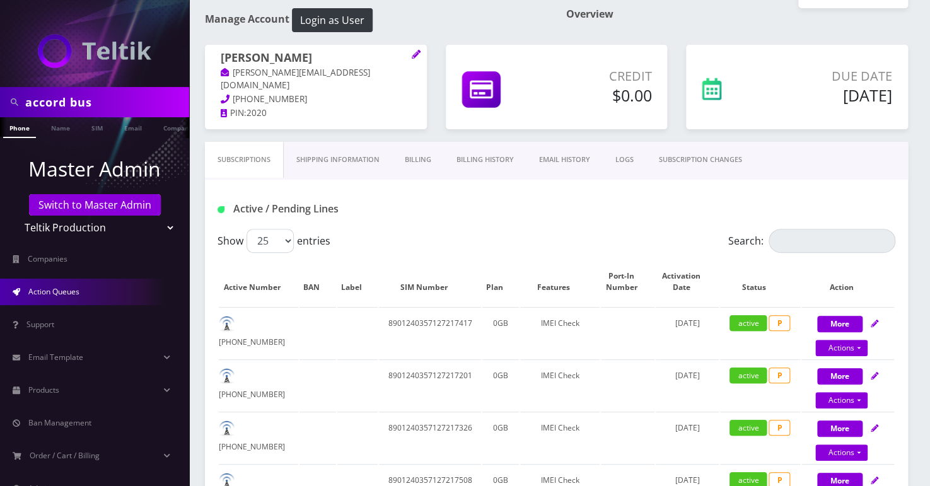
click at [79, 297] on link "Action Queues" at bounding box center [94, 292] width 189 height 26
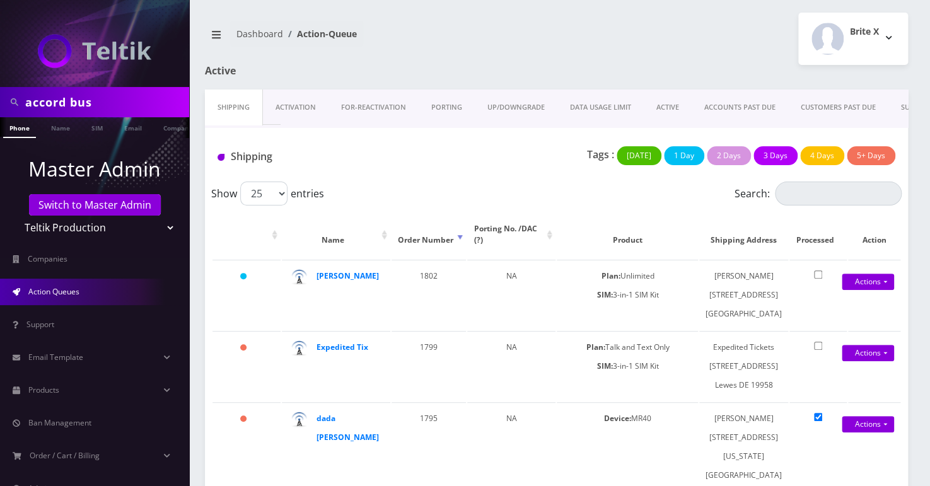
click at [511, 105] on link "UP/DOWNGRADE" at bounding box center [516, 108] width 83 height 36
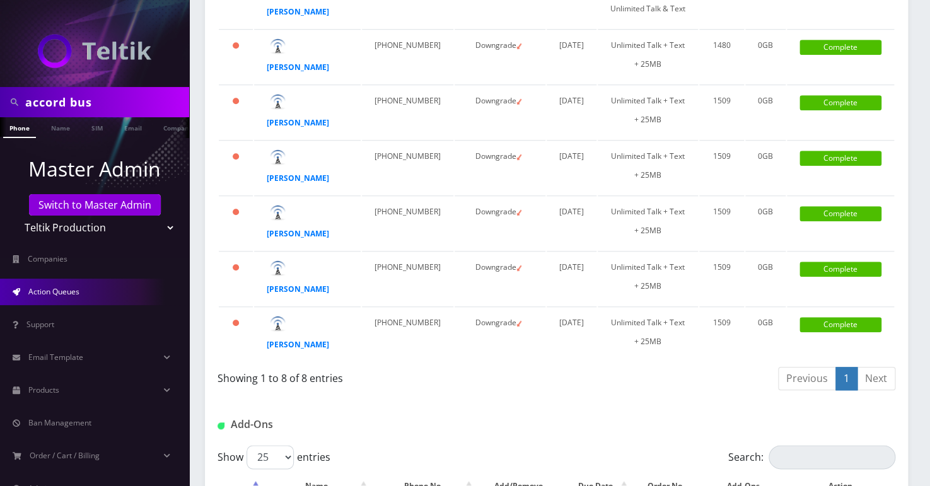
scroll to position [458, 0]
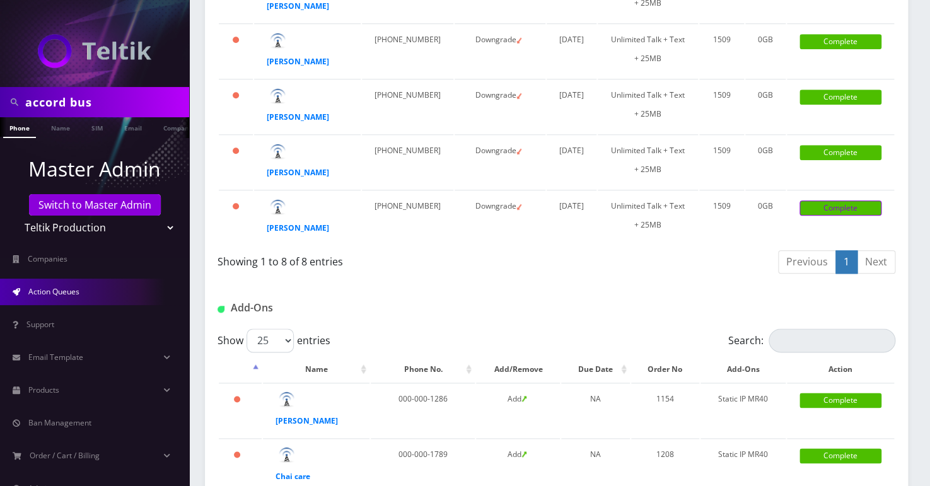
click at [852, 216] on link "Complete" at bounding box center [840, 207] width 82 height 15
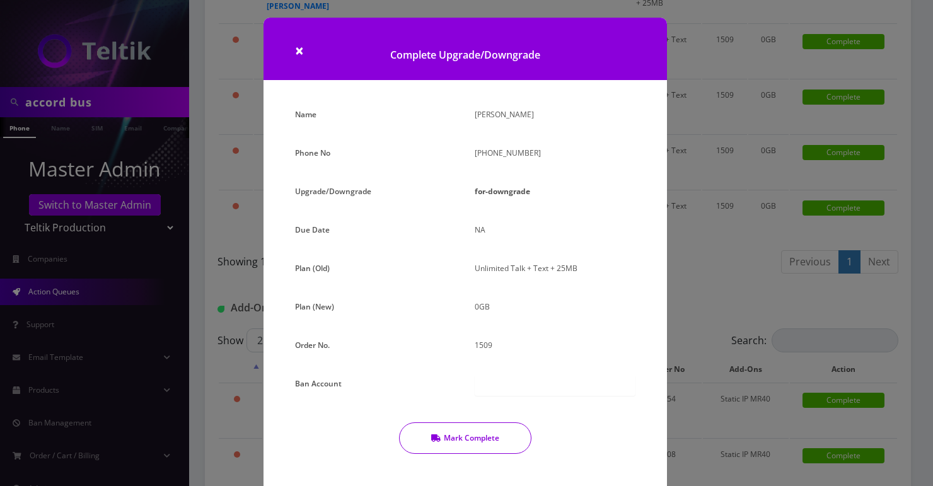
click at [488, 437] on button "Mark Complete" at bounding box center [465, 438] width 132 height 32
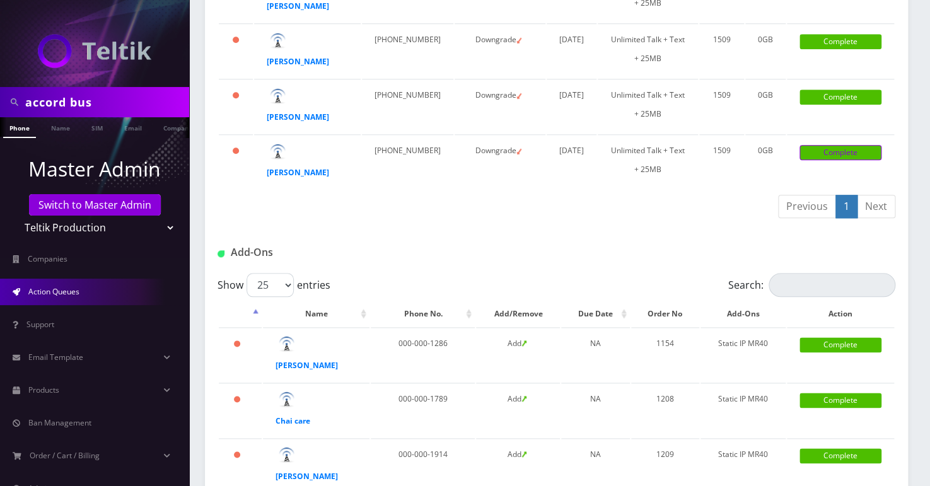
click at [825, 160] on link "Complete" at bounding box center [840, 152] width 82 height 15
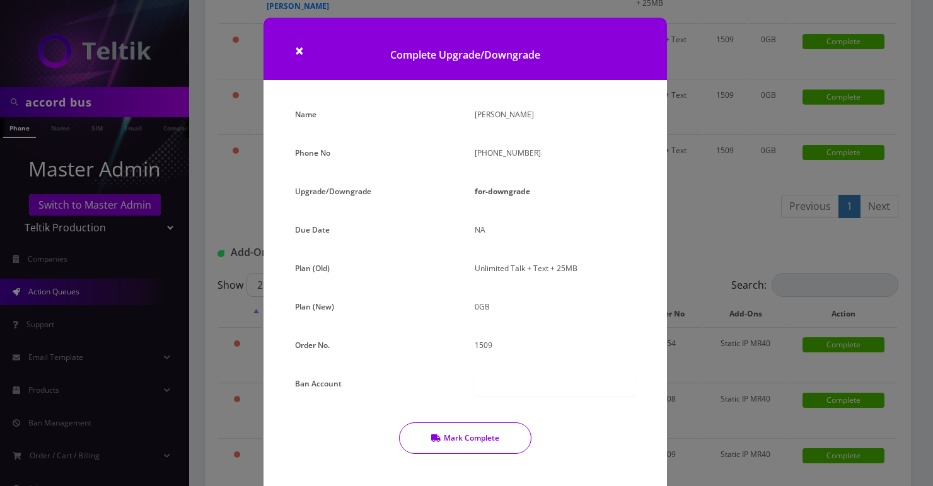
click at [453, 442] on button "Mark Complete" at bounding box center [465, 438] width 132 height 32
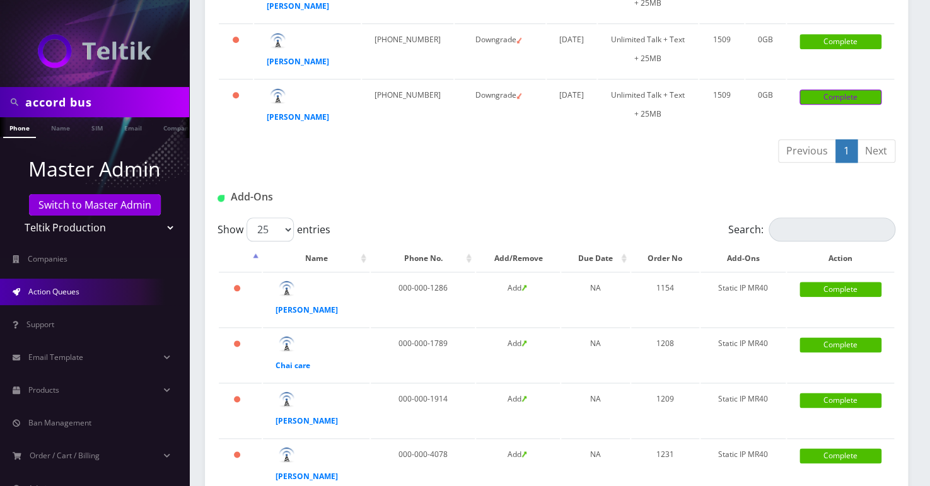
click at [837, 105] on link "Complete" at bounding box center [840, 97] width 82 height 15
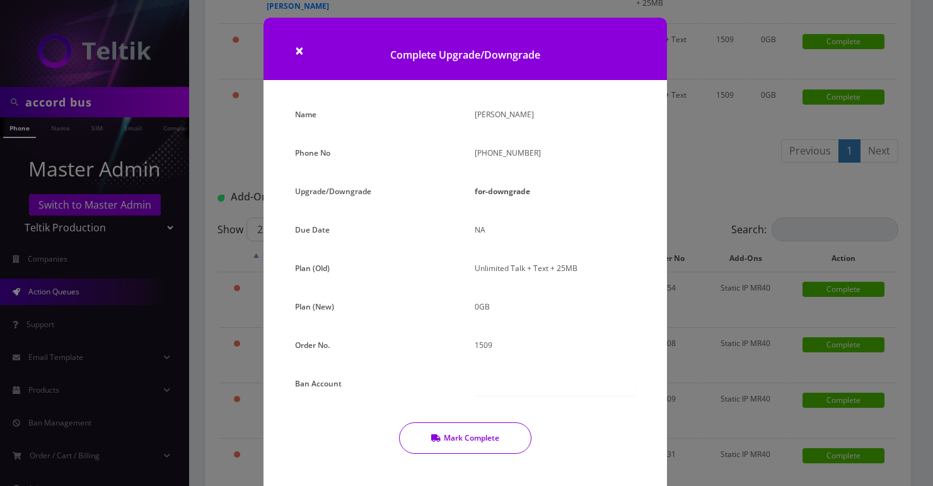
click at [469, 442] on button "Mark Complete" at bounding box center [465, 438] width 132 height 32
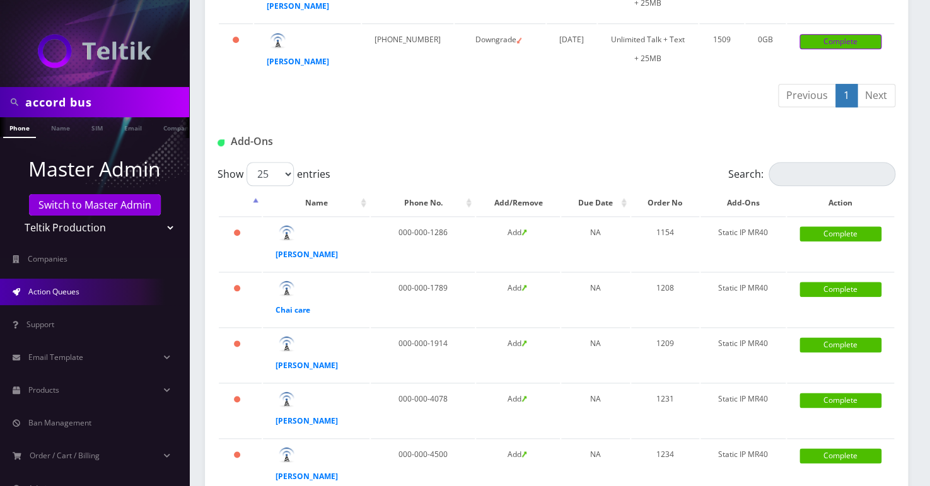
click at [835, 49] on link "Complete" at bounding box center [840, 41] width 82 height 15
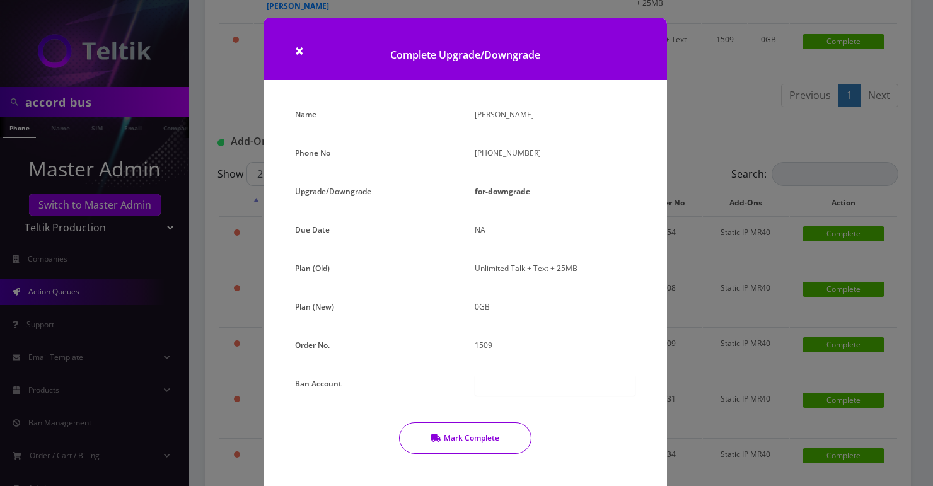
drag, startPoint x: 472, startPoint y: 435, endPoint x: 480, endPoint y: 419, distance: 17.8
click at [470, 435] on button "Mark Complete" at bounding box center [465, 438] width 132 height 32
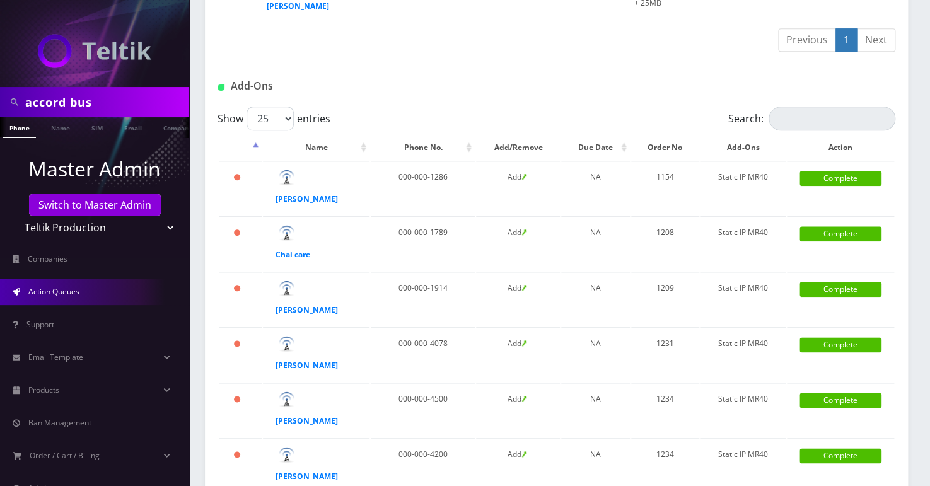
scroll to position [286, 0]
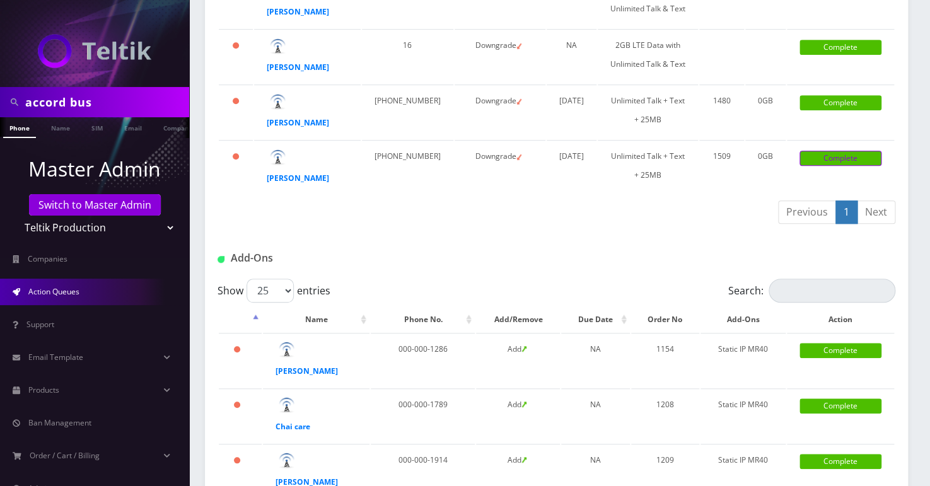
click at [836, 166] on link "Complete" at bounding box center [840, 158] width 82 height 15
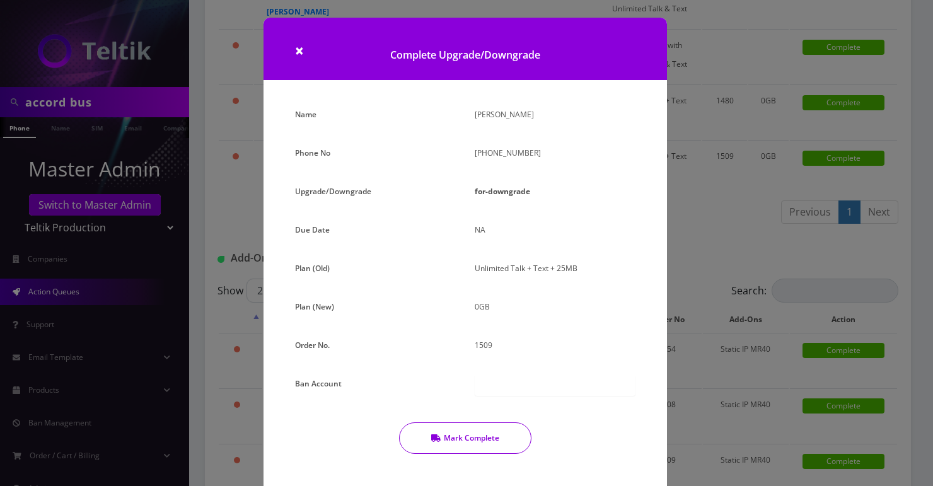
click at [468, 441] on button "Mark Complete" at bounding box center [465, 438] width 132 height 32
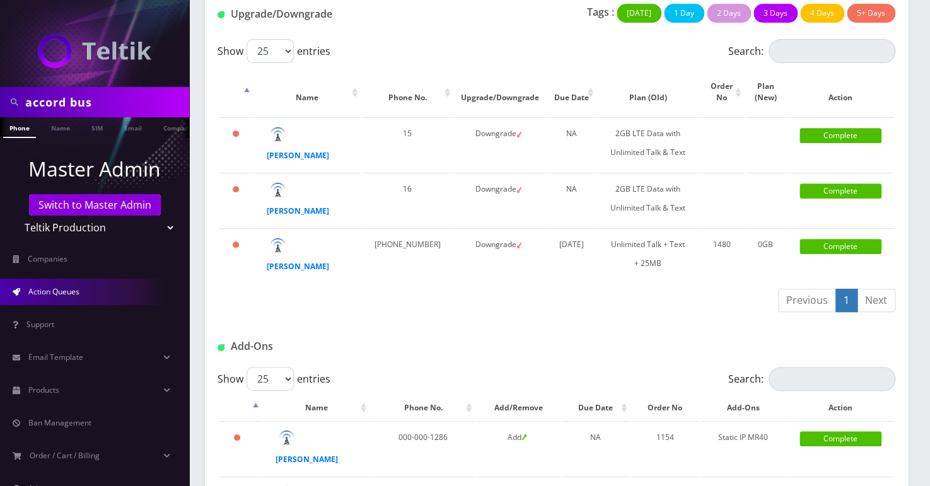
scroll to position [57, 0]
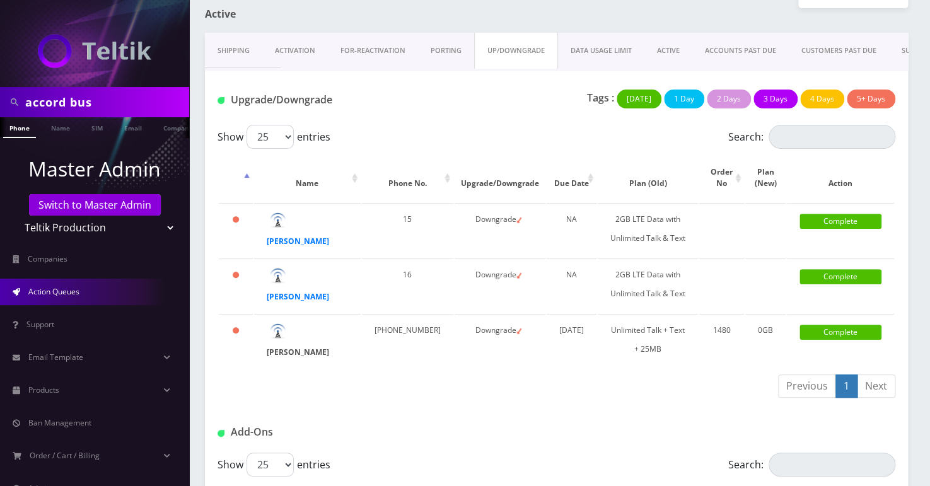
click at [279, 350] on strong "Abdulaziz Alannaz" at bounding box center [298, 352] width 62 height 11
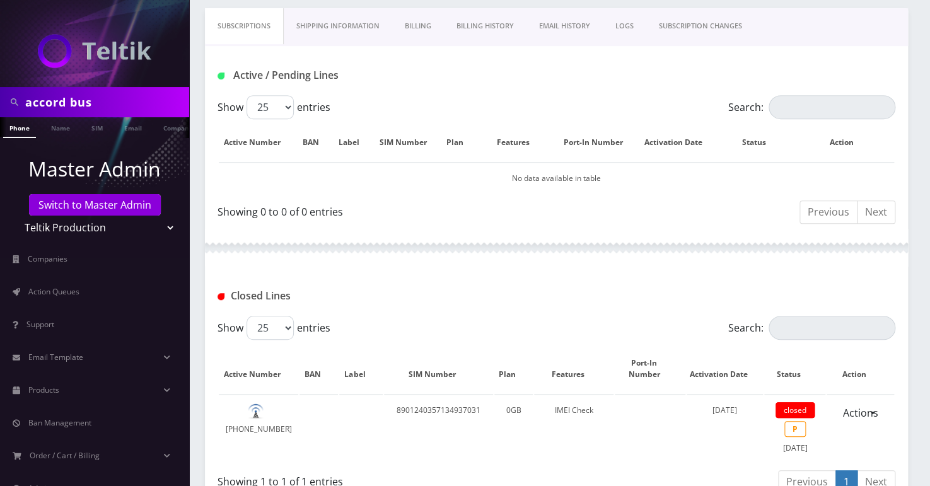
scroll to position [114, 0]
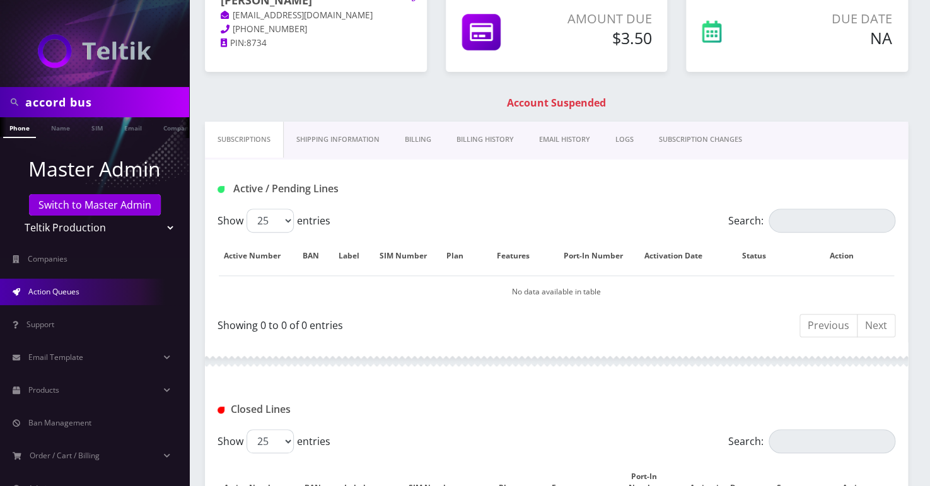
click at [88, 280] on link "Action Queues" at bounding box center [94, 292] width 189 height 26
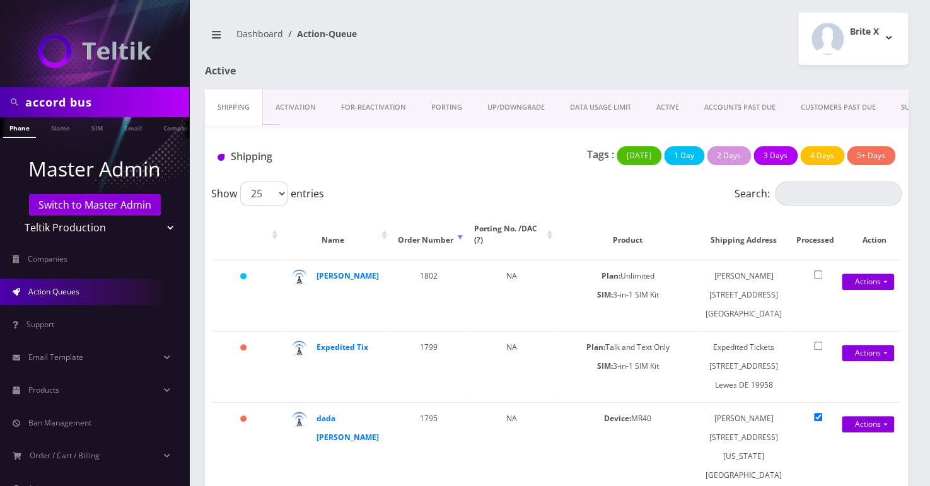
click at [516, 107] on link "UP/DOWNGRADE" at bounding box center [516, 108] width 83 height 36
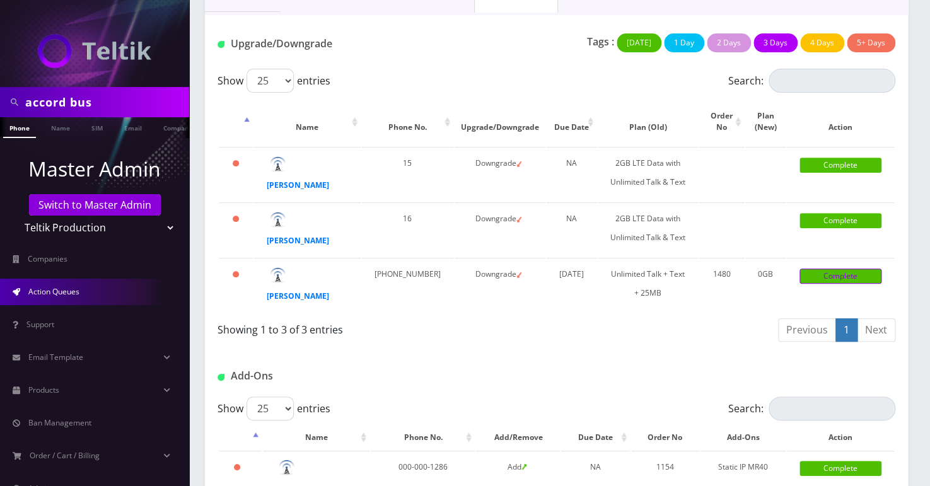
scroll to position [114, 0]
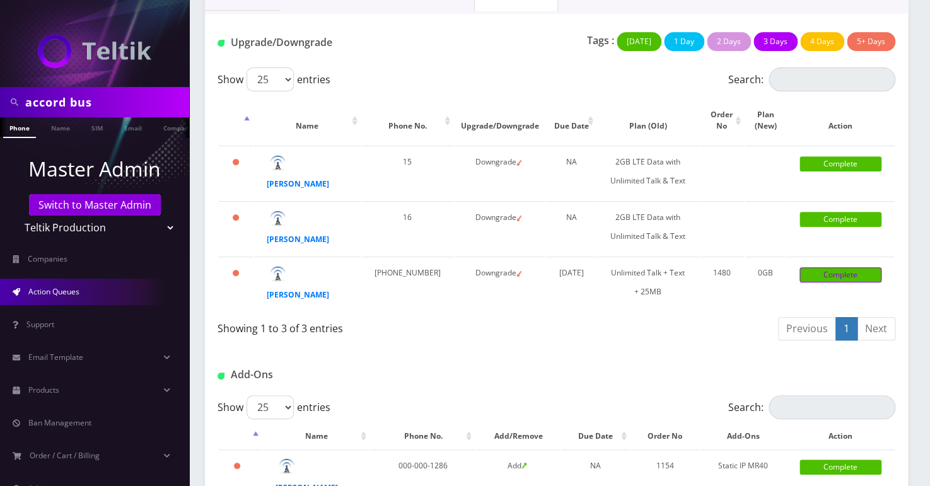
click at [849, 269] on link "Complete" at bounding box center [840, 274] width 82 height 15
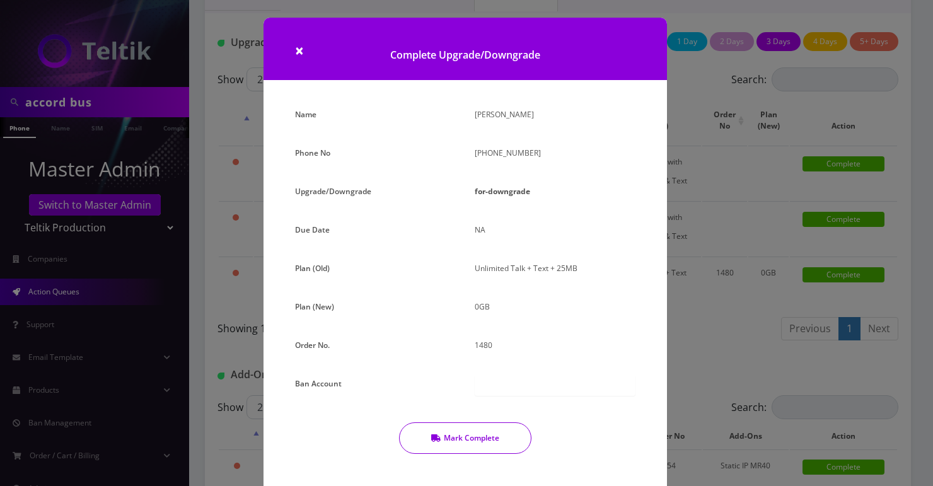
click at [492, 443] on button "Mark Complete" at bounding box center [465, 438] width 132 height 32
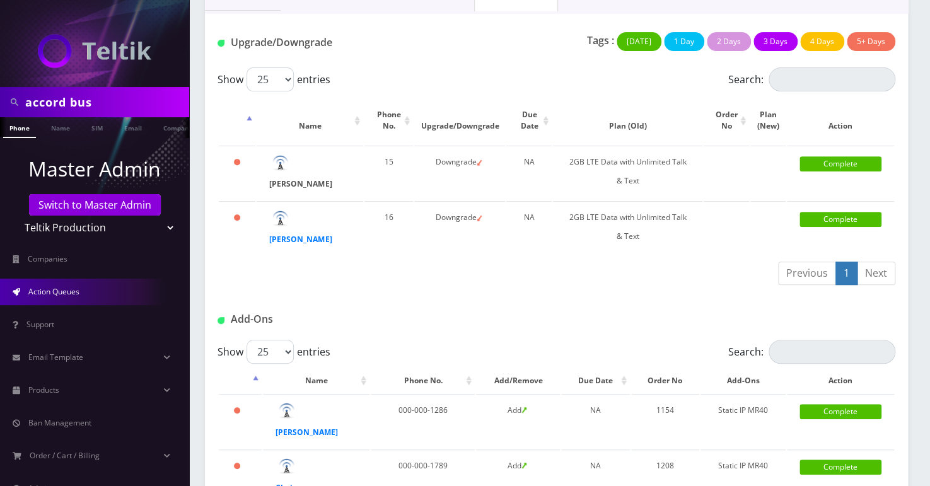
click at [290, 184] on strong "[PERSON_NAME]" at bounding box center [300, 183] width 62 height 11
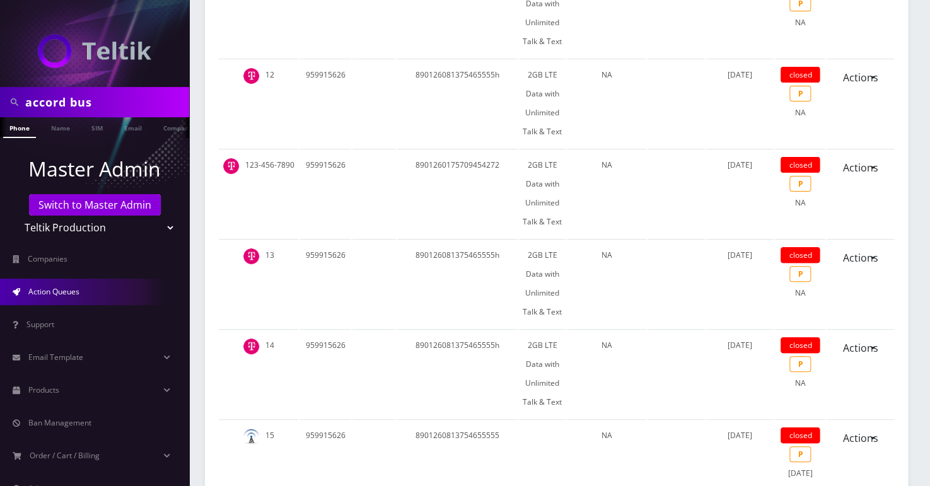
scroll to position [2063, 0]
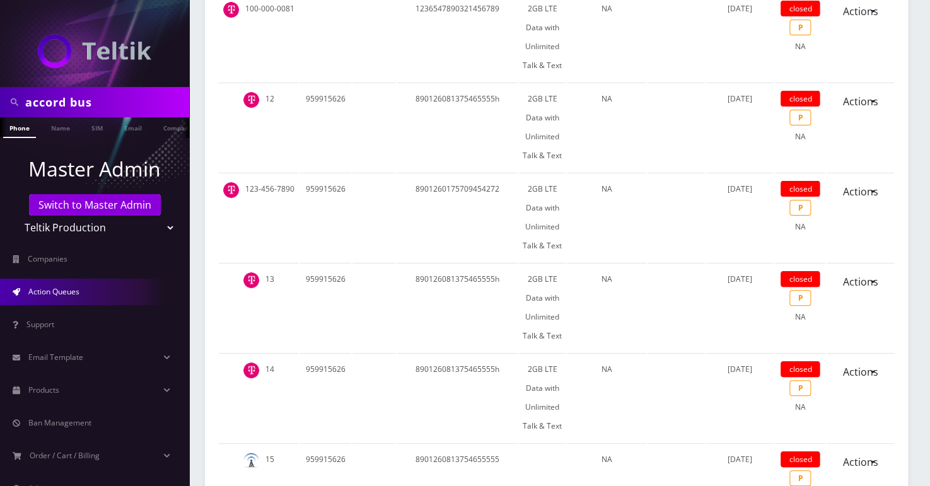
click at [69, 302] on link "Action Queues" at bounding box center [94, 292] width 189 height 26
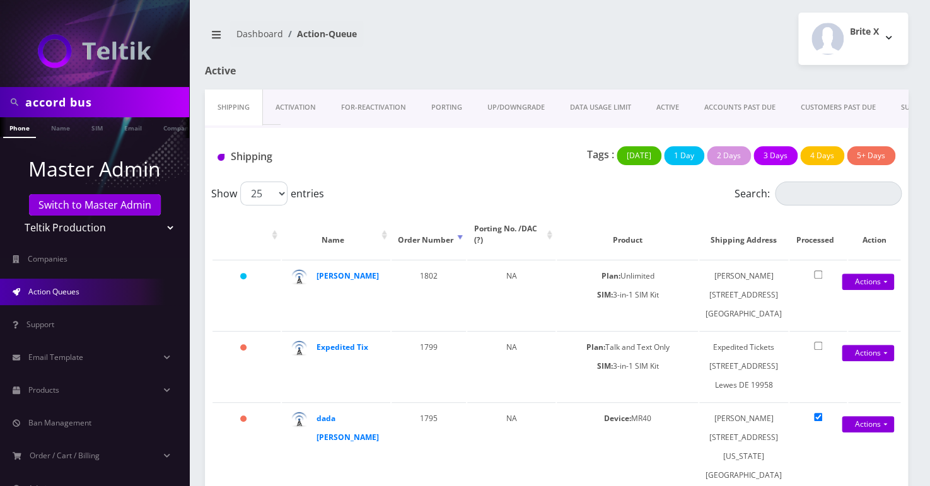
click at [508, 105] on link "UP/DOWNGRADE" at bounding box center [516, 108] width 83 height 36
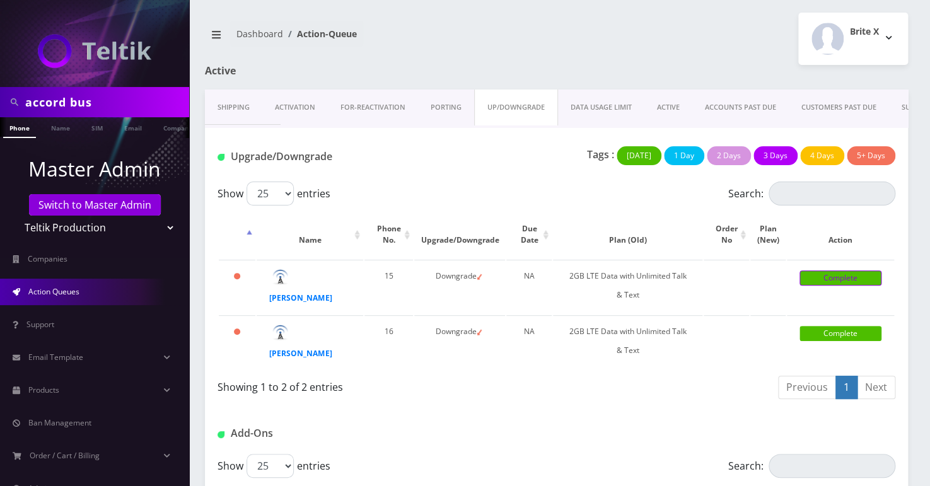
click at [853, 271] on link "Complete" at bounding box center [840, 277] width 82 height 15
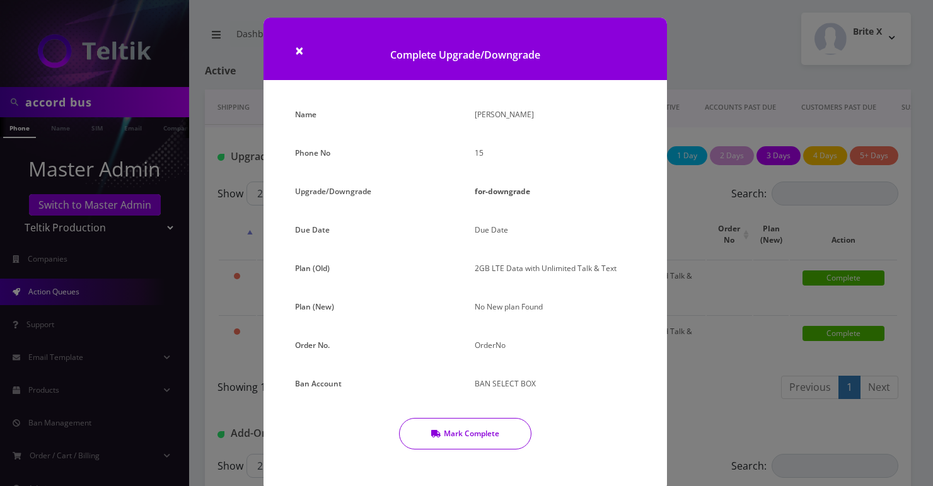
click at [469, 431] on button "Mark Complete" at bounding box center [465, 434] width 132 height 32
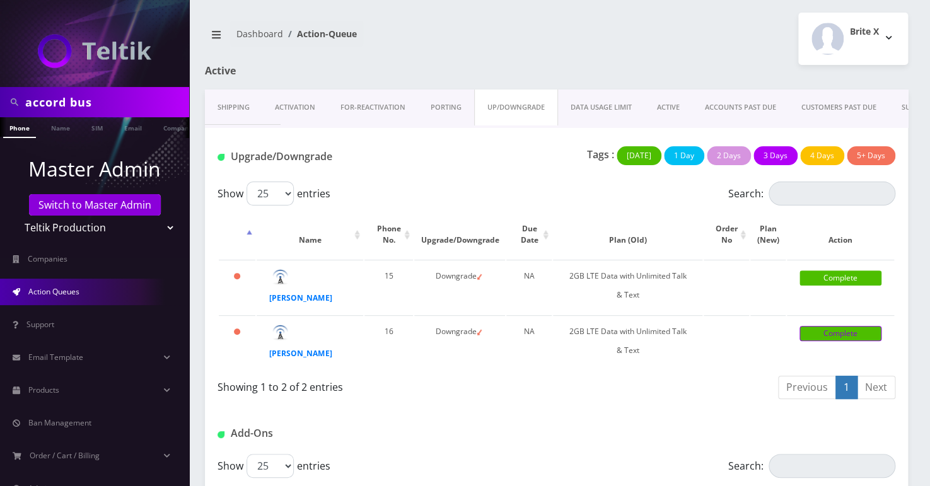
click at [845, 333] on link "Complete" at bounding box center [840, 333] width 82 height 15
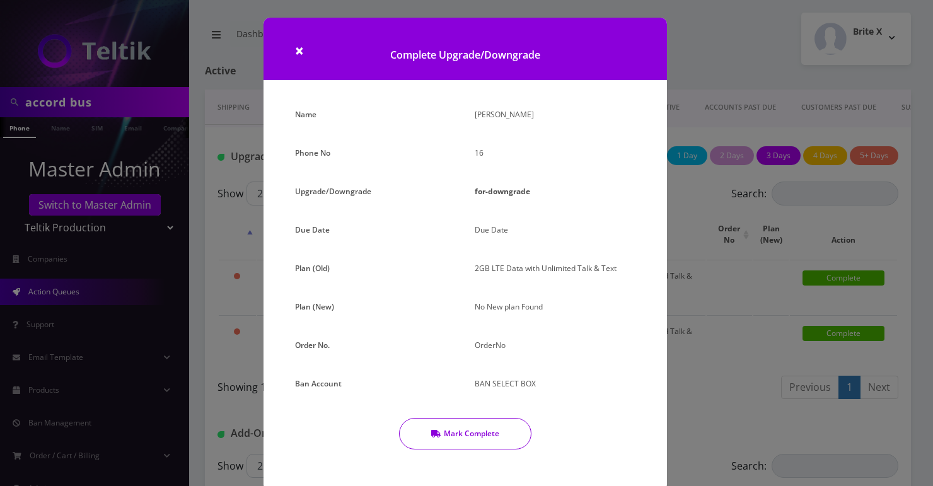
click at [479, 422] on button "Mark Complete" at bounding box center [465, 434] width 132 height 32
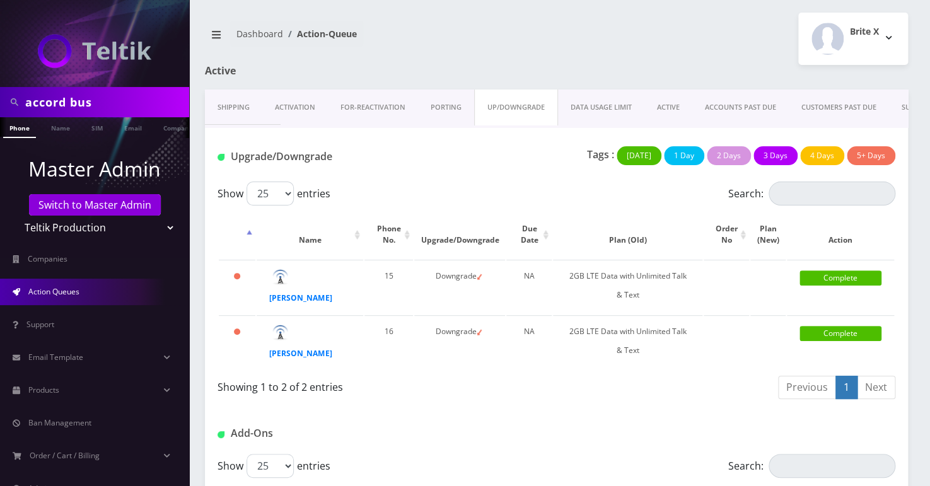
click at [395, 105] on link "FOR-REActivation" at bounding box center [373, 108] width 90 height 36
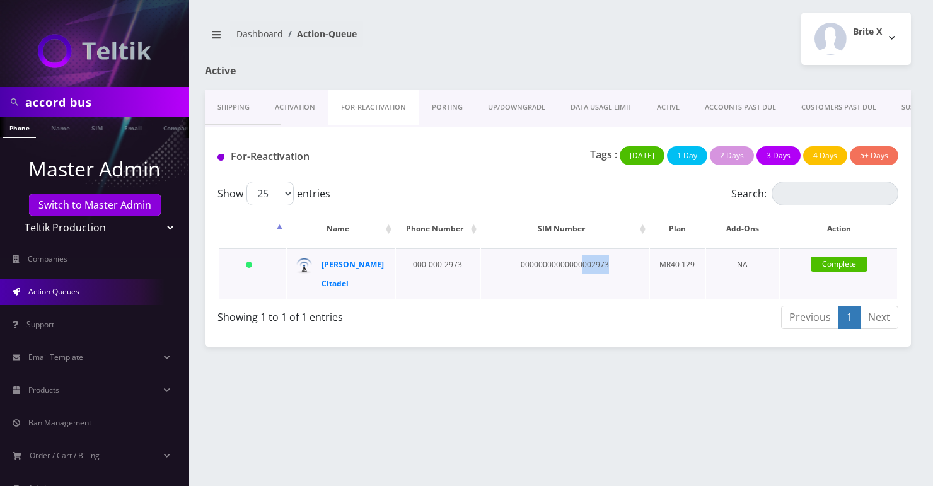
drag, startPoint x: 607, startPoint y: 264, endPoint x: 583, endPoint y: 268, distance: 24.3
click at [583, 268] on td "00000000000000002973" at bounding box center [565, 273] width 168 height 51
copy td "002973"
click at [840, 263] on link "Complete" at bounding box center [839, 264] width 57 height 15
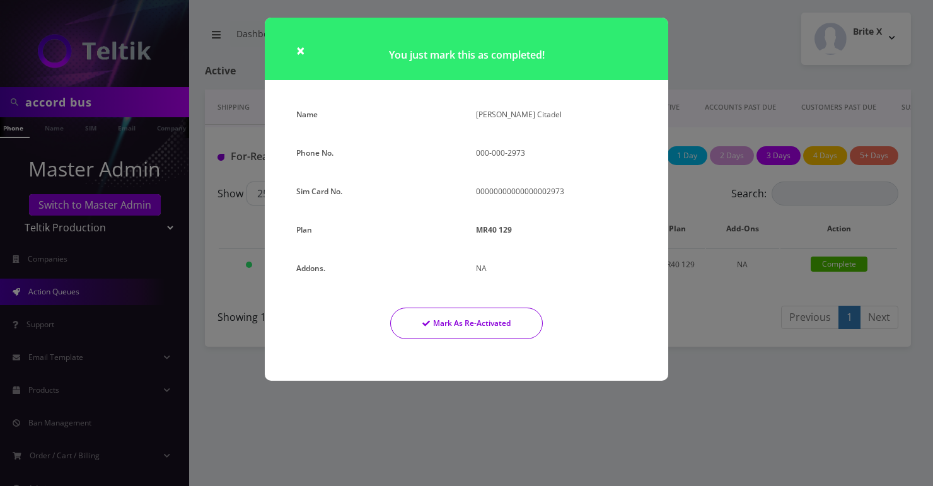
click at [497, 309] on button "Mark As Re-Activated" at bounding box center [466, 324] width 153 height 32
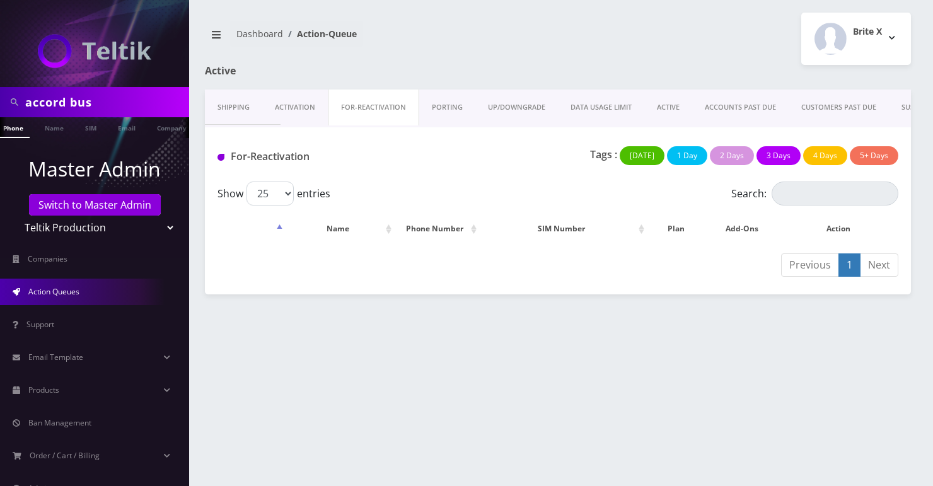
click at [513, 112] on link "UP/DOWNGRADE" at bounding box center [516, 108] width 83 height 36
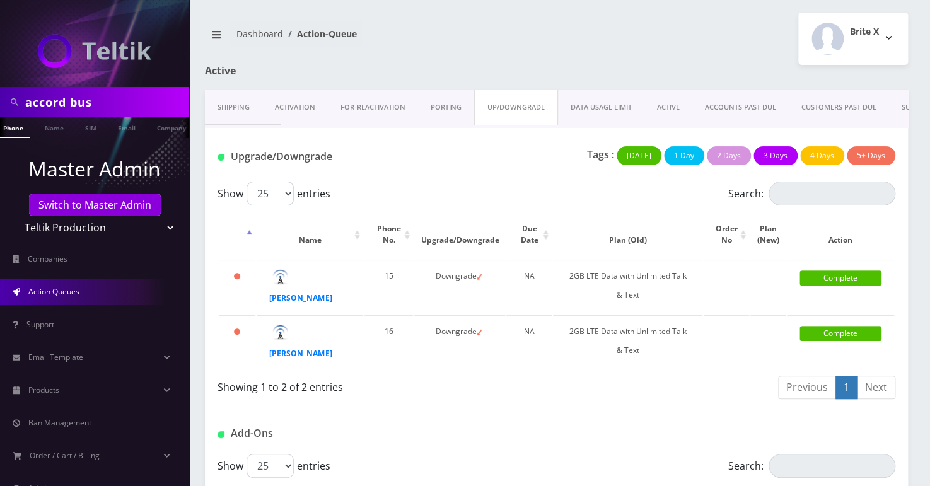
click at [84, 231] on select "Teltik Production My Link Mobile VennMobile Unlimited Advanced LTE Rexing Inc D…" at bounding box center [94, 228] width 161 height 24
select select "15"
click at [14, 216] on select "Teltik Production My Link Mobile VennMobile Unlimited Advanced LTE Rexing Inc D…" at bounding box center [94, 228] width 161 height 24
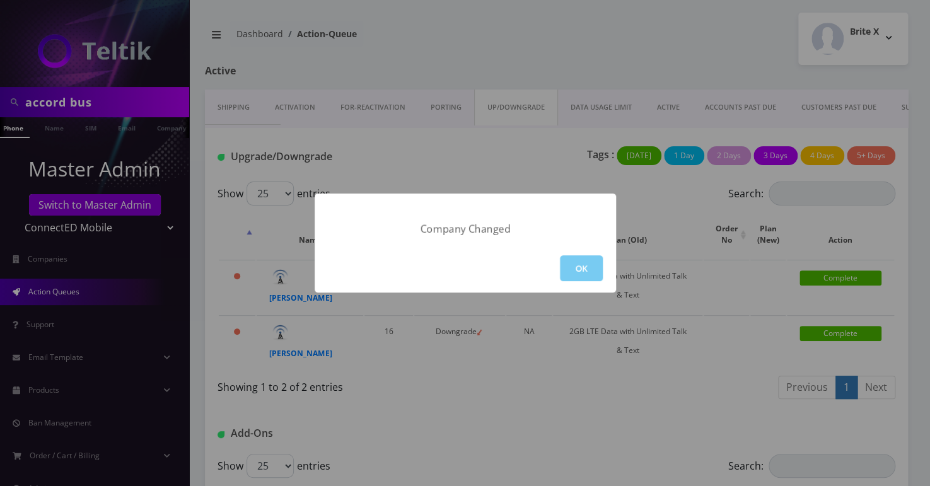
click at [574, 277] on button "OK" at bounding box center [581, 268] width 43 height 26
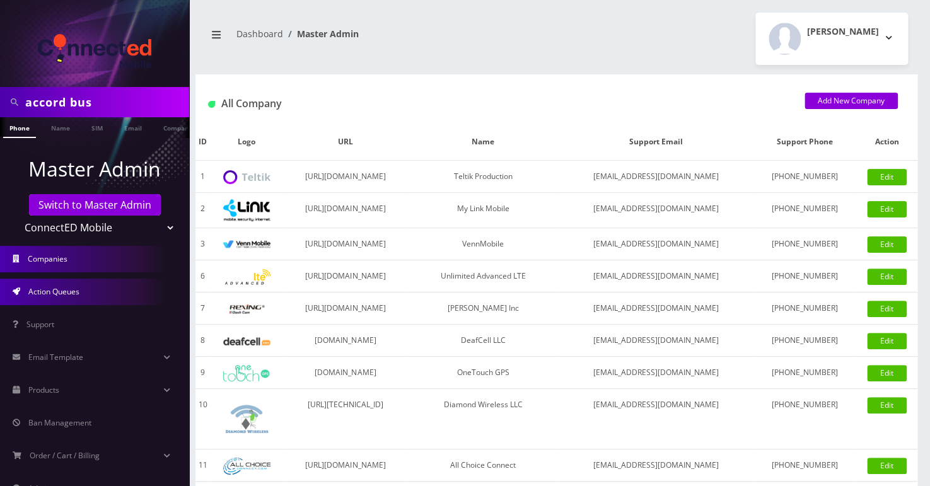
click at [100, 298] on link "Action Queues" at bounding box center [94, 292] width 189 height 26
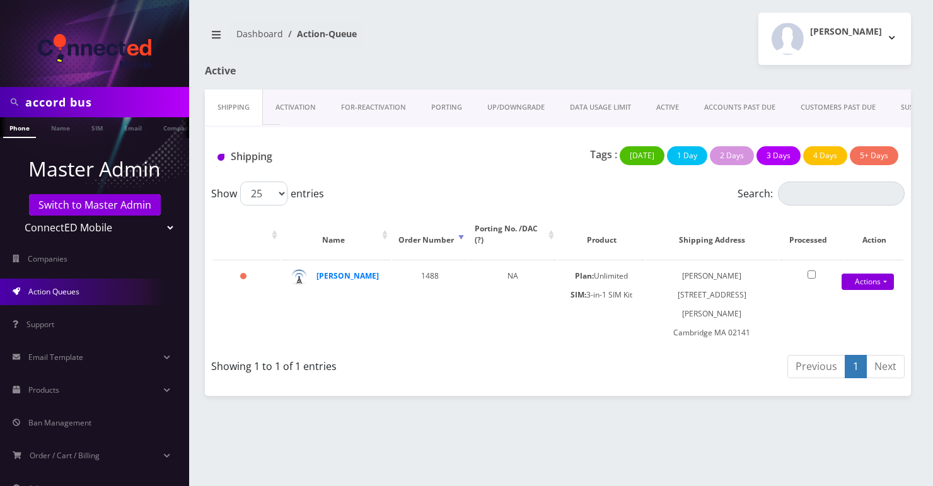
click at [502, 105] on link "UP/DOWNGRADE" at bounding box center [516, 108] width 83 height 36
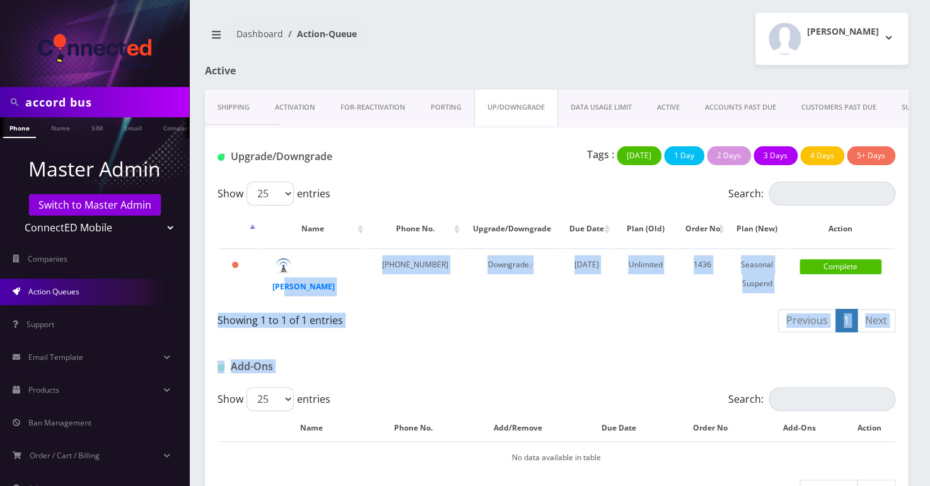
drag, startPoint x: 279, startPoint y: 332, endPoint x: 271, endPoint y: 421, distance: 89.2
click at [271, 419] on div "Upgrade/Downgrade Tags : Today 1 Day 2 Days 3 Days 4 Days 5+ Days Show 25 50 10…" at bounding box center [556, 317] width 703 height 380
click at [310, 283] on strong "[PERSON_NAME]" at bounding box center [303, 286] width 62 height 11
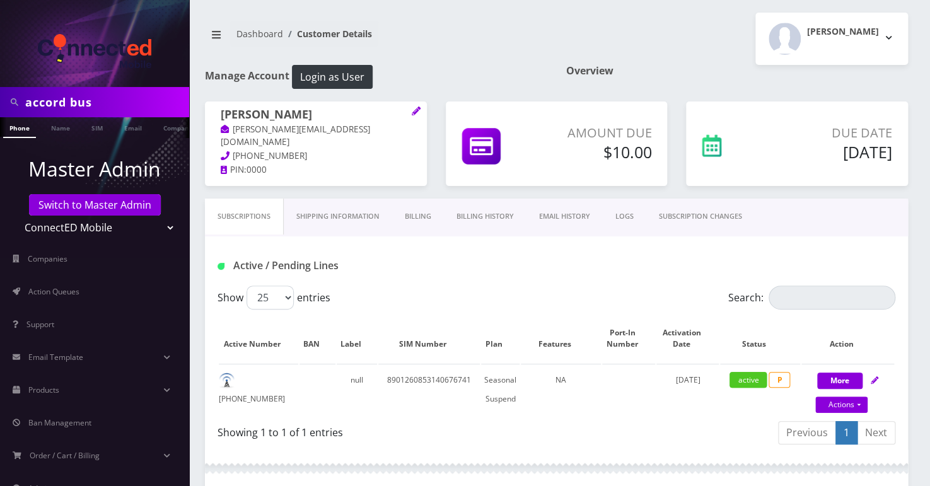
click at [477, 216] on link "Billing History" at bounding box center [485, 217] width 83 height 36
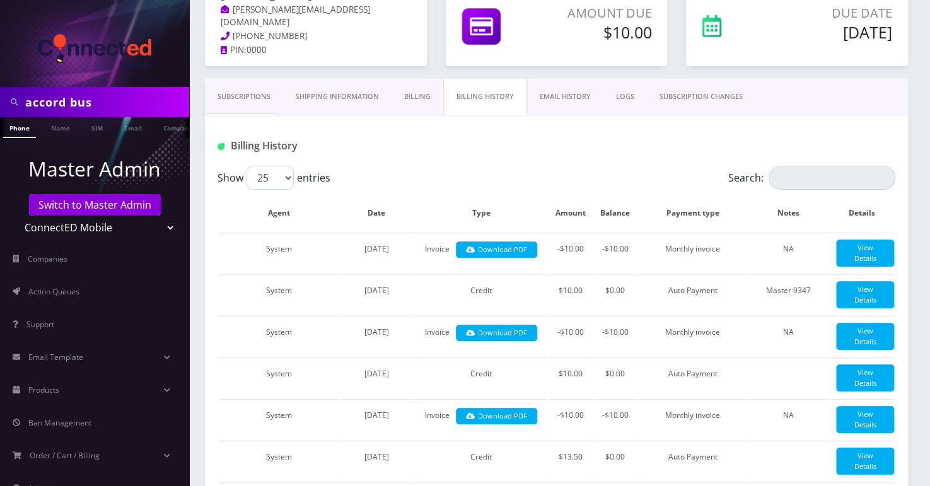
scroll to position [114, 0]
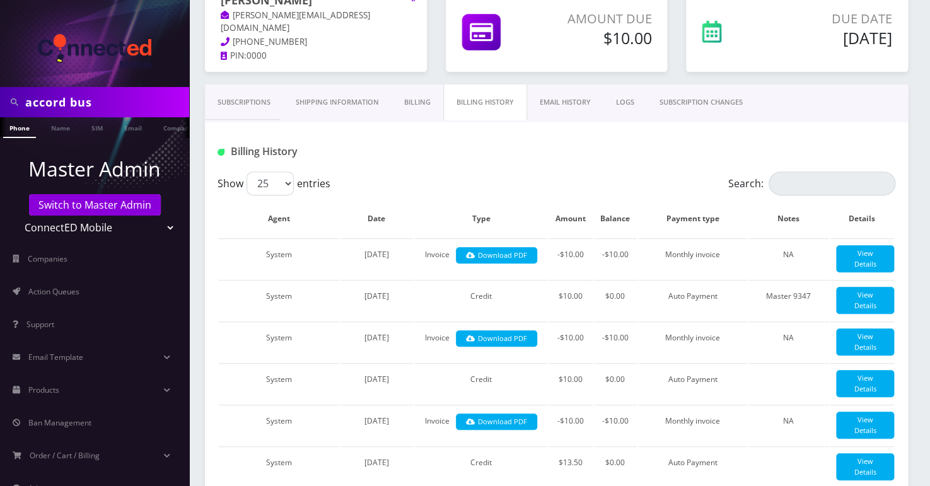
click at [231, 108] on link "Subscriptions" at bounding box center [244, 102] width 78 height 36
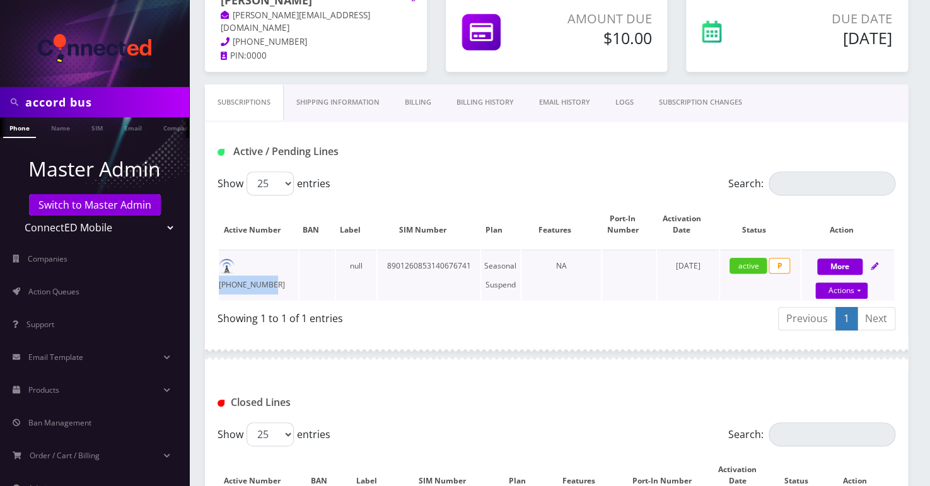
drag, startPoint x: 294, startPoint y: 265, endPoint x: 240, endPoint y: 268, distance: 54.3
click at [240, 268] on td "[PHONE_NUMBER]" at bounding box center [258, 275] width 79 height 51
copy td "[PHONE_NUMBER]"
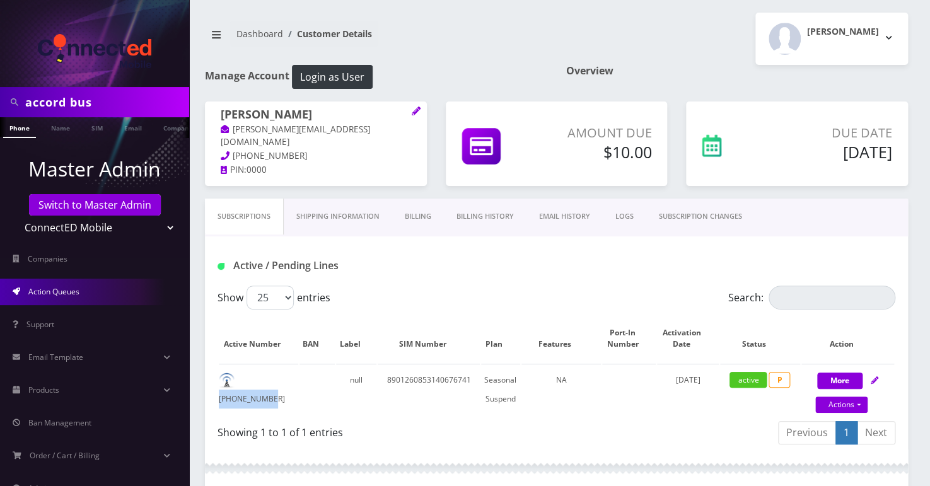
click at [30, 296] on span "Action Queues" at bounding box center [53, 291] width 51 height 11
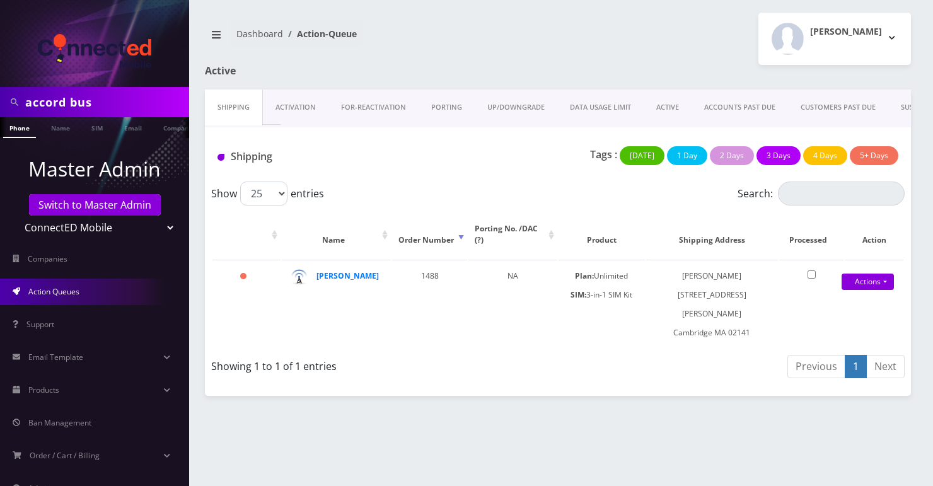
click at [499, 100] on link "UP/DOWNGRADE" at bounding box center [516, 108] width 83 height 36
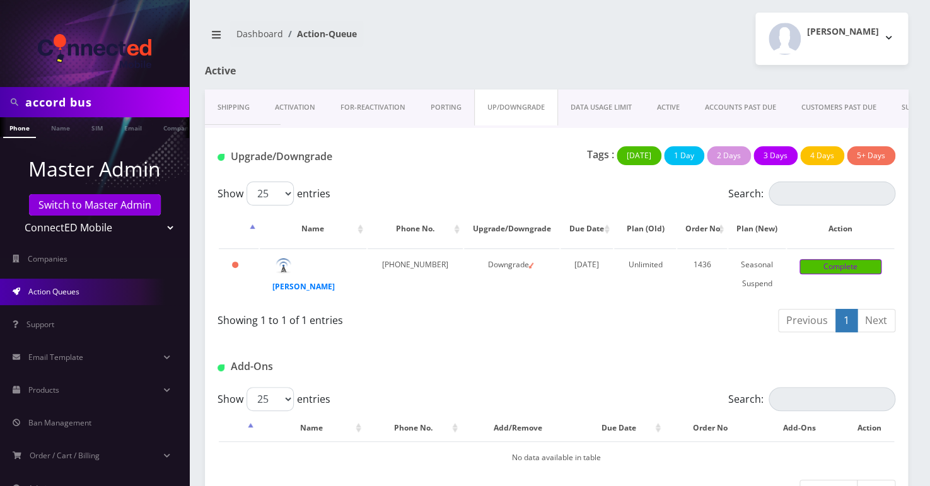
click at [818, 260] on link "Complete" at bounding box center [840, 266] width 82 height 15
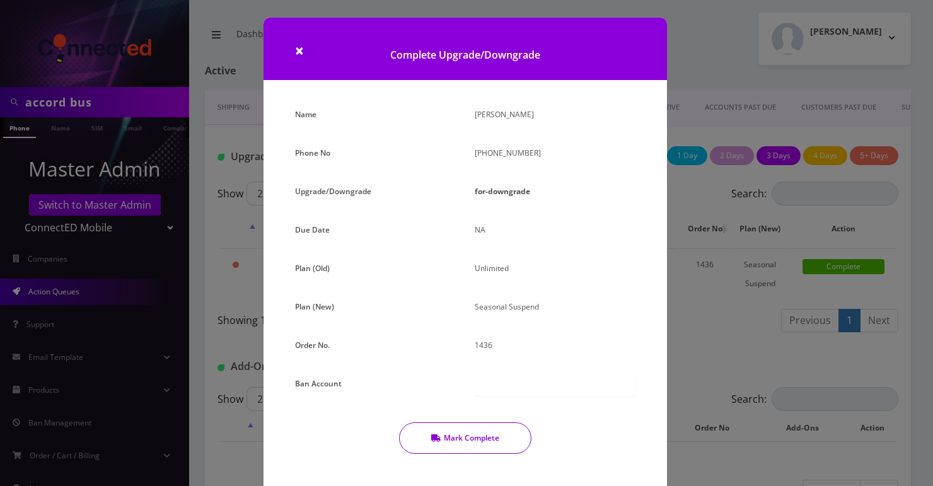
click at [448, 437] on button "Mark Complete" at bounding box center [465, 438] width 132 height 32
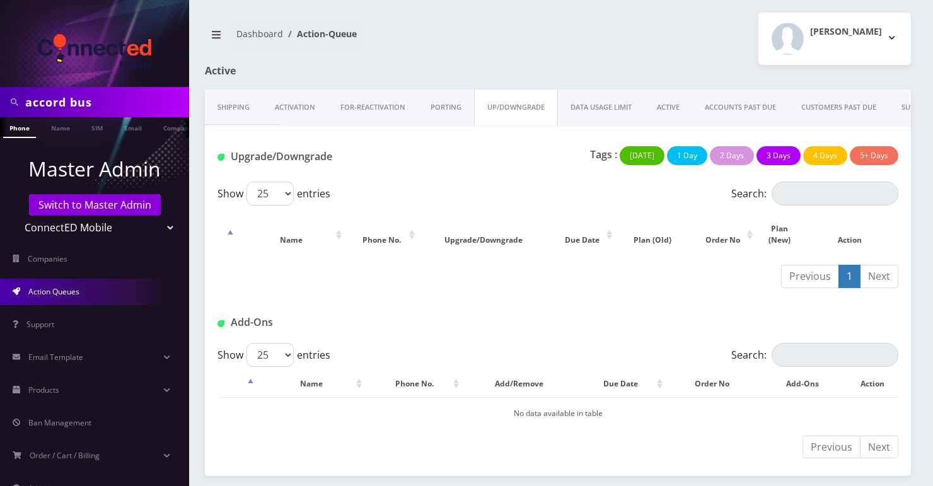
click at [732, 107] on link "ACCOUNTS PAST DUE" at bounding box center [740, 108] width 96 height 36
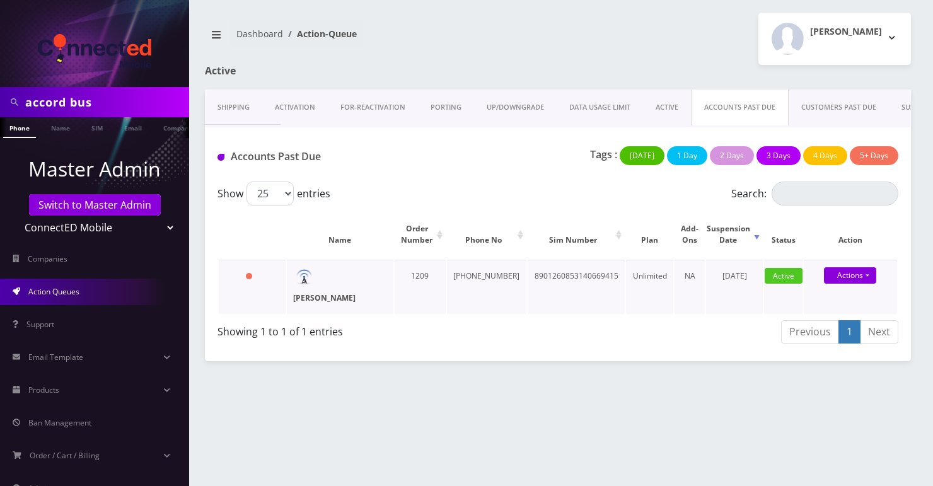
click at [323, 300] on strong "[PERSON_NAME]" at bounding box center [324, 298] width 62 height 11
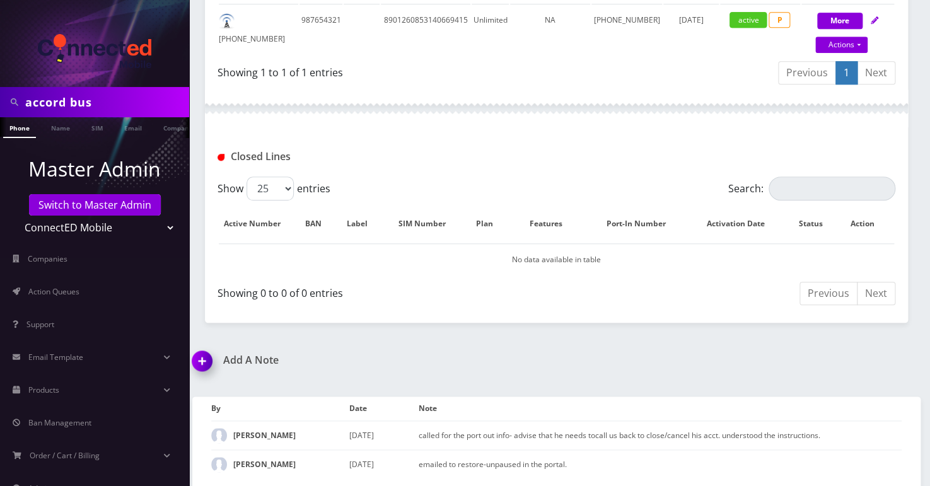
scroll to position [111, 0]
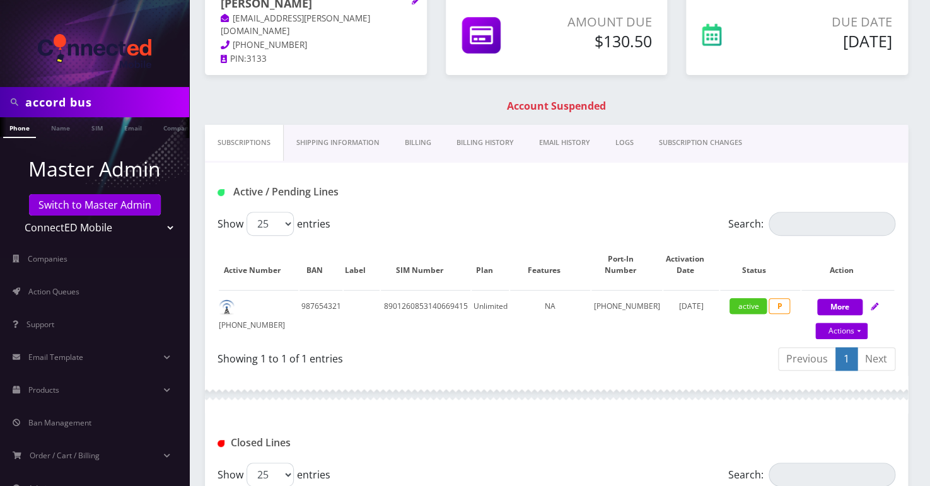
click at [468, 142] on link "Billing History" at bounding box center [485, 143] width 83 height 36
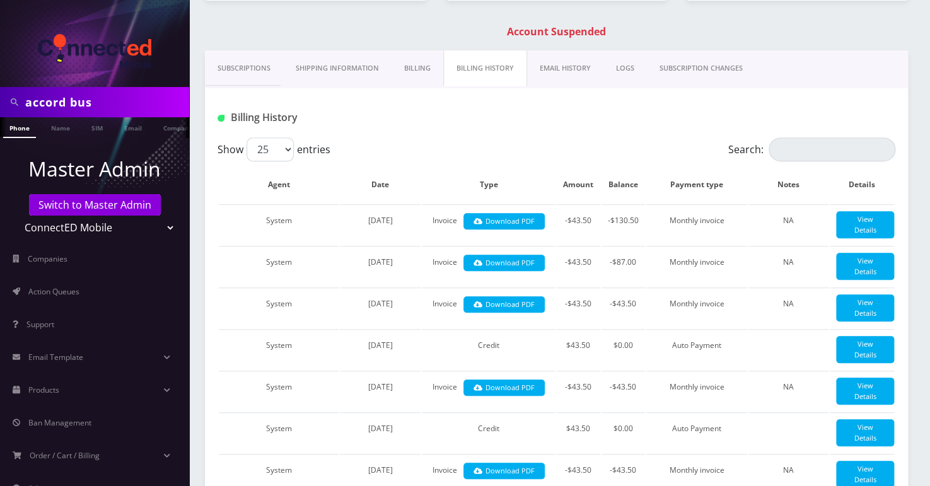
scroll to position [111, 0]
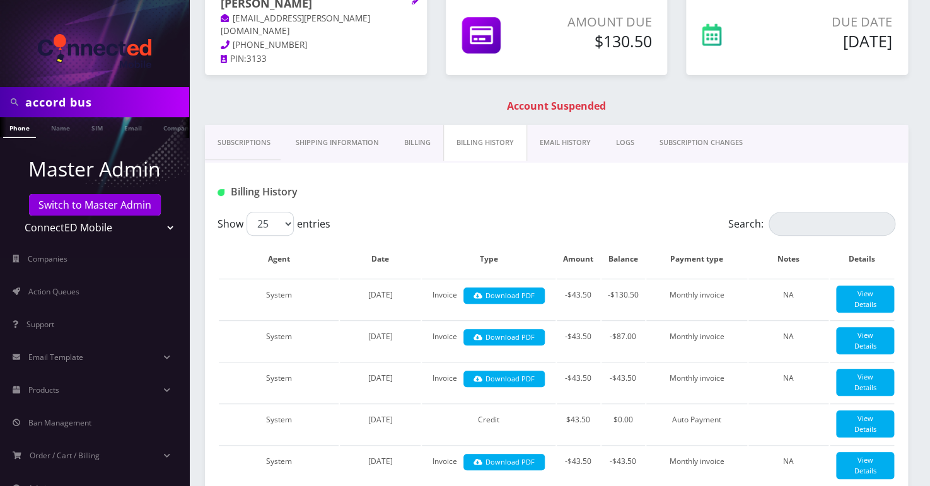
click at [241, 148] on link "Subscriptions" at bounding box center [244, 143] width 78 height 36
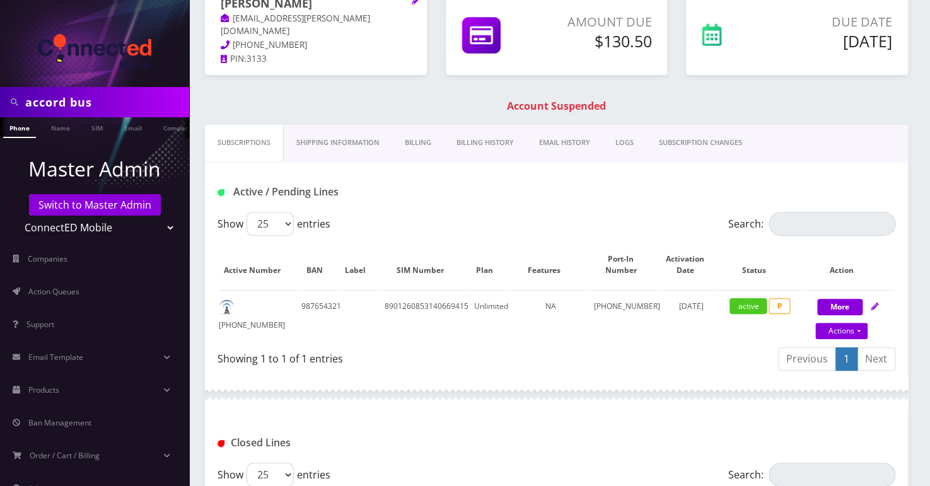
click at [402, 142] on link "Billing" at bounding box center [418, 143] width 52 height 36
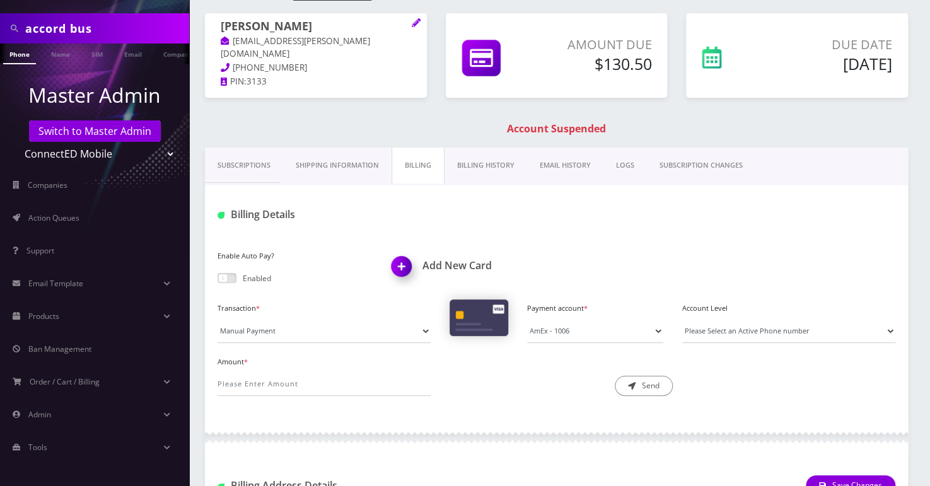
scroll to position [74, 0]
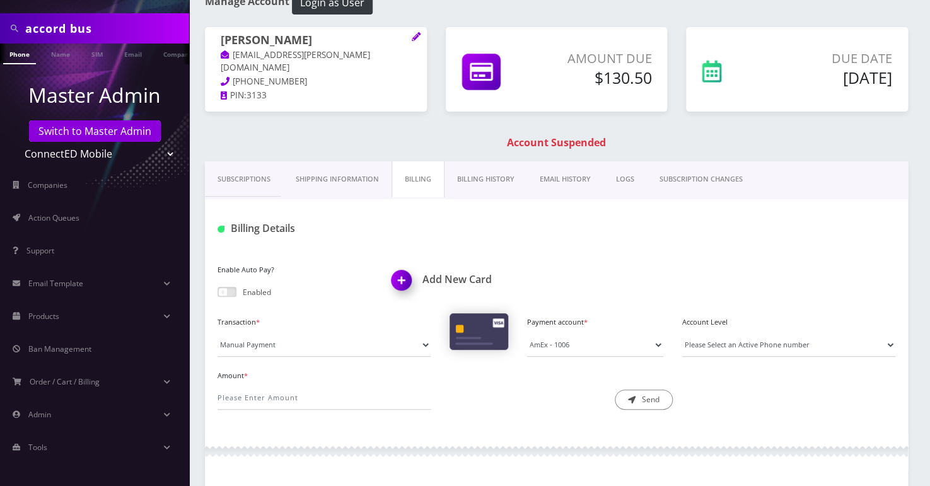
click at [234, 177] on link "Subscriptions" at bounding box center [244, 179] width 78 height 36
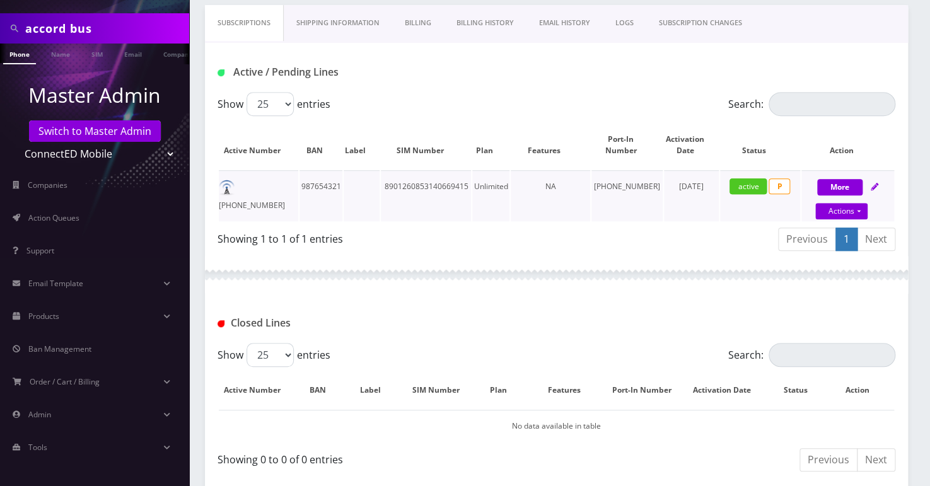
scroll to position [226, 0]
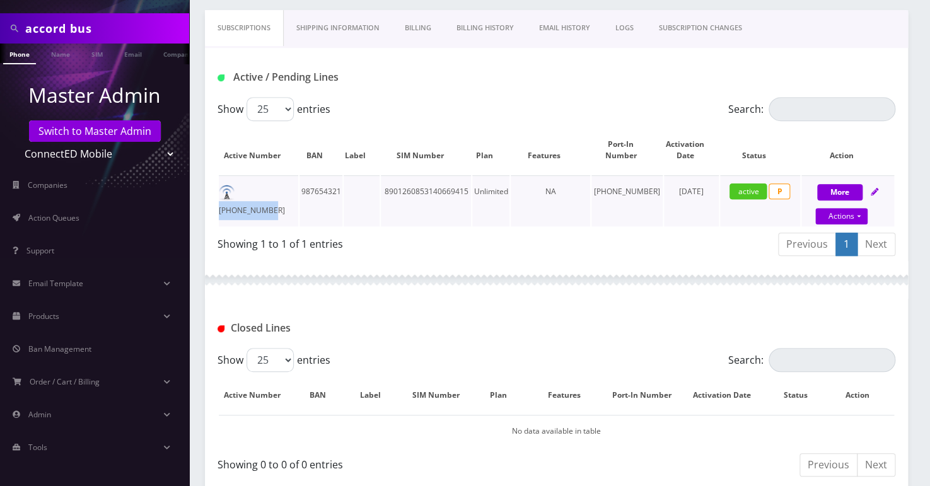
drag, startPoint x: 291, startPoint y: 191, endPoint x: 238, endPoint y: 202, distance: 54.6
click at [238, 202] on td "[PHONE_NUMBER]" at bounding box center [258, 200] width 79 height 51
copy td "[PHONE_NUMBER]"
click at [845, 209] on link "Actions" at bounding box center [841, 216] width 52 height 16
select select "118"
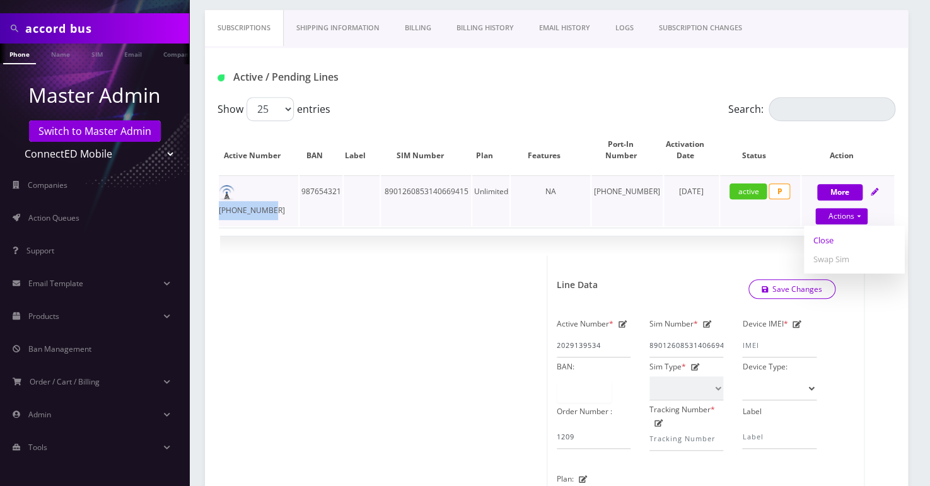
click at [828, 236] on link "Close" at bounding box center [854, 240] width 101 height 19
select select "118"
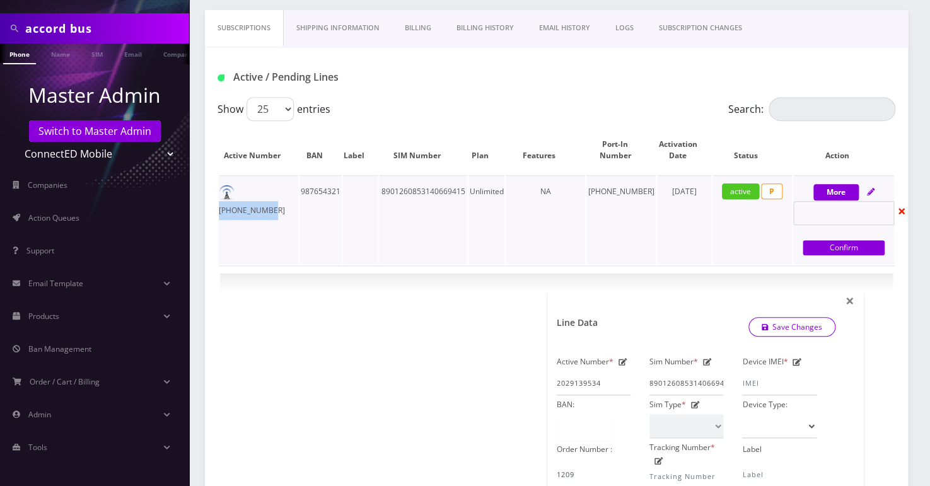
type input "[DATE]"
click at [813, 248] on link "Confirm" at bounding box center [843, 247] width 82 height 15
select select "118"
